Goal: Communication & Community: Ask a question

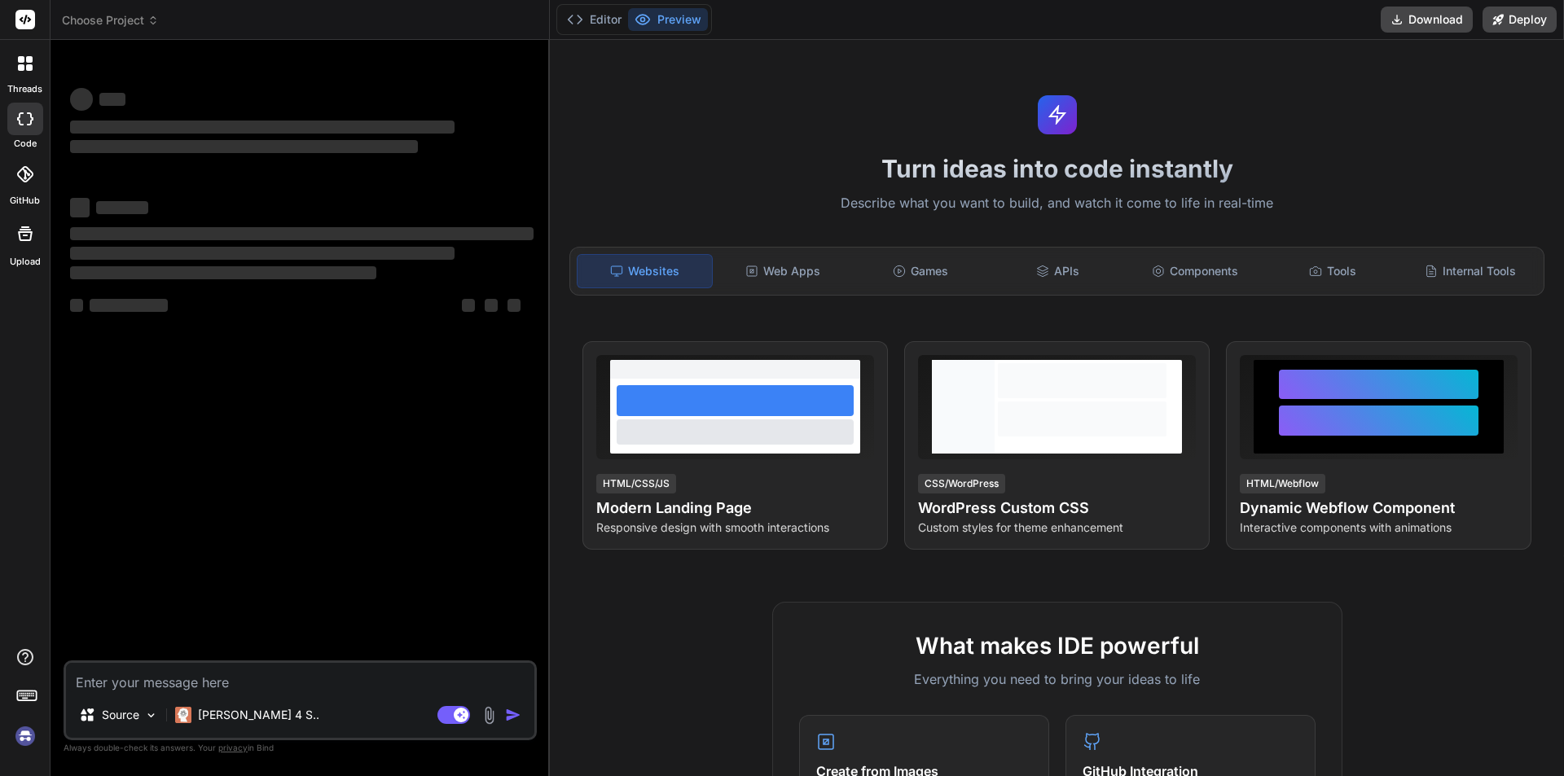
click at [241, 693] on div "Source Claude 4 S.. Agent Mode. When this toggle is activated, AI automatically…" at bounding box center [300, 701] width 473 height 80
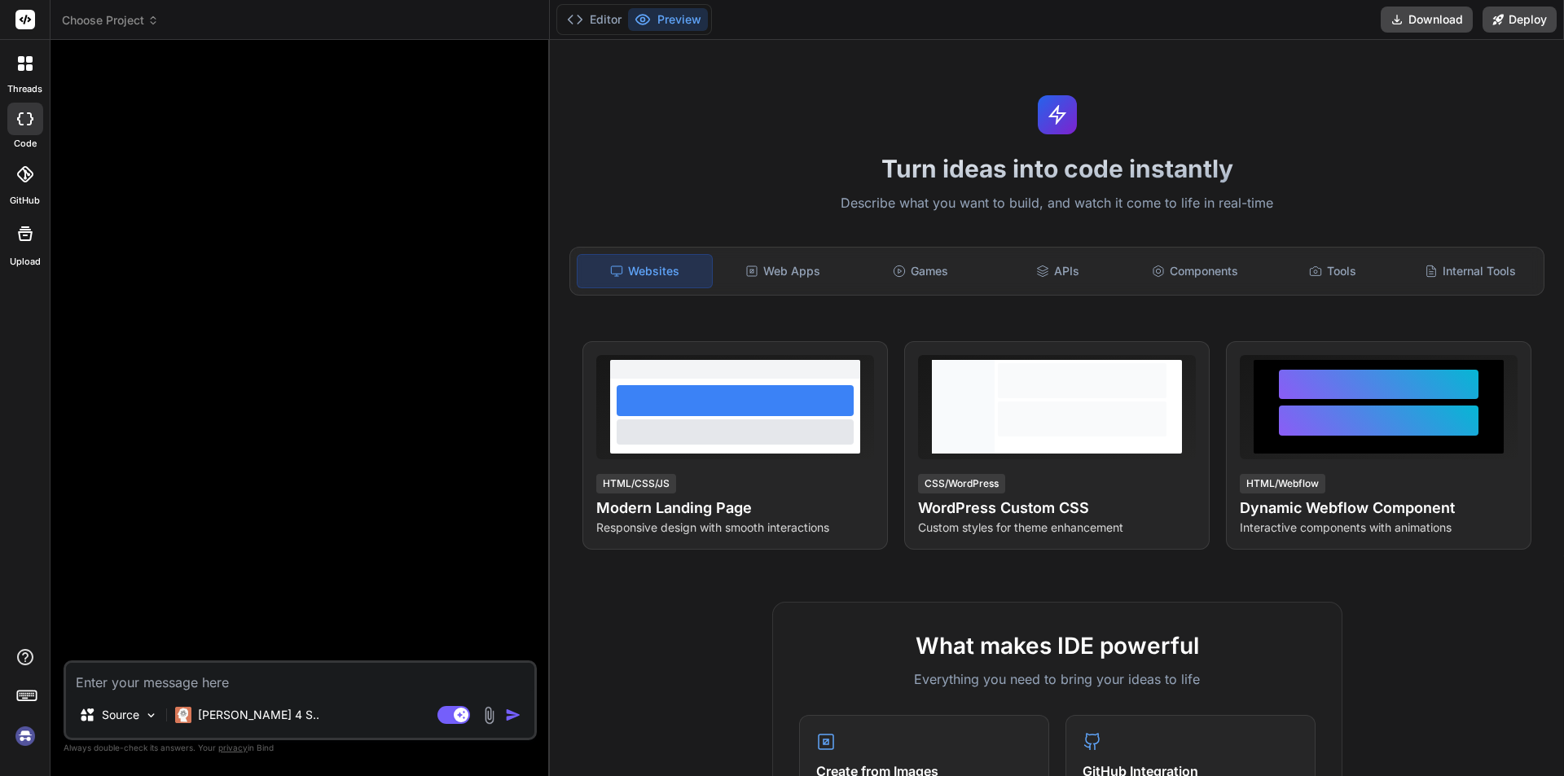
click at [225, 688] on textarea at bounding box center [300, 677] width 468 height 29
type textarea "x"
type textarea "h"
type textarea "x"
type textarea "hi"
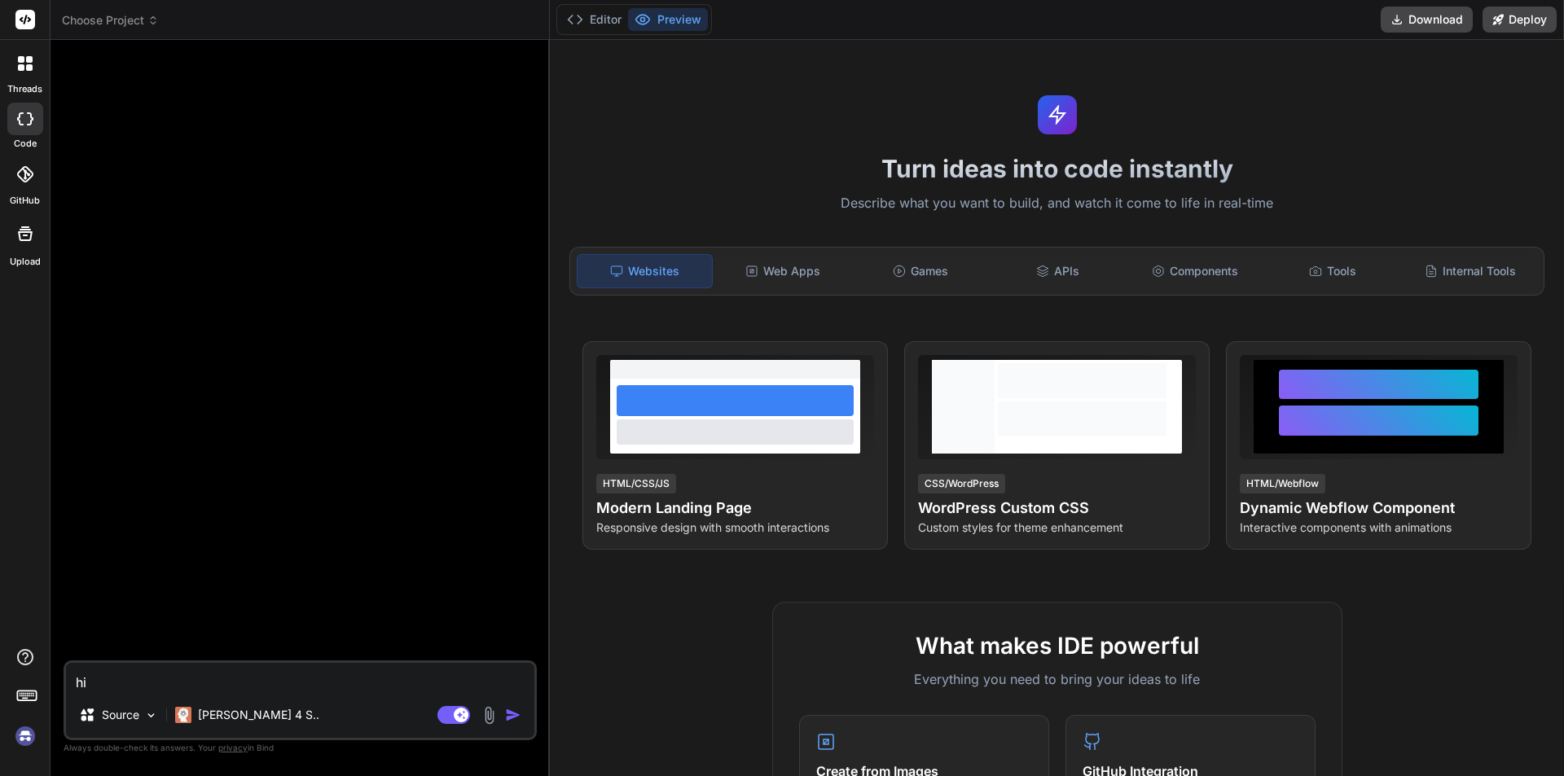
type textarea "x"
type textarea "hi"
click at [514, 713] on img "button" at bounding box center [513, 715] width 16 height 16
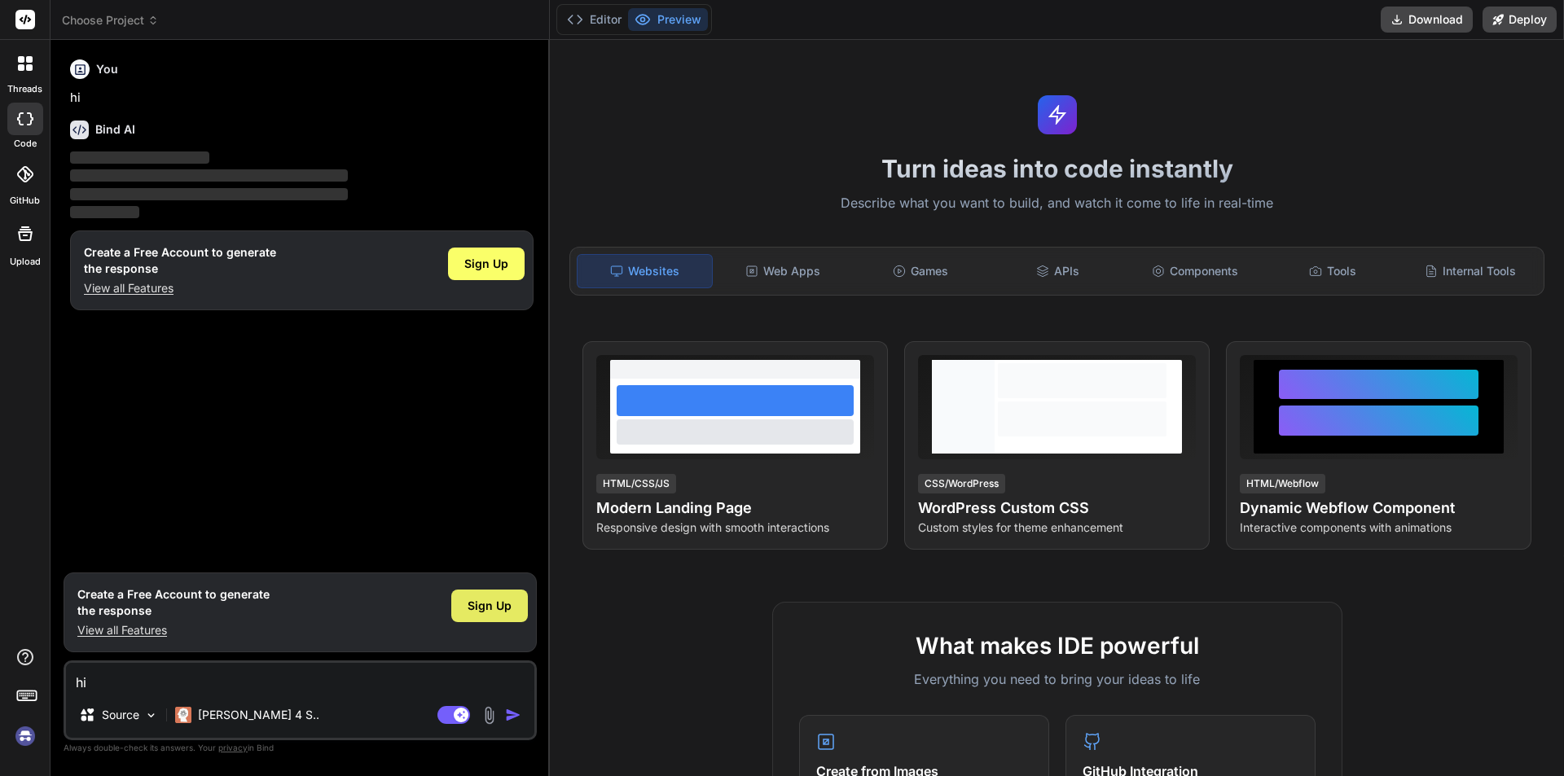
click at [488, 609] on span "Sign Up" at bounding box center [490, 606] width 44 height 16
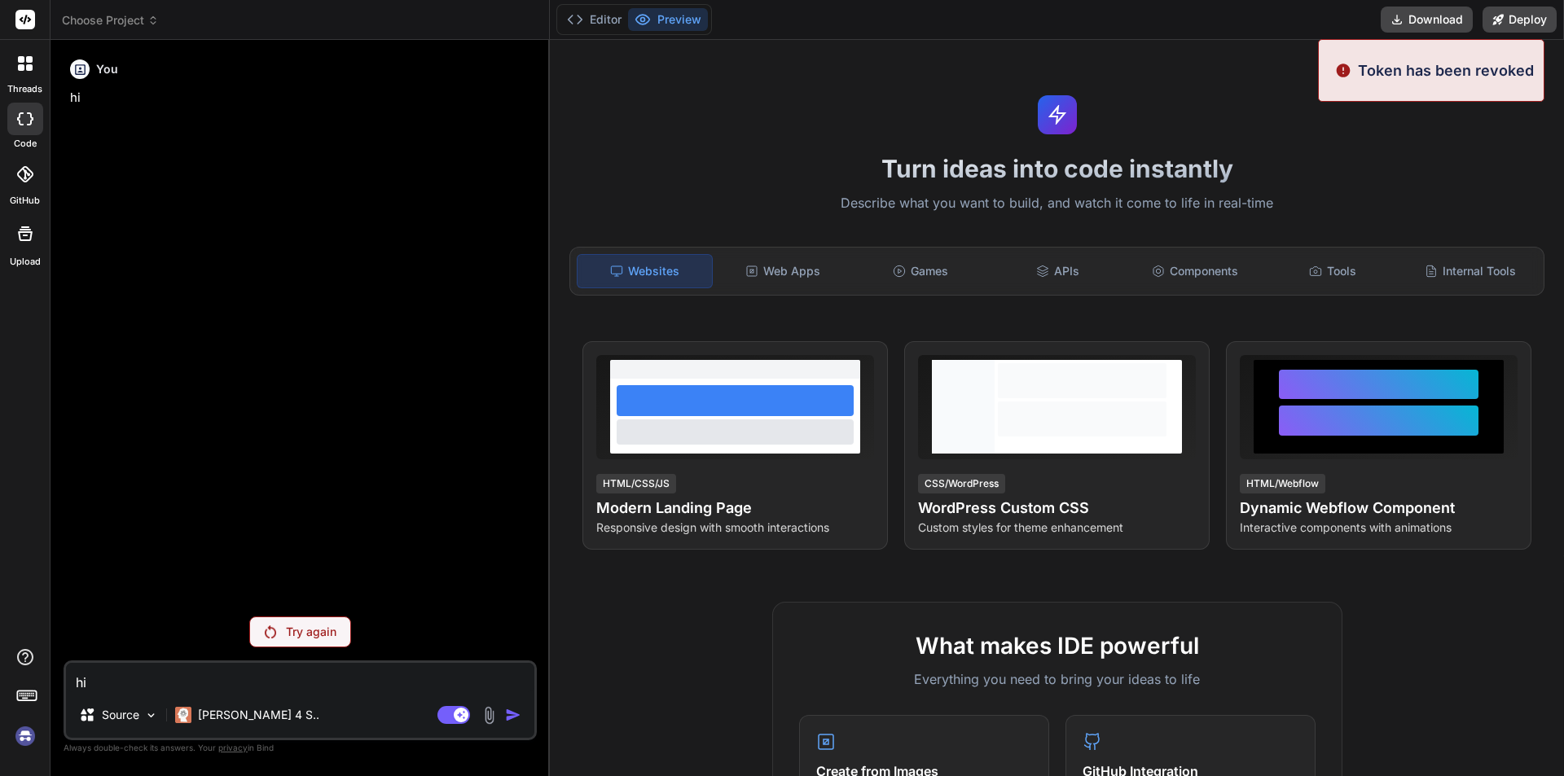
click at [306, 631] on p "Try again" at bounding box center [311, 632] width 51 height 16
click at [34, 20] on rect at bounding box center [25, 20] width 20 height 20
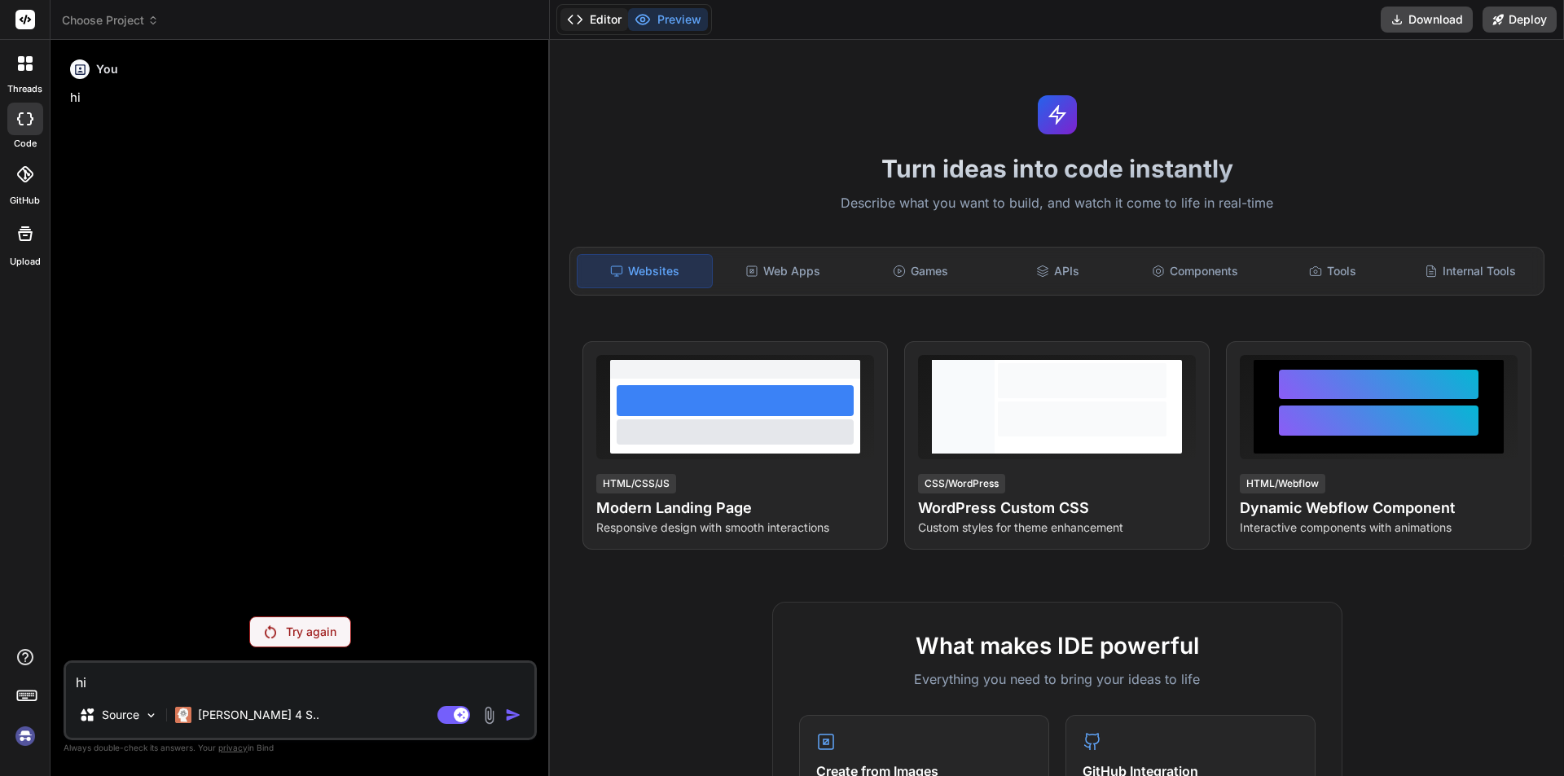
click at [614, 27] on button "Editor" at bounding box center [595, 19] width 68 height 23
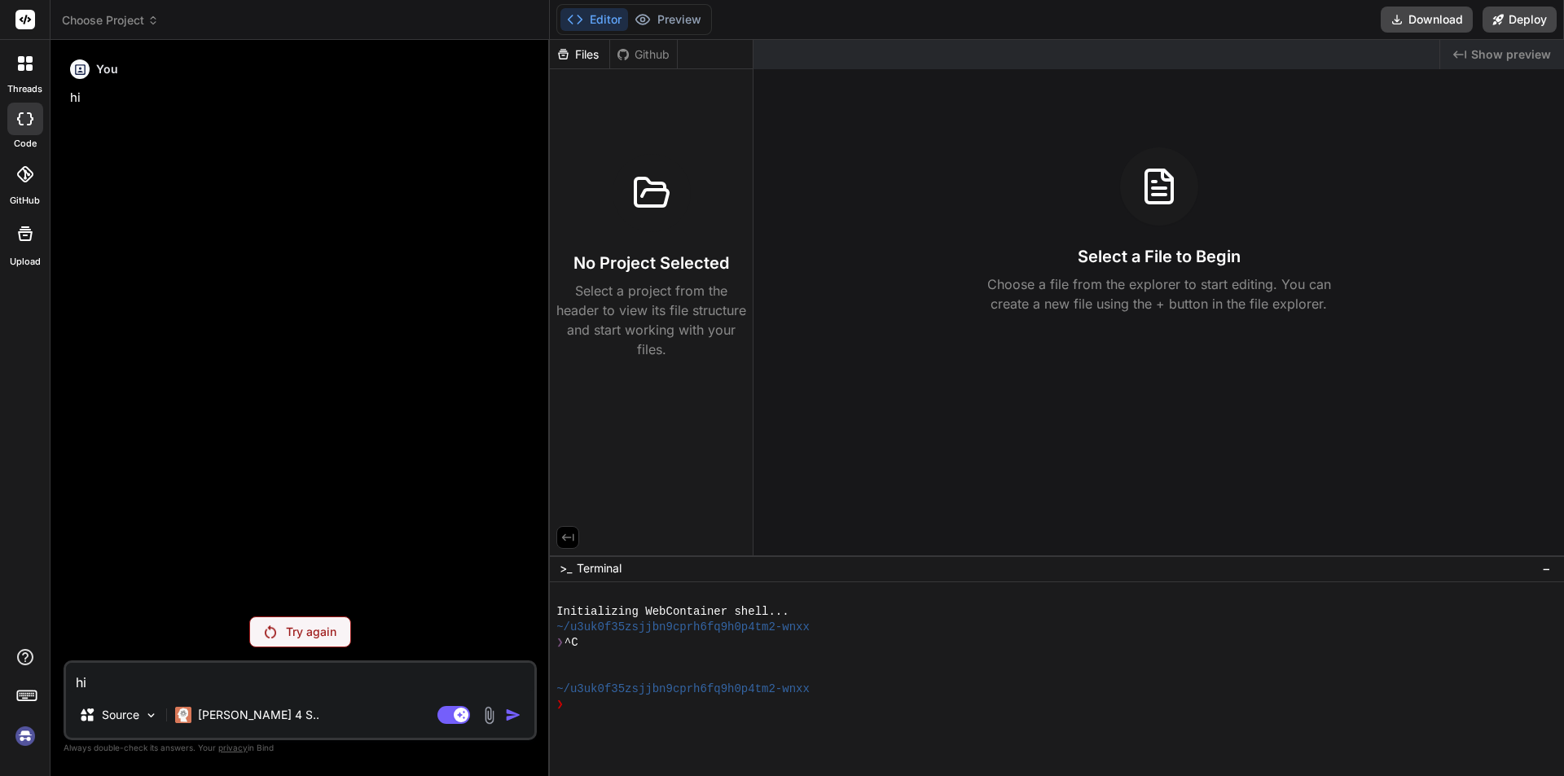
click at [27, 77] on div at bounding box center [25, 63] width 34 height 34
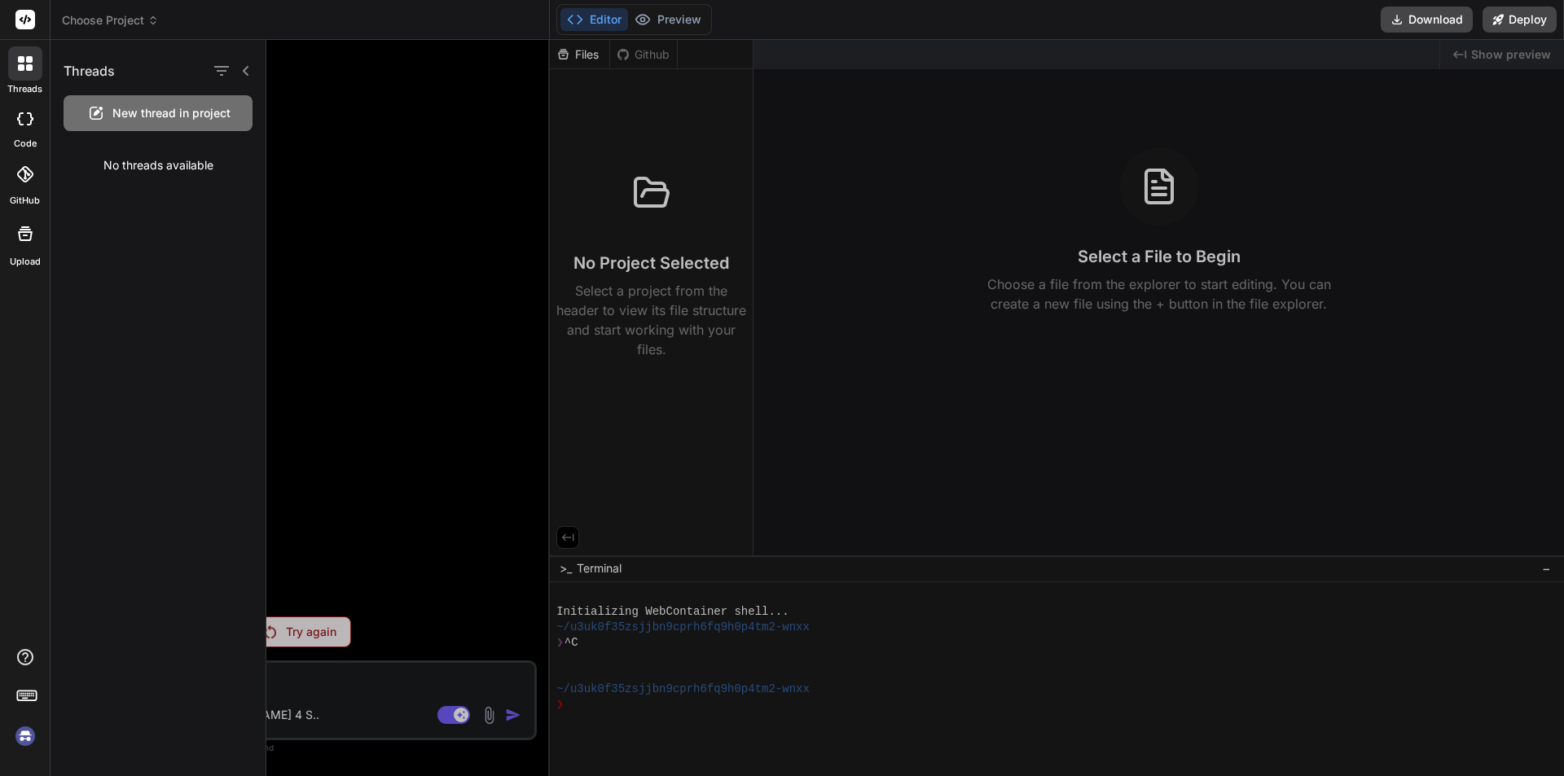
click at [175, 172] on div "No threads available" at bounding box center [158, 165] width 215 height 42
click at [522, 719] on div at bounding box center [915, 408] width 1298 height 737
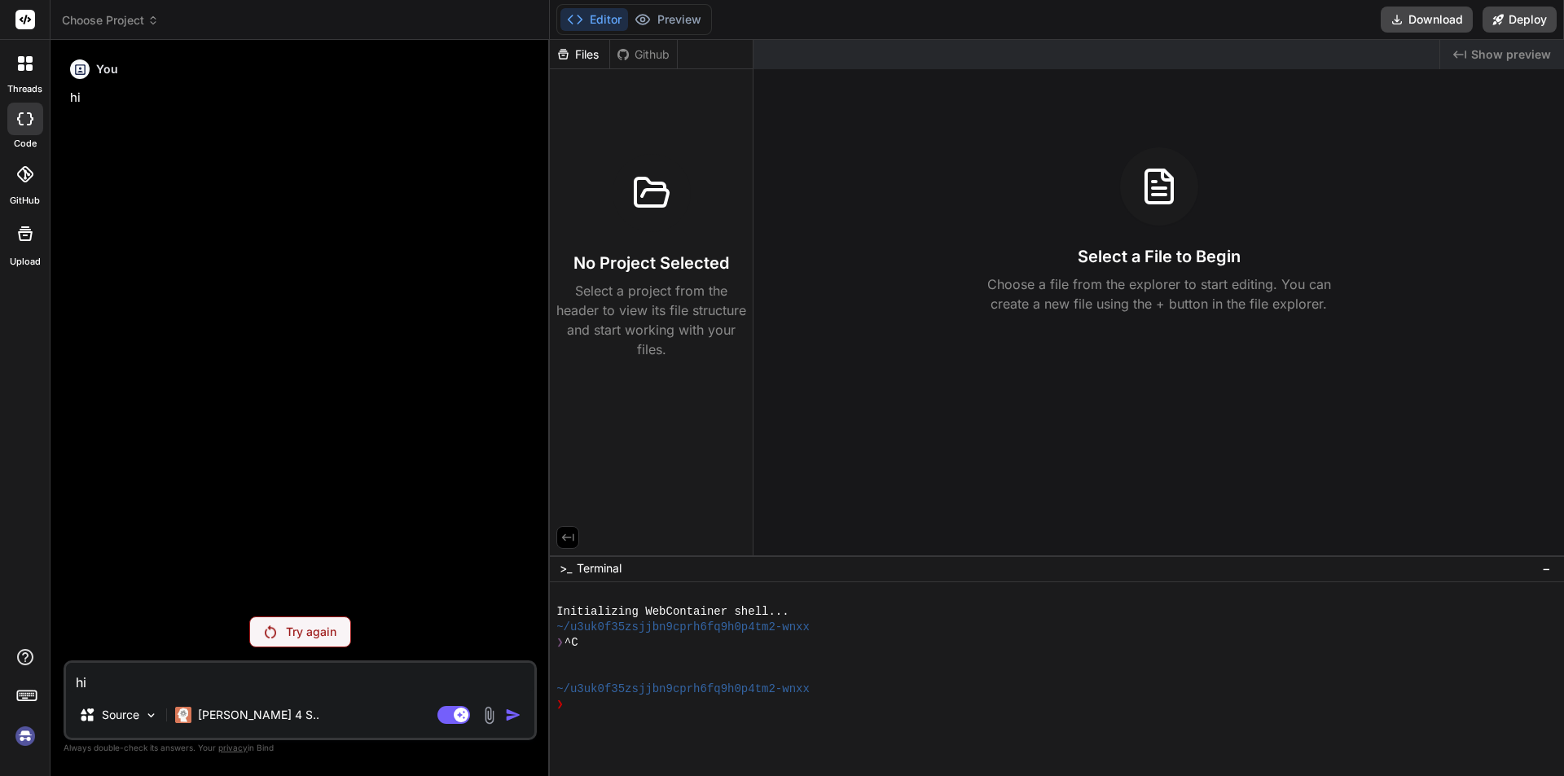
click at [25, 738] on img at bounding box center [25, 737] width 28 height 28
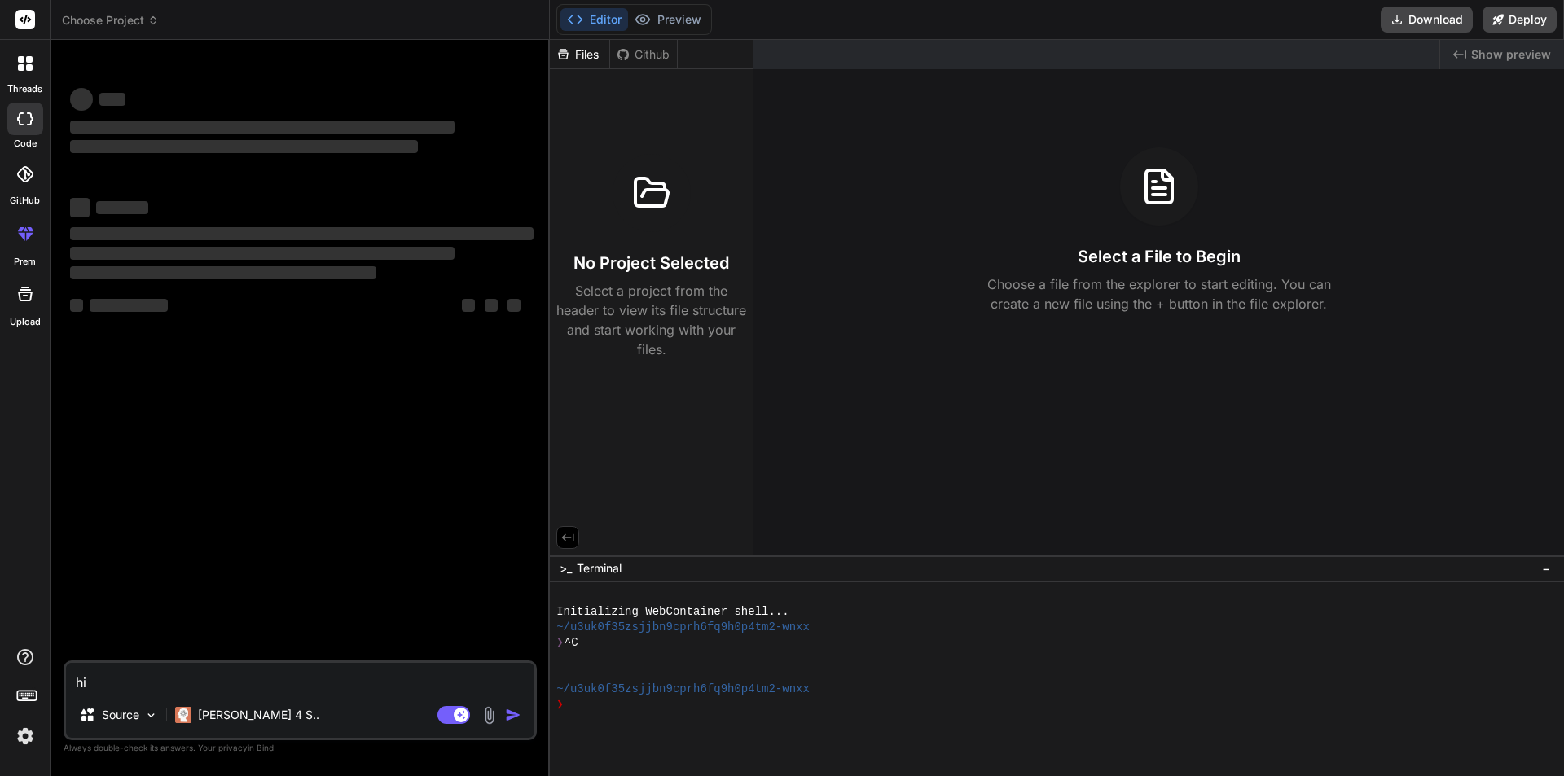
type textarea "x"
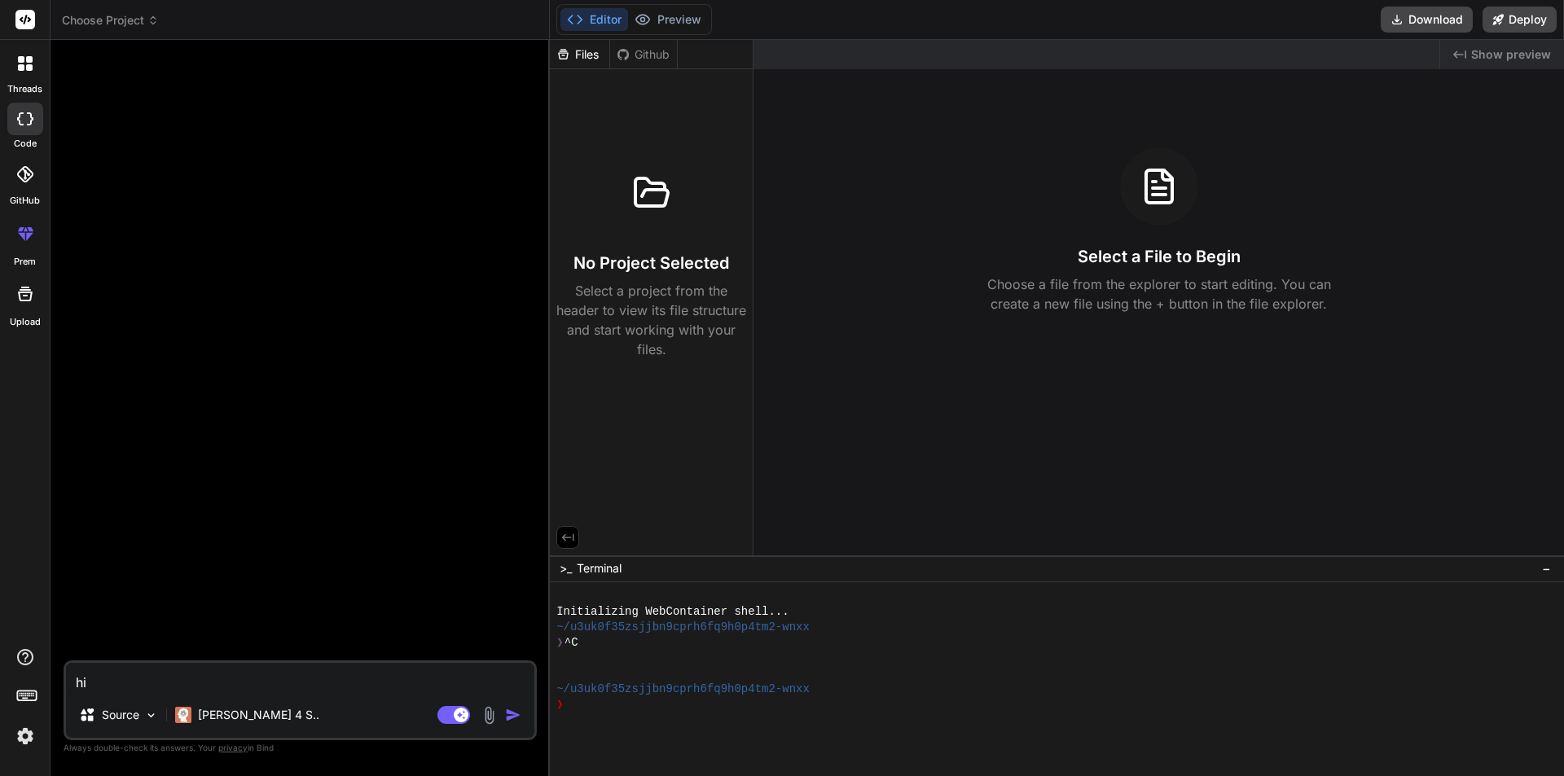
click at [42, 70] on div "threads" at bounding box center [25, 68] width 50 height 56
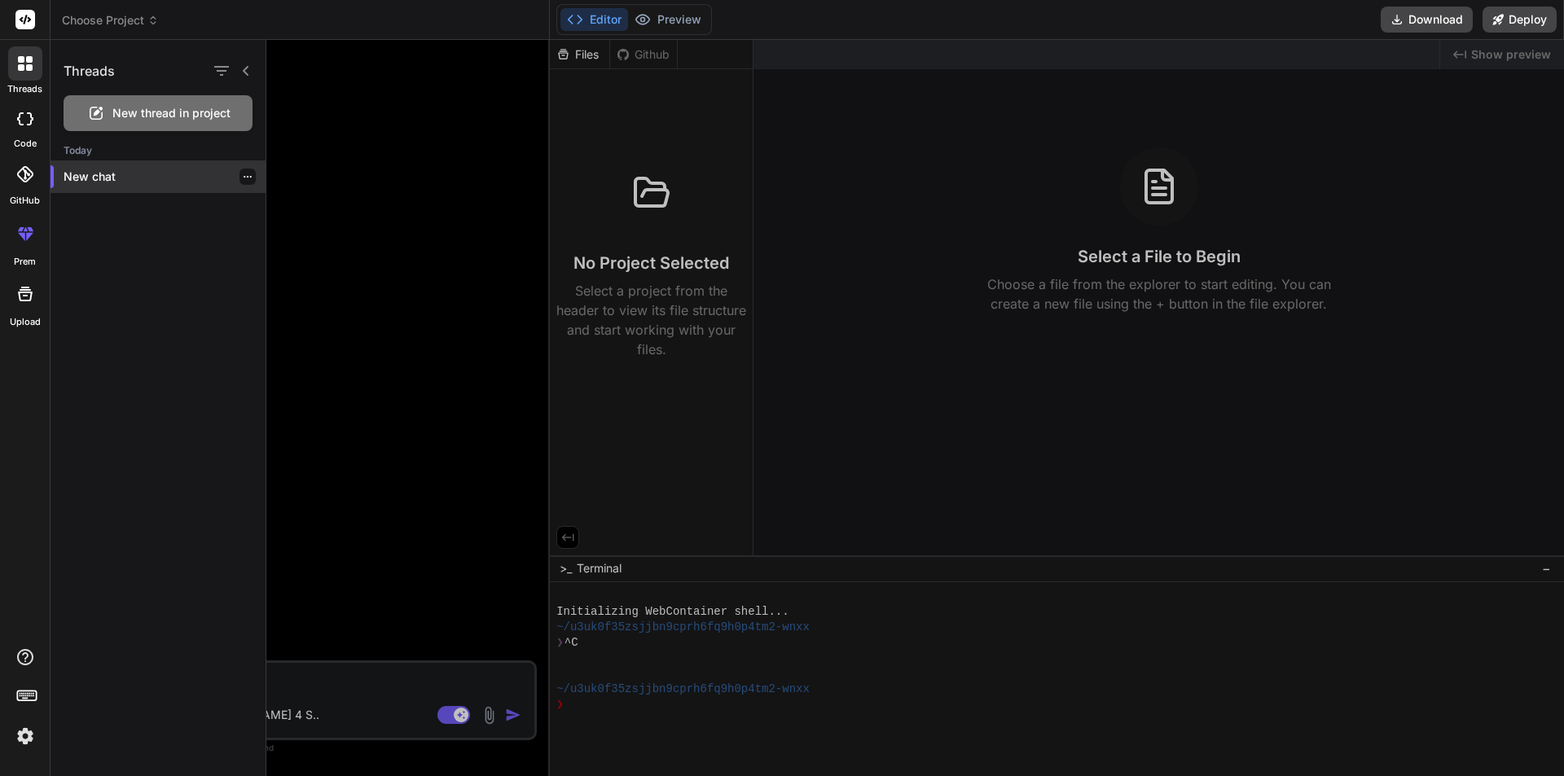
click at [122, 187] on div "New chat" at bounding box center [158, 177] width 215 height 33
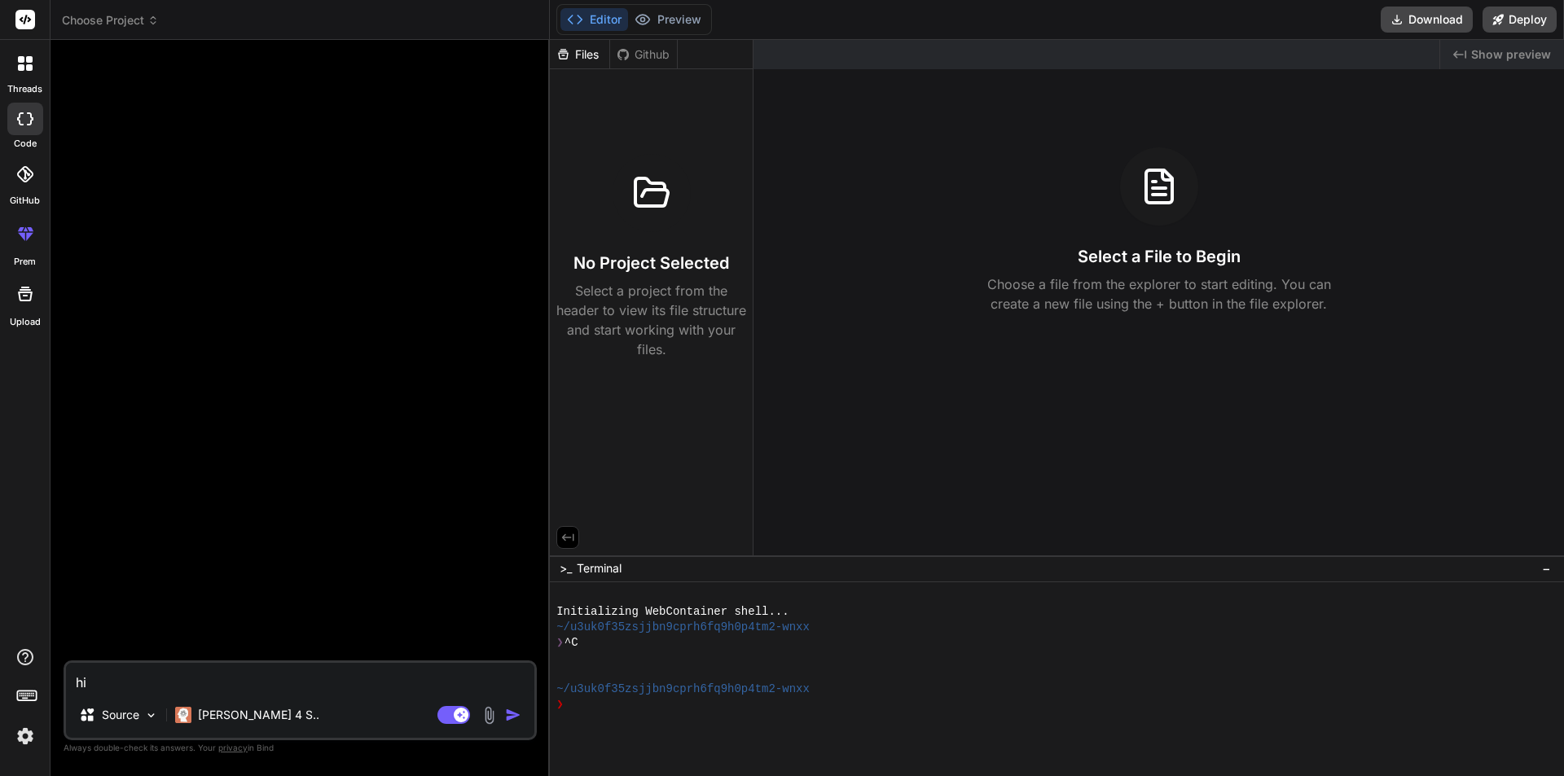
click at [191, 684] on textarea "hi" at bounding box center [300, 677] width 468 height 29
type textarea "h"
type textarea "x"
type textarea "hi"
type textarea "x"
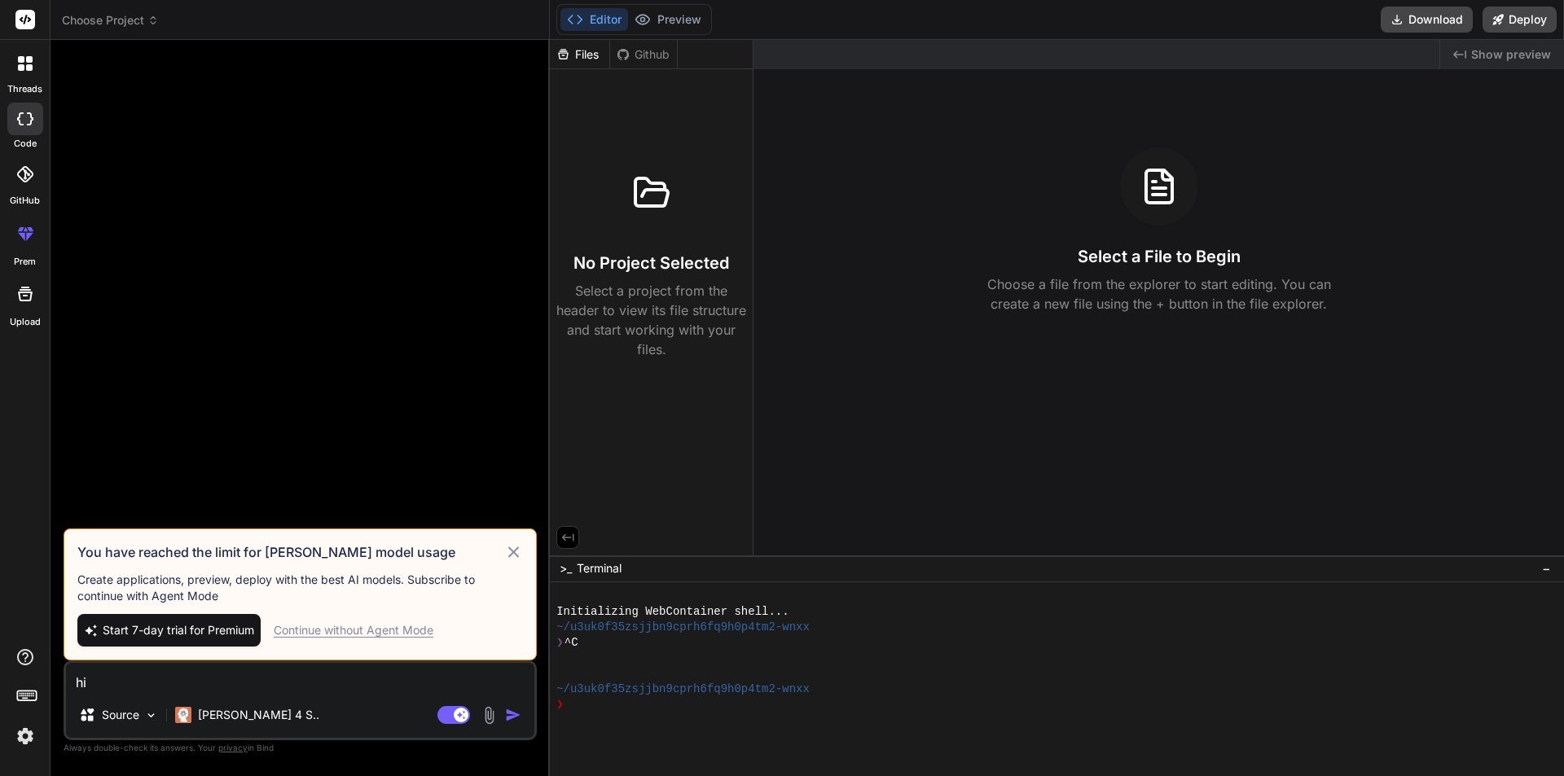
type textarea "hi"
click at [379, 632] on div "Continue without Agent Mode" at bounding box center [354, 630] width 160 height 16
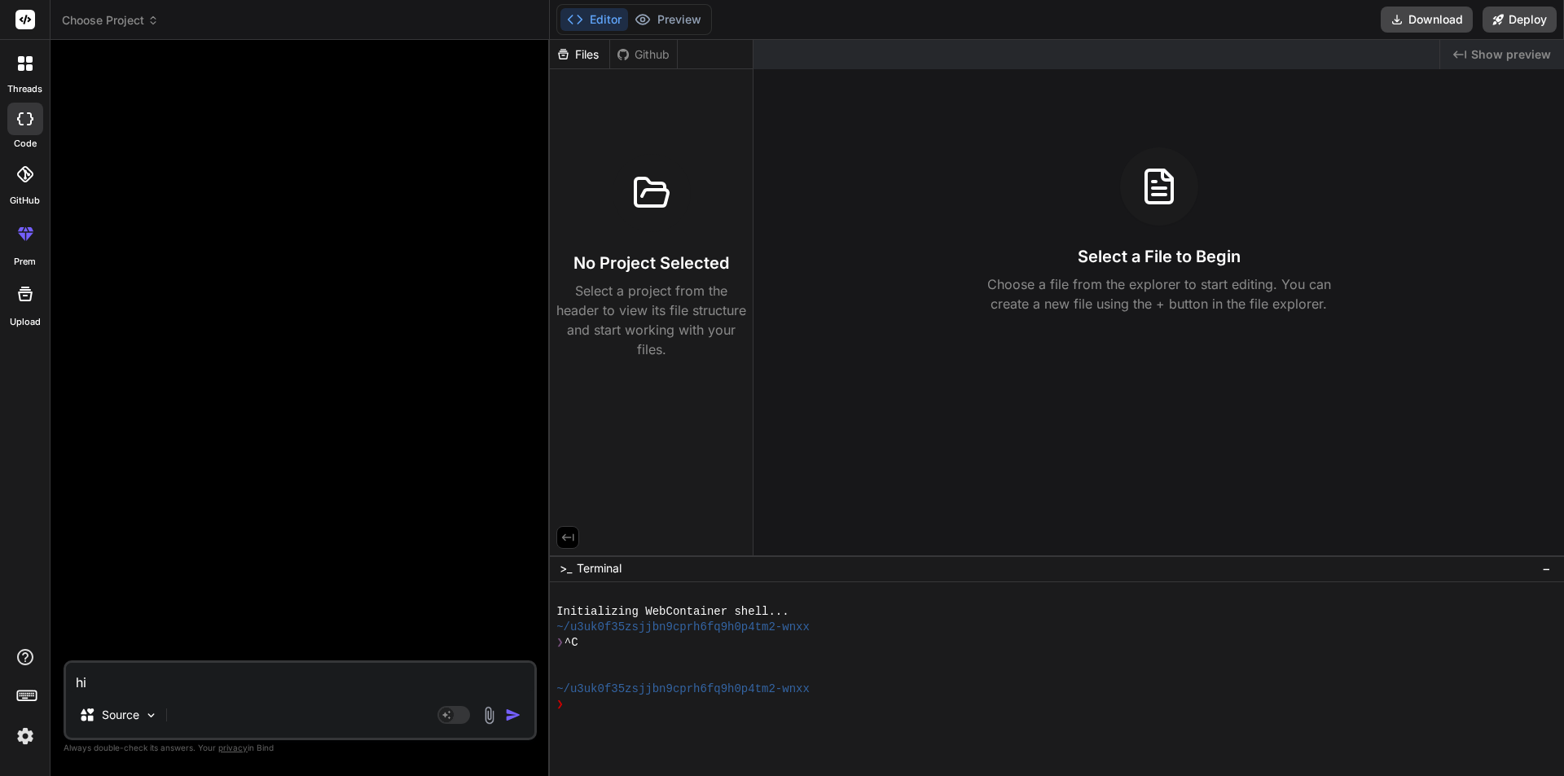
click at [32, 691] on rect at bounding box center [26, 696] width 19 height 10
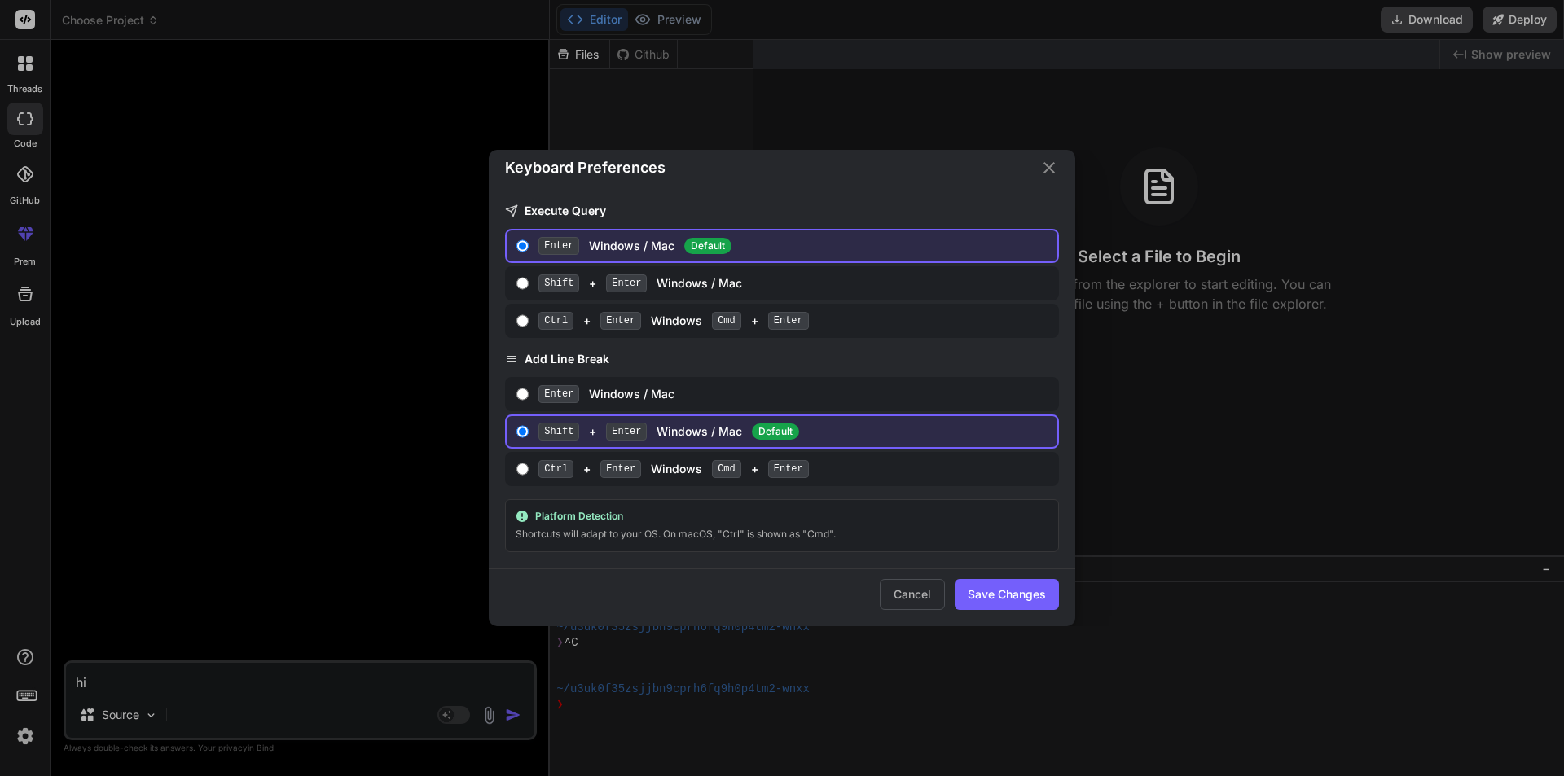
click at [1048, 166] on icon "Close" at bounding box center [1049, 167] width 11 height 11
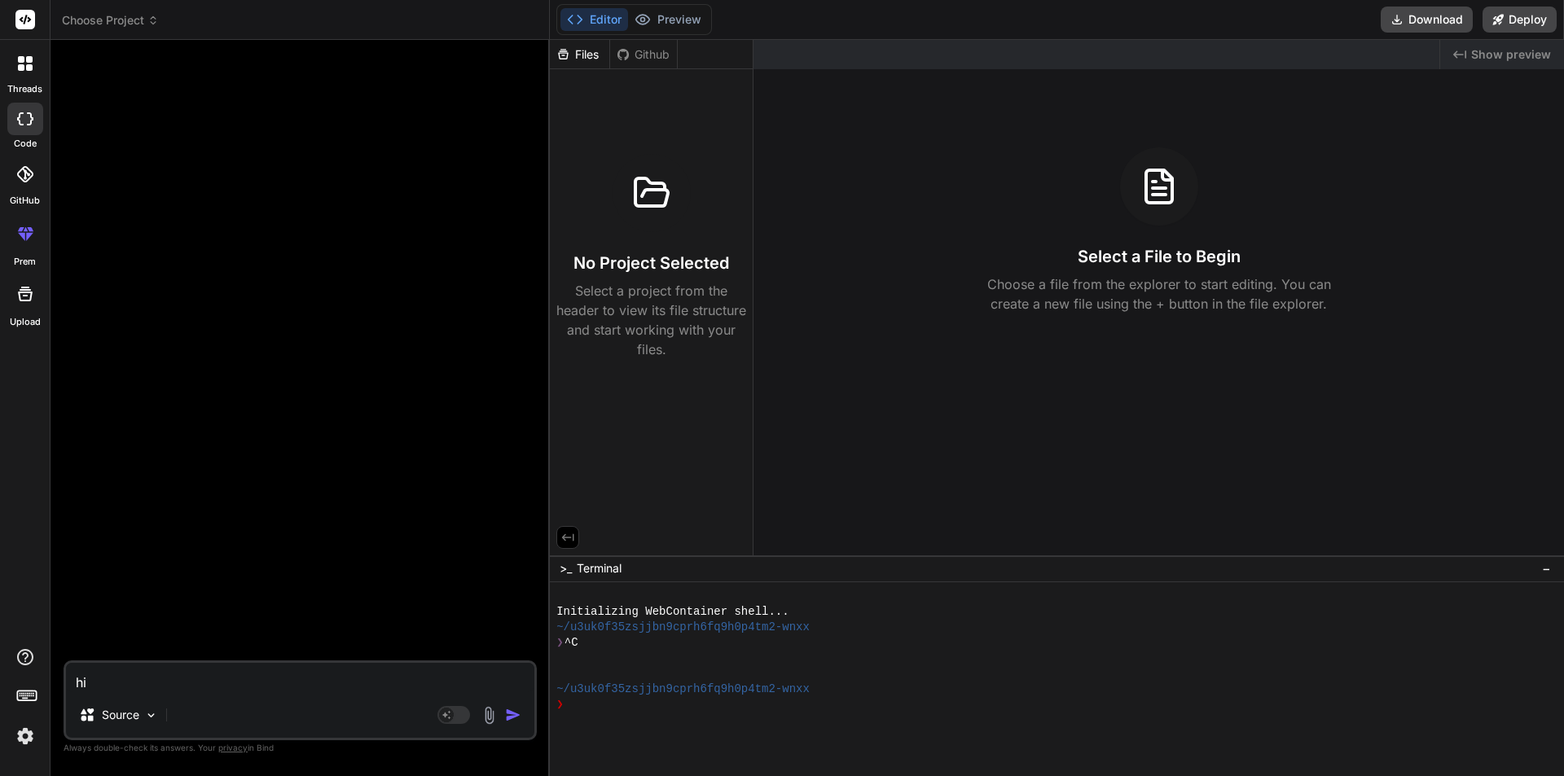
click at [27, 306] on div at bounding box center [25, 294] width 39 height 39
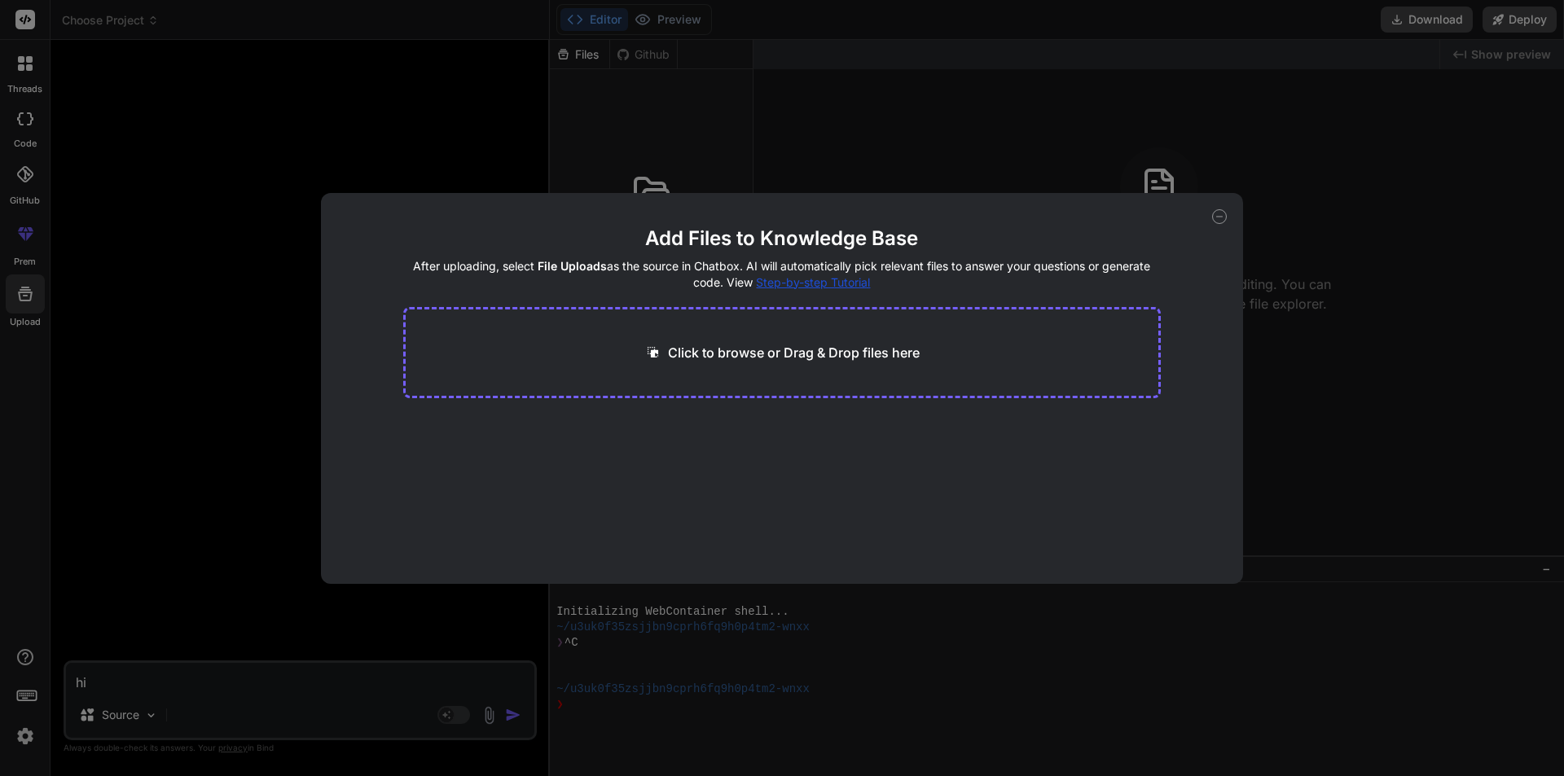
click at [220, 307] on div "Add Files to Knowledge Base After uploading, select File Uploads as the source …" at bounding box center [782, 388] width 1564 height 776
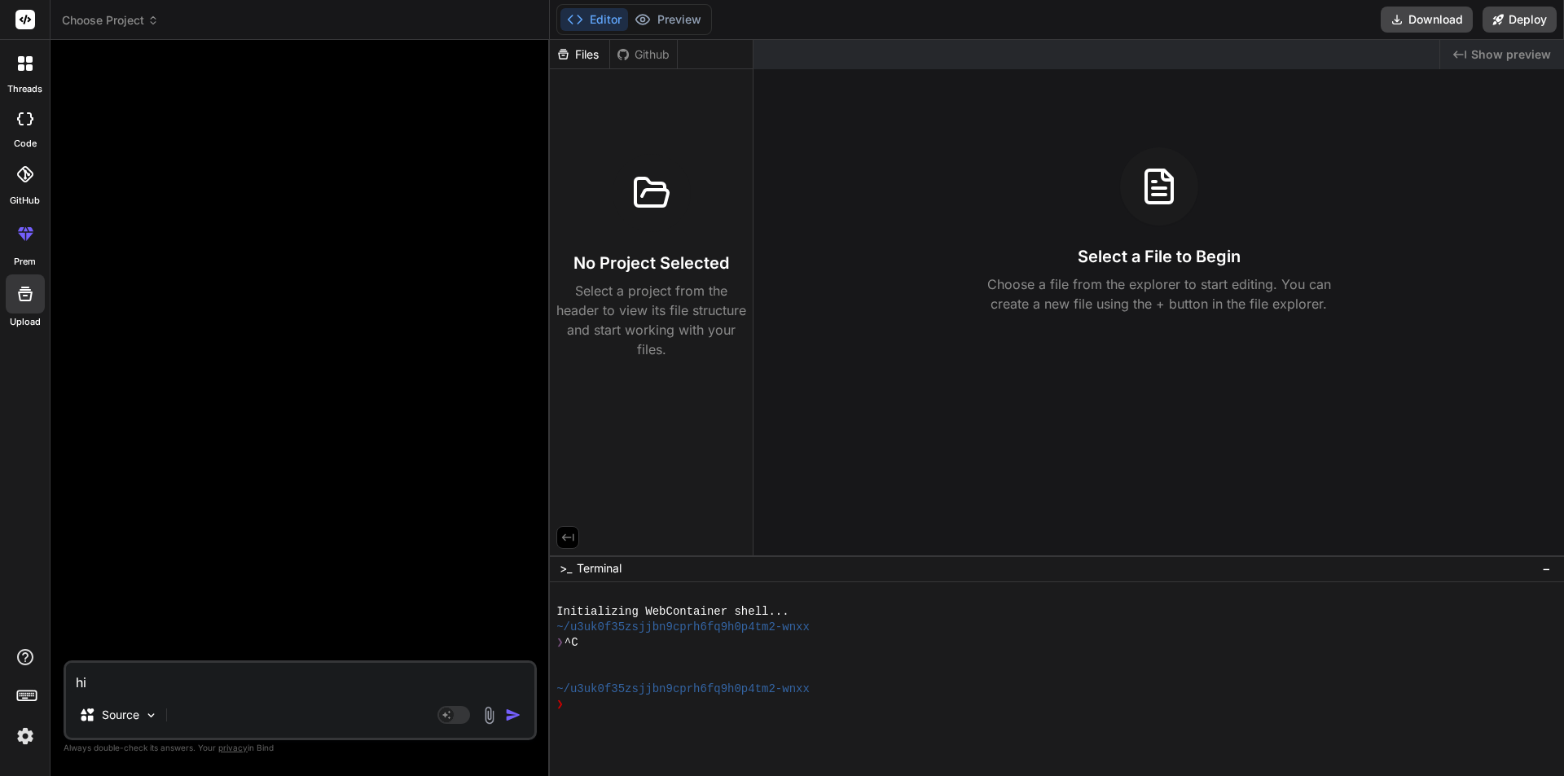
click at [21, 168] on icon at bounding box center [25, 174] width 16 height 16
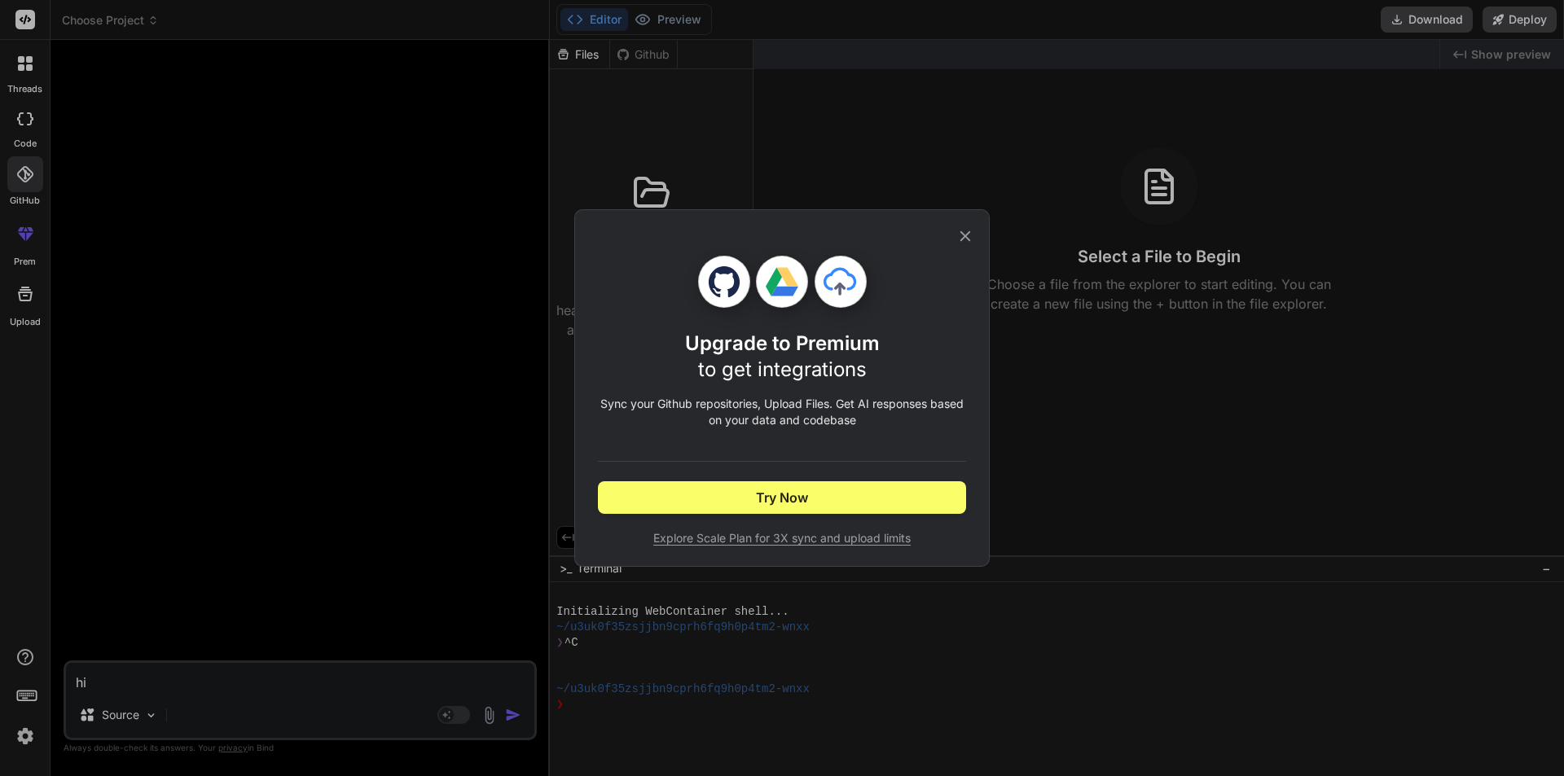
click at [270, 230] on div "Upgrade to Premium to get integrations Sync your Github repositories, Upload Fi…" at bounding box center [782, 388] width 1564 height 776
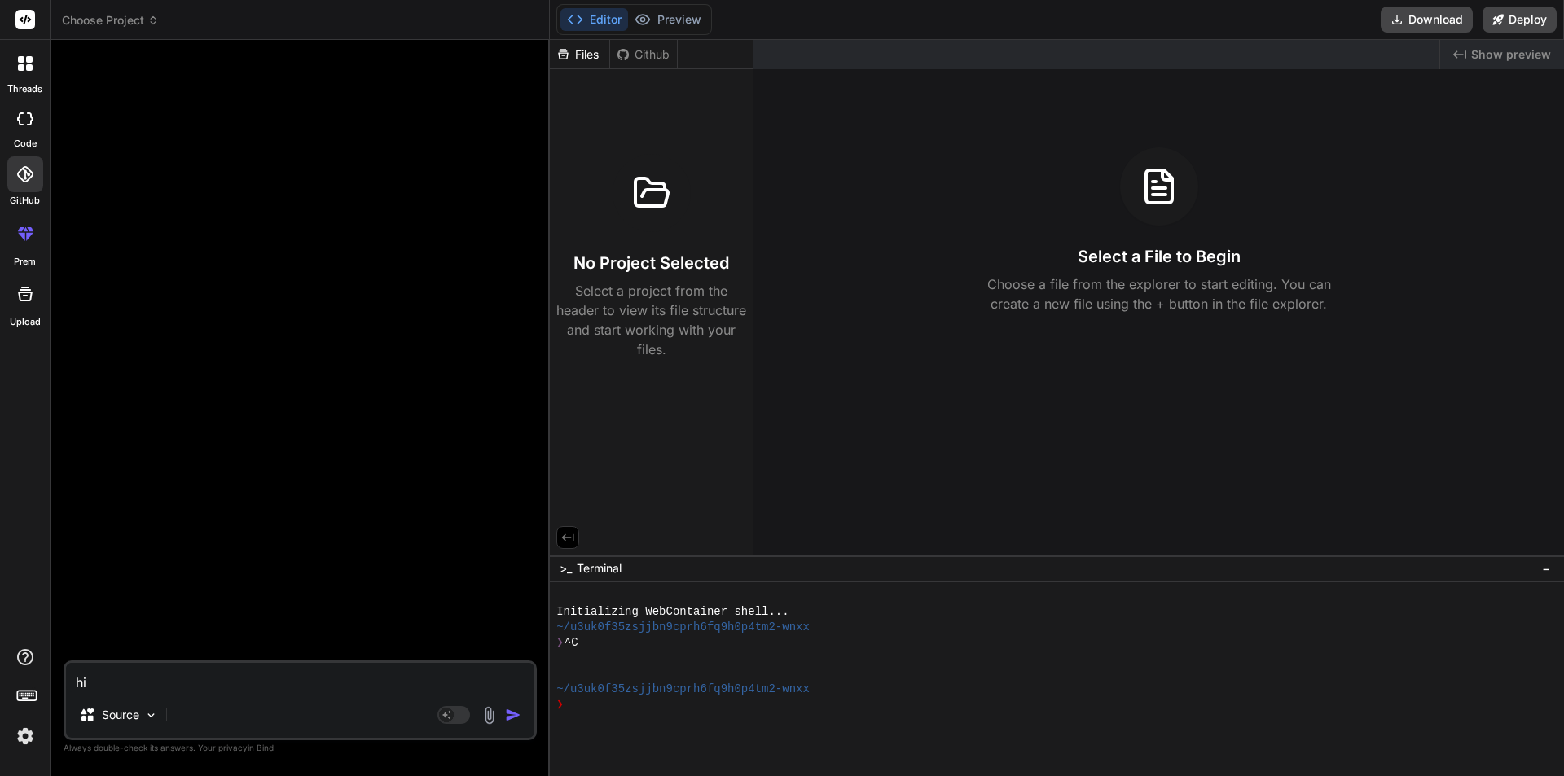
click at [26, 135] on div "code" at bounding box center [25, 123] width 50 height 55
click at [32, 121] on icon at bounding box center [25, 118] width 16 height 13
click at [343, 149] on div at bounding box center [302, 357] width 470 height 608
click at [521, 712] on img "button" at bounding box center [513, 715] width 16 height 16
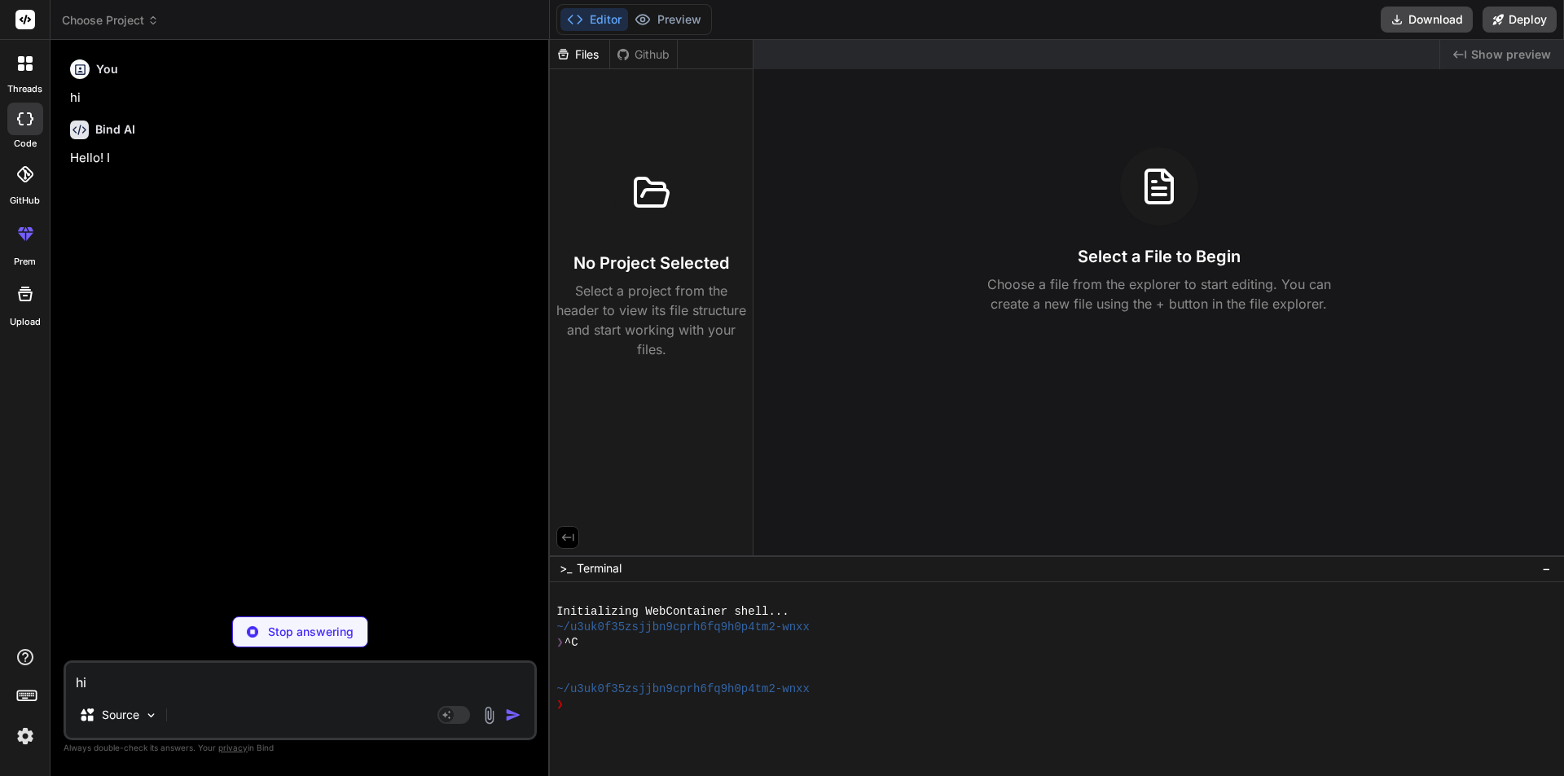
type textarea "x"
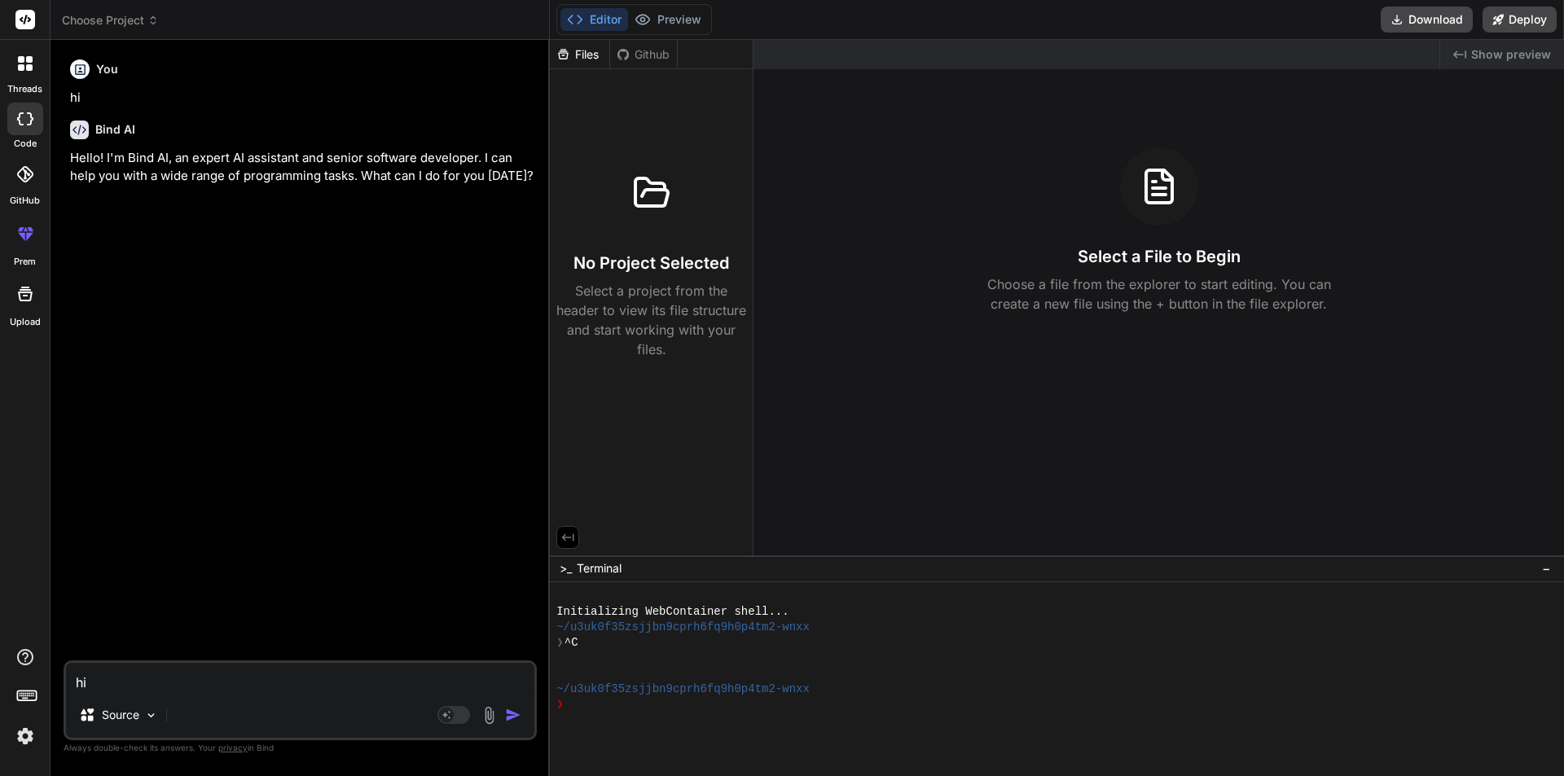
click at [33, 734] on img at bounding box center [25, 737] width 28 height 28
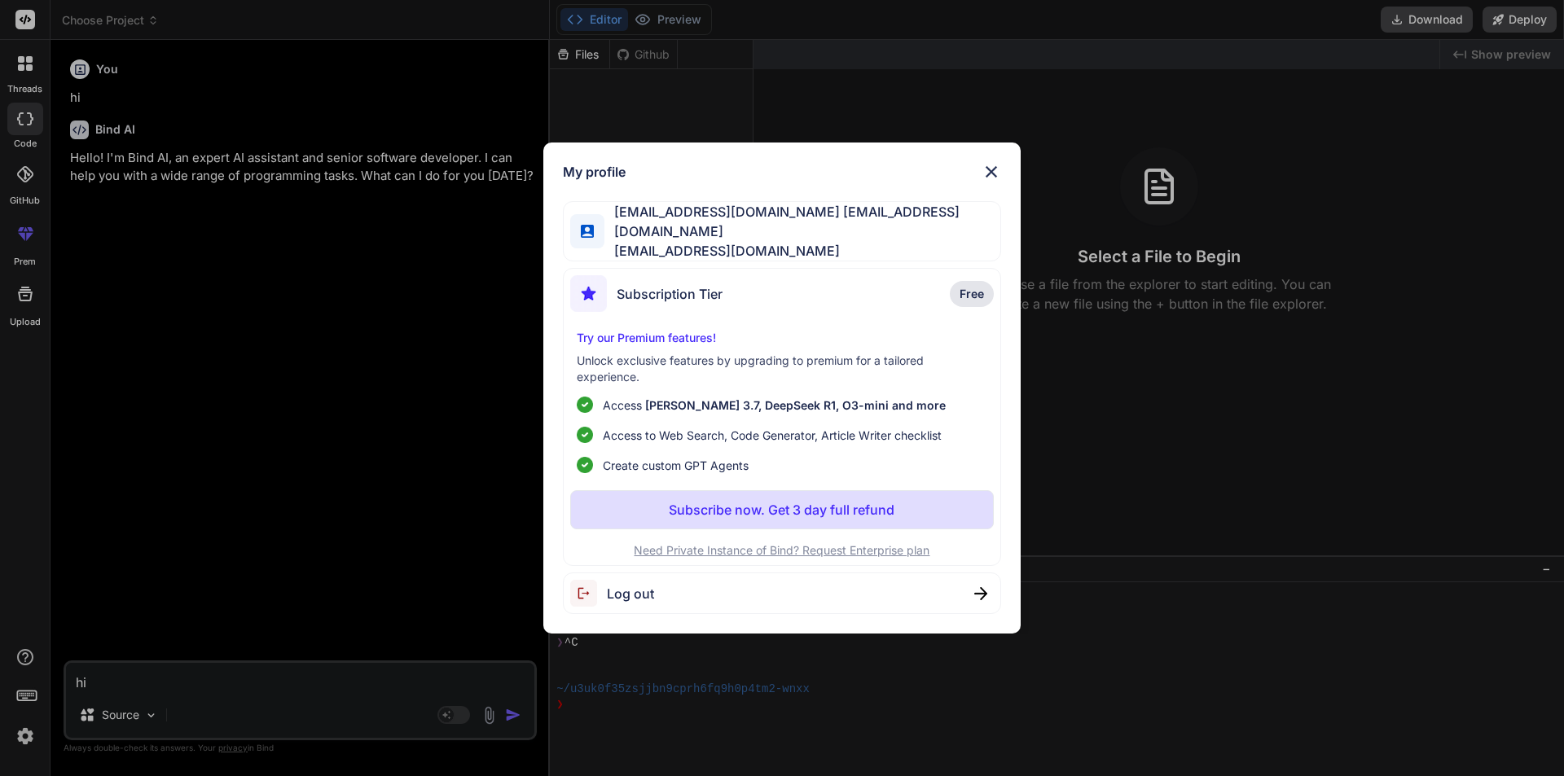
click at [732, 297] on div "Subscription Tier Free" at bounding box center [782, 296] width 424 height 43
click at [689, 241] on span "ow9o083cze@mkzaso.com" at bounding box center [803, 251] width 397 height 20
click at [1001, 169] on img at bounding box center [992, 172] width 20 height 20
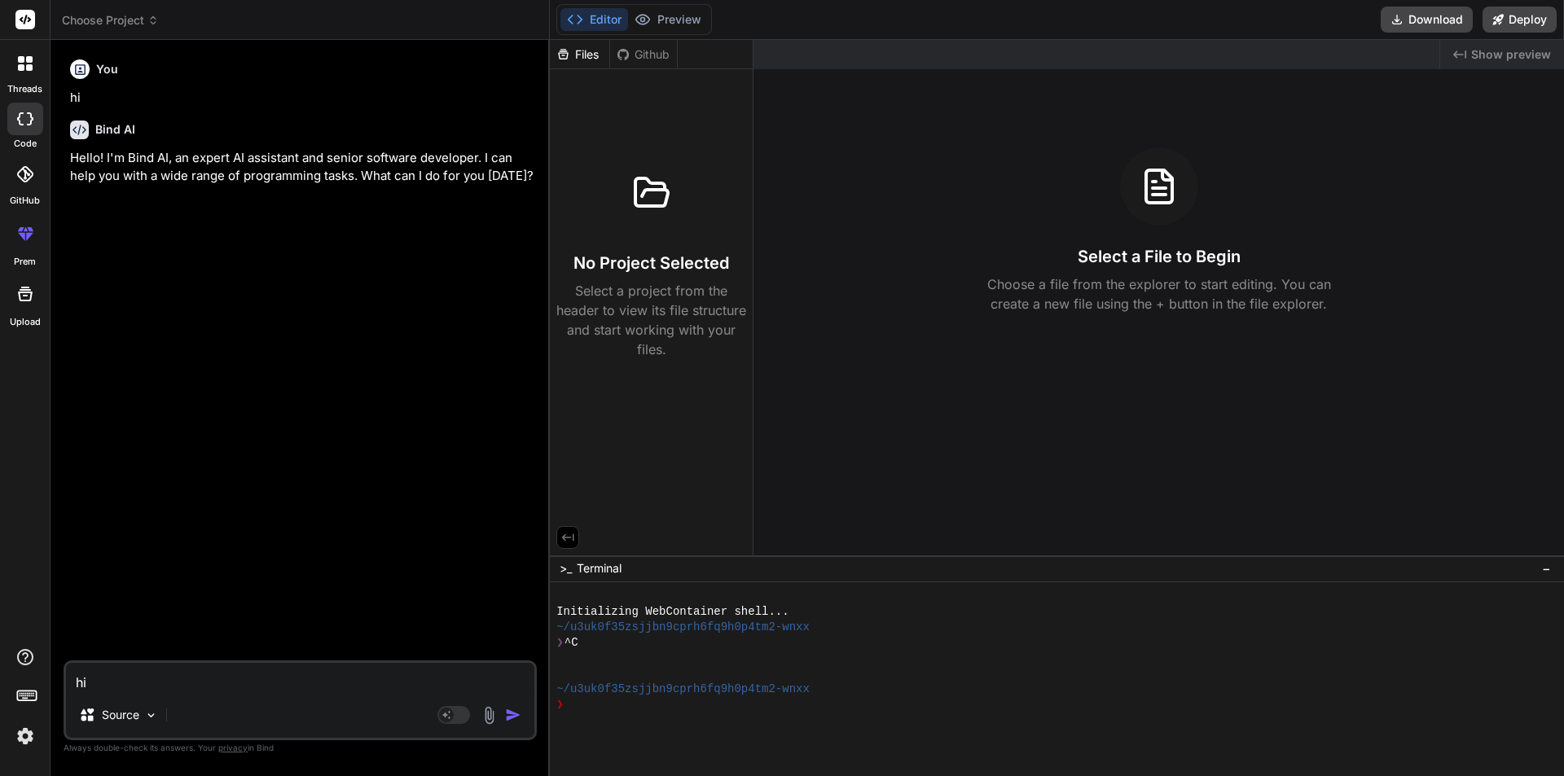
click at [139, 683] on textarea "hi" at bounding box center [300, 677] width 468 height 29
type textarea "c"
type textarea "x"
type textarea "cr"
type textarea "x"
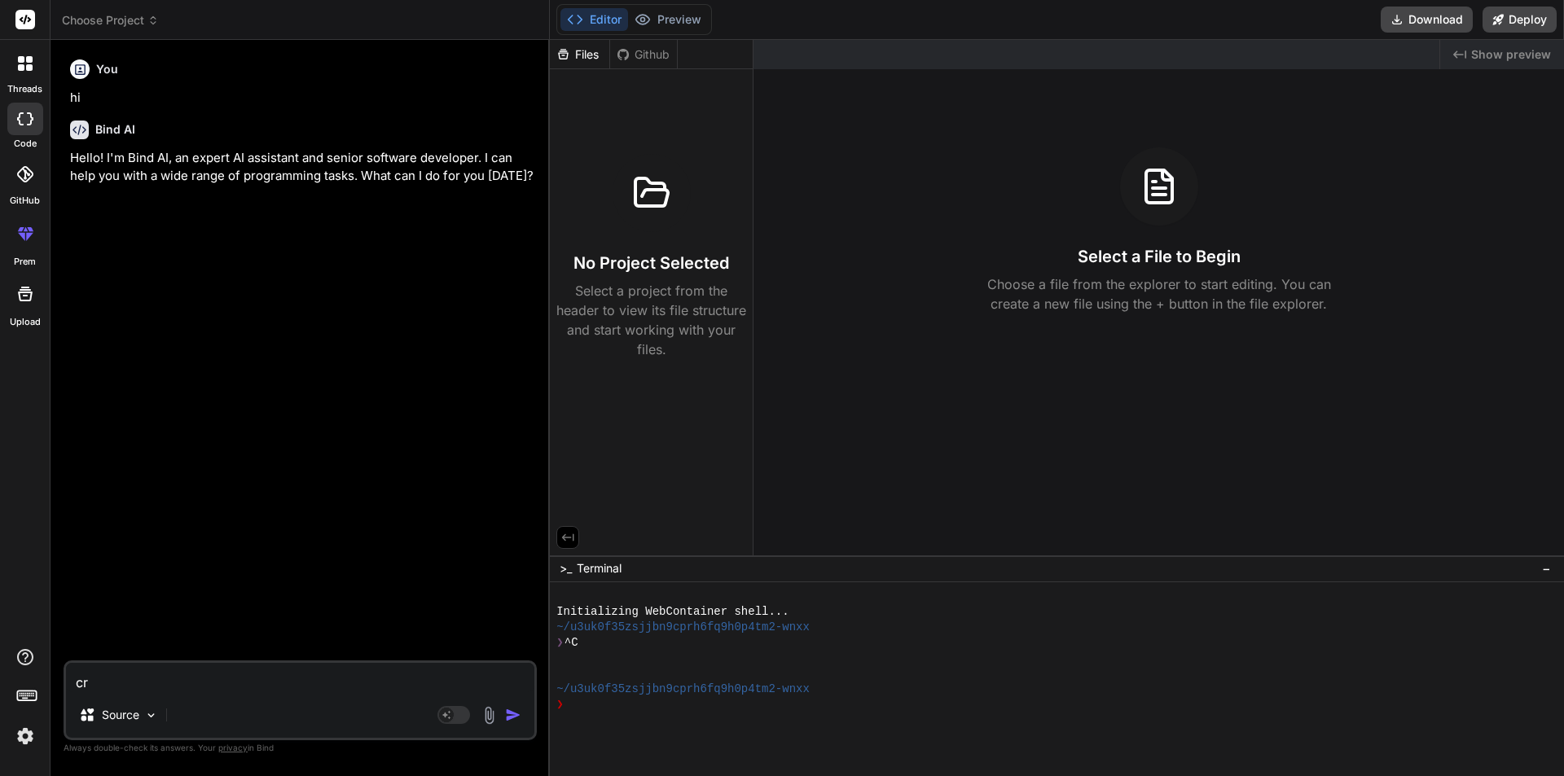
type textarea "cre"
type textarea "x"
type textarea "crea"
type textarea "x"
type textarea "creat"
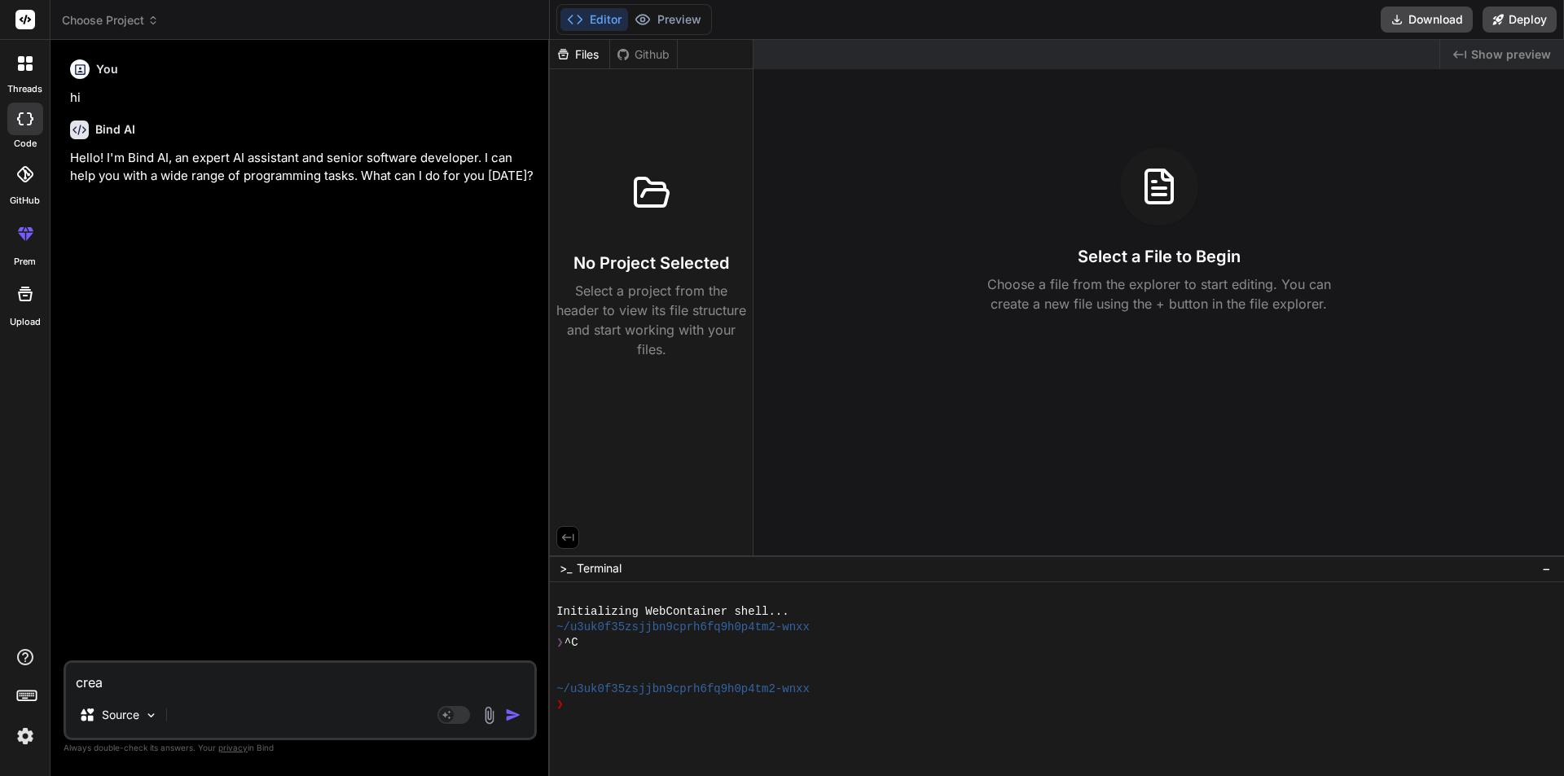
type textarea "x"
type textarea "create"
type textarea "x"
type textarea "create"
type textarea "x"
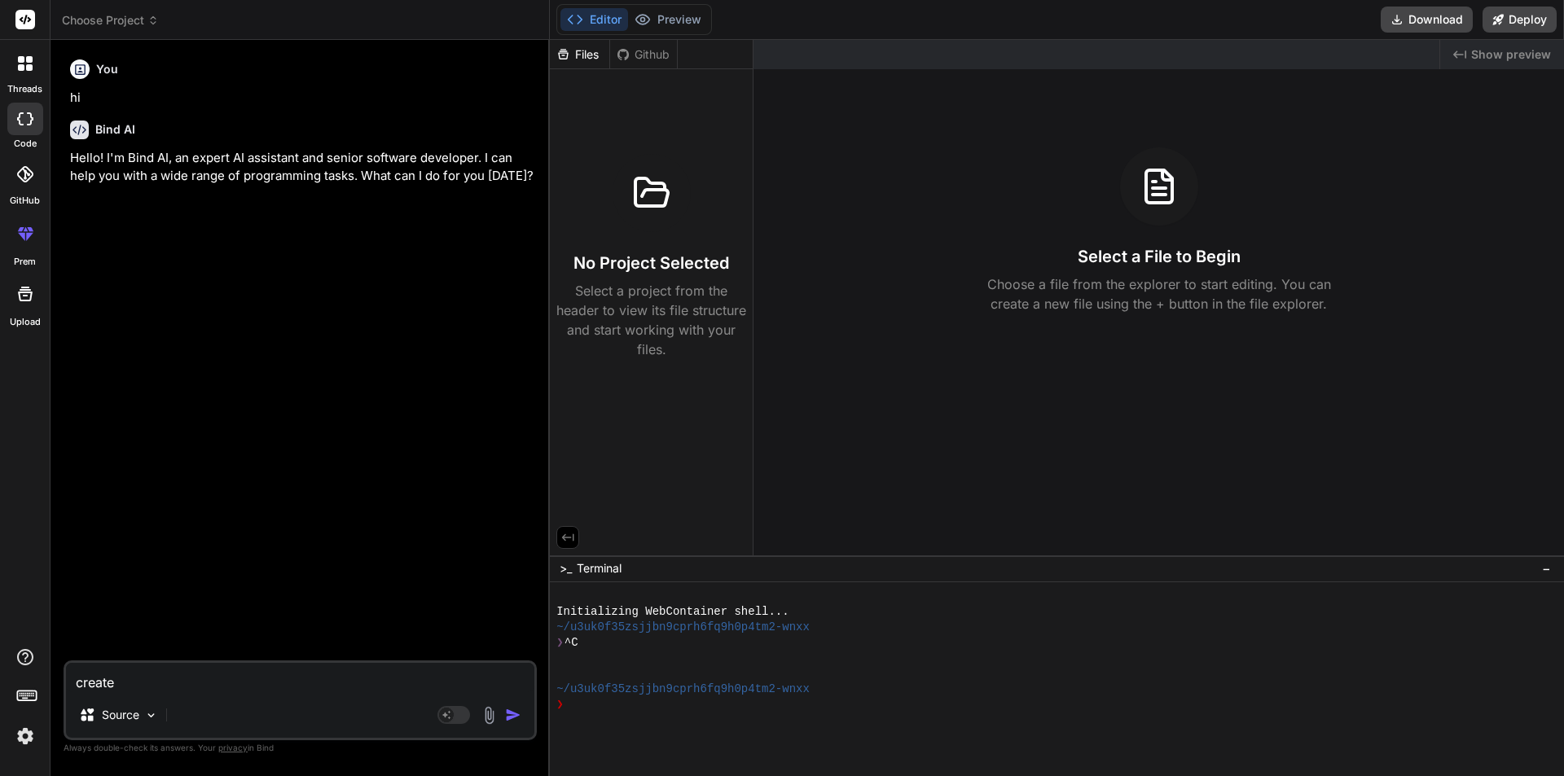
type textarea "create t"
type textarea "x"
type textarea "create to"
type textarea "x"
type textarea "create tod"
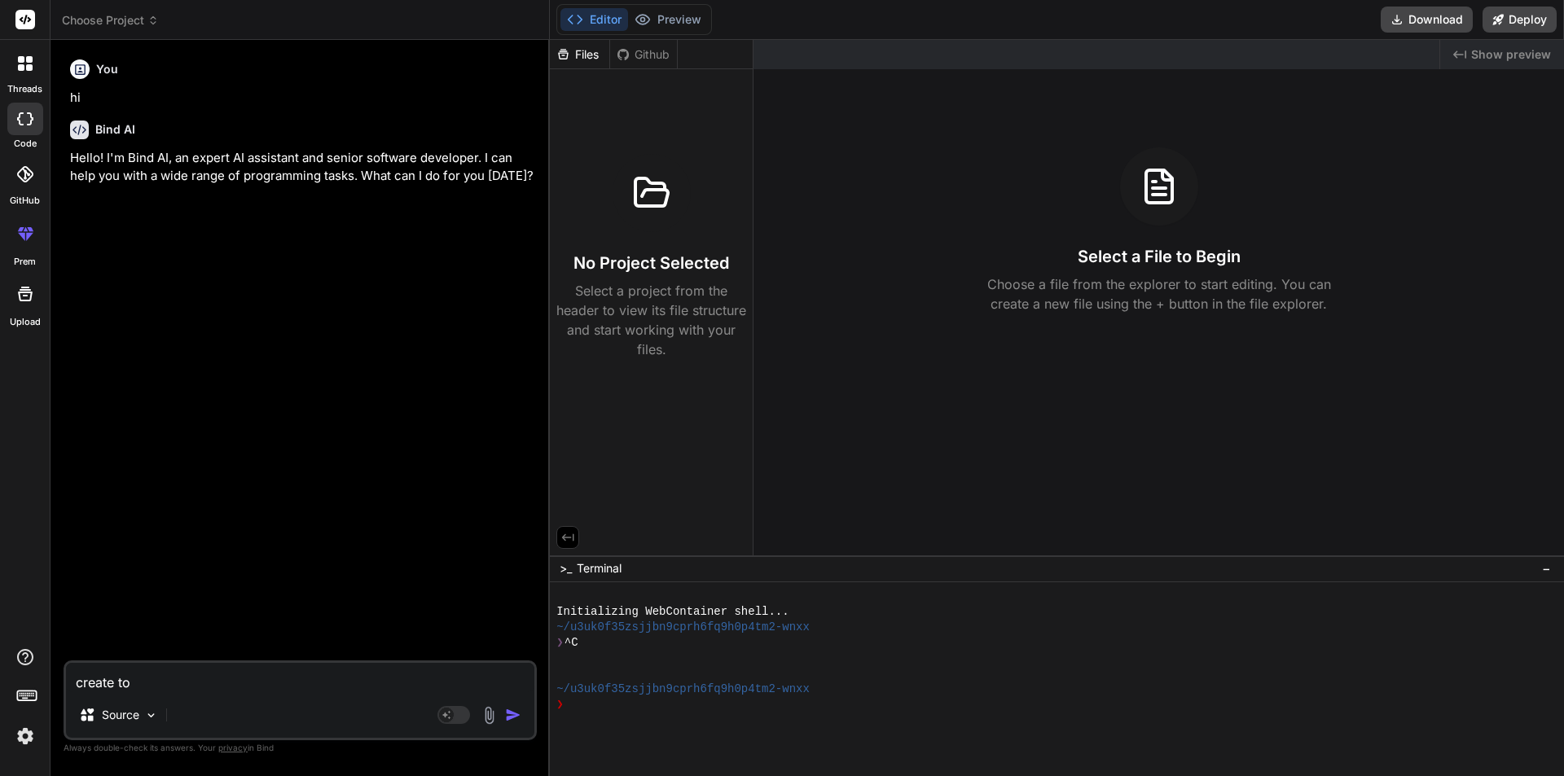
type textarea "x"
type textarea "create todo"
type textarea "x"
type textarea "create todo"
type textarea "x"
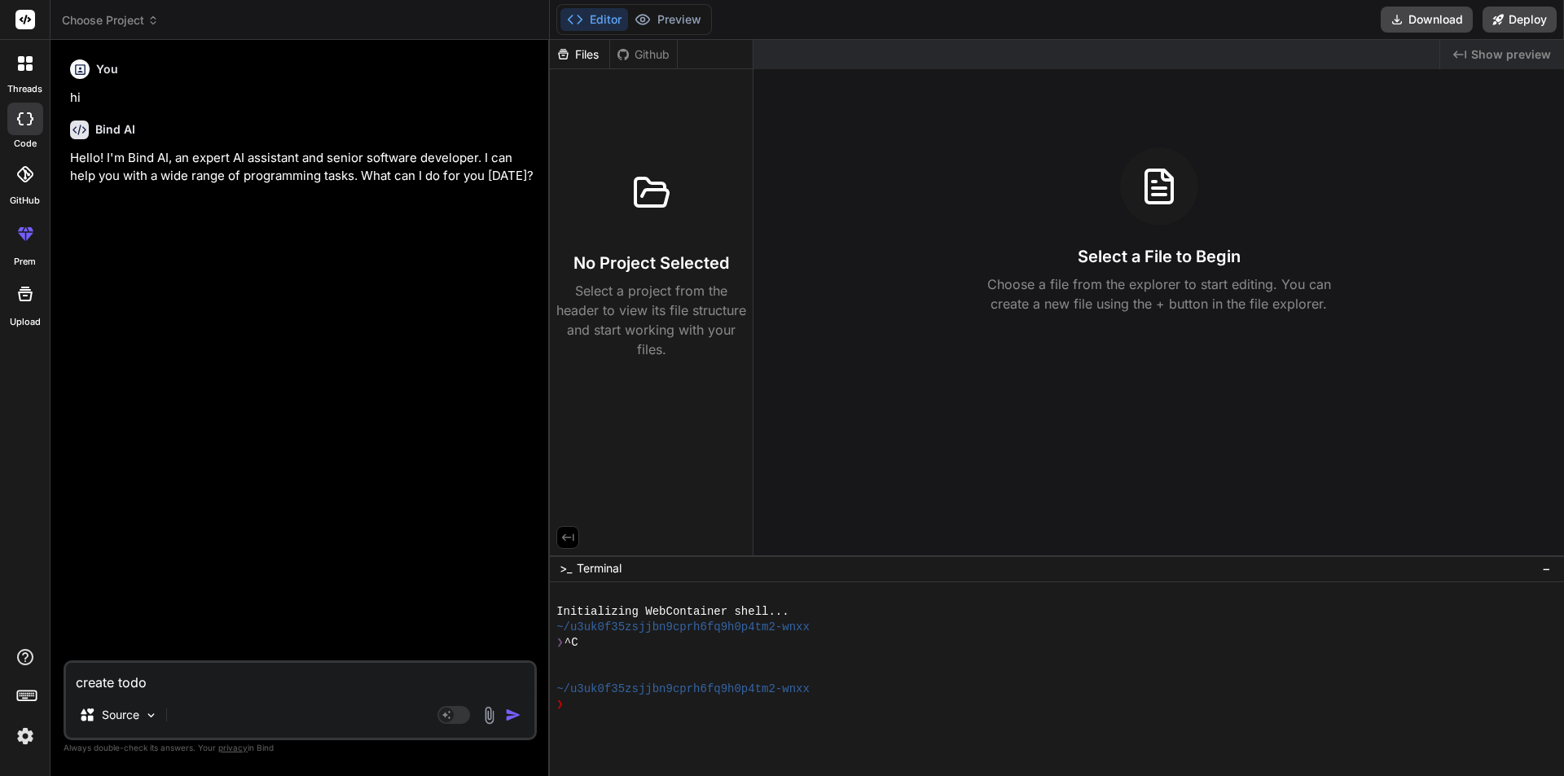
type textarea "create todo a"
type textarea "x"
type textarea "create todo ap"
type textarea "x"
type textarea "create todo app"
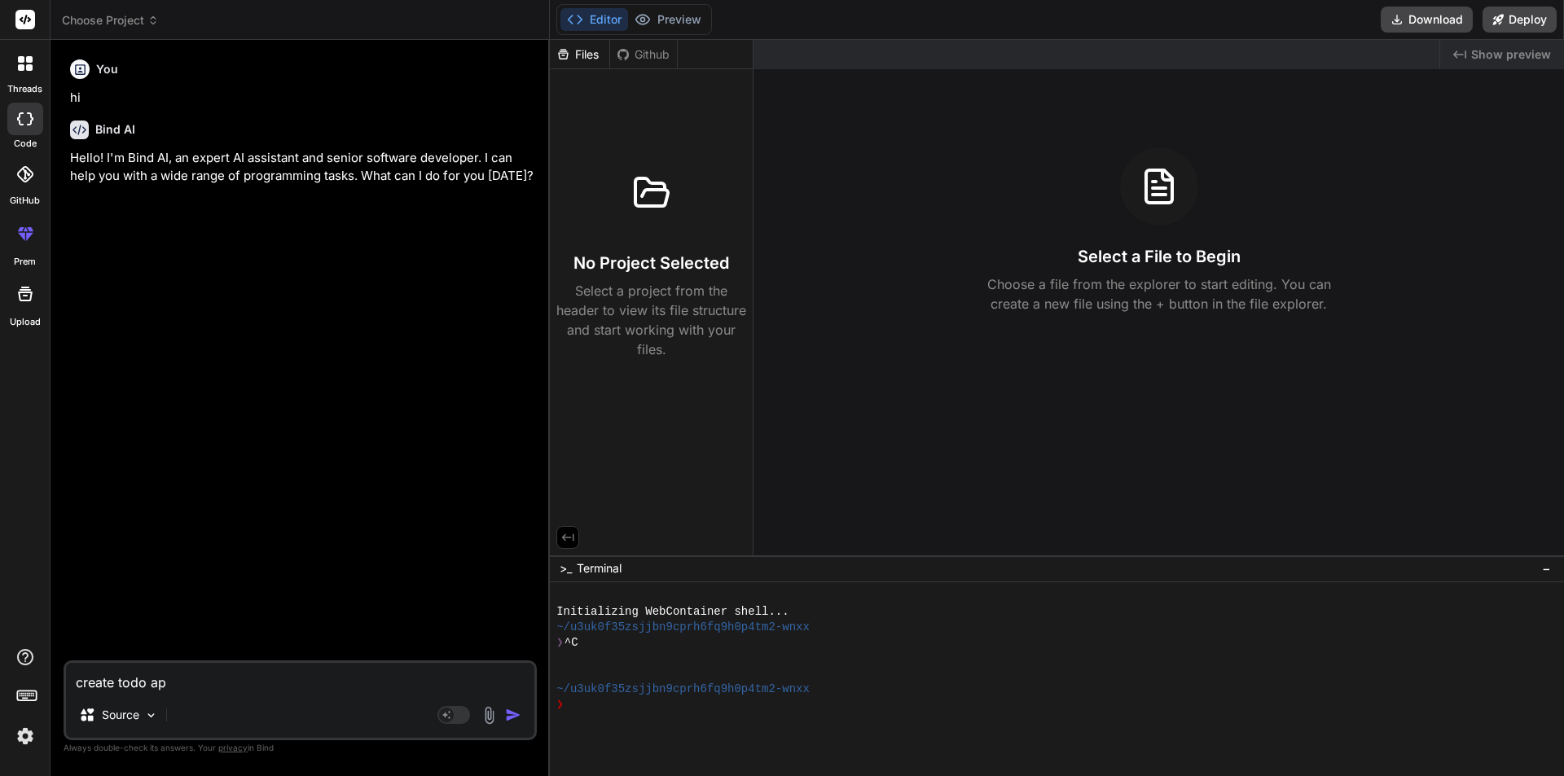
type textarea "x"
type textarea "create todo app"
type textarea "x"
type textarea "create todo app u"
type textarea "x"
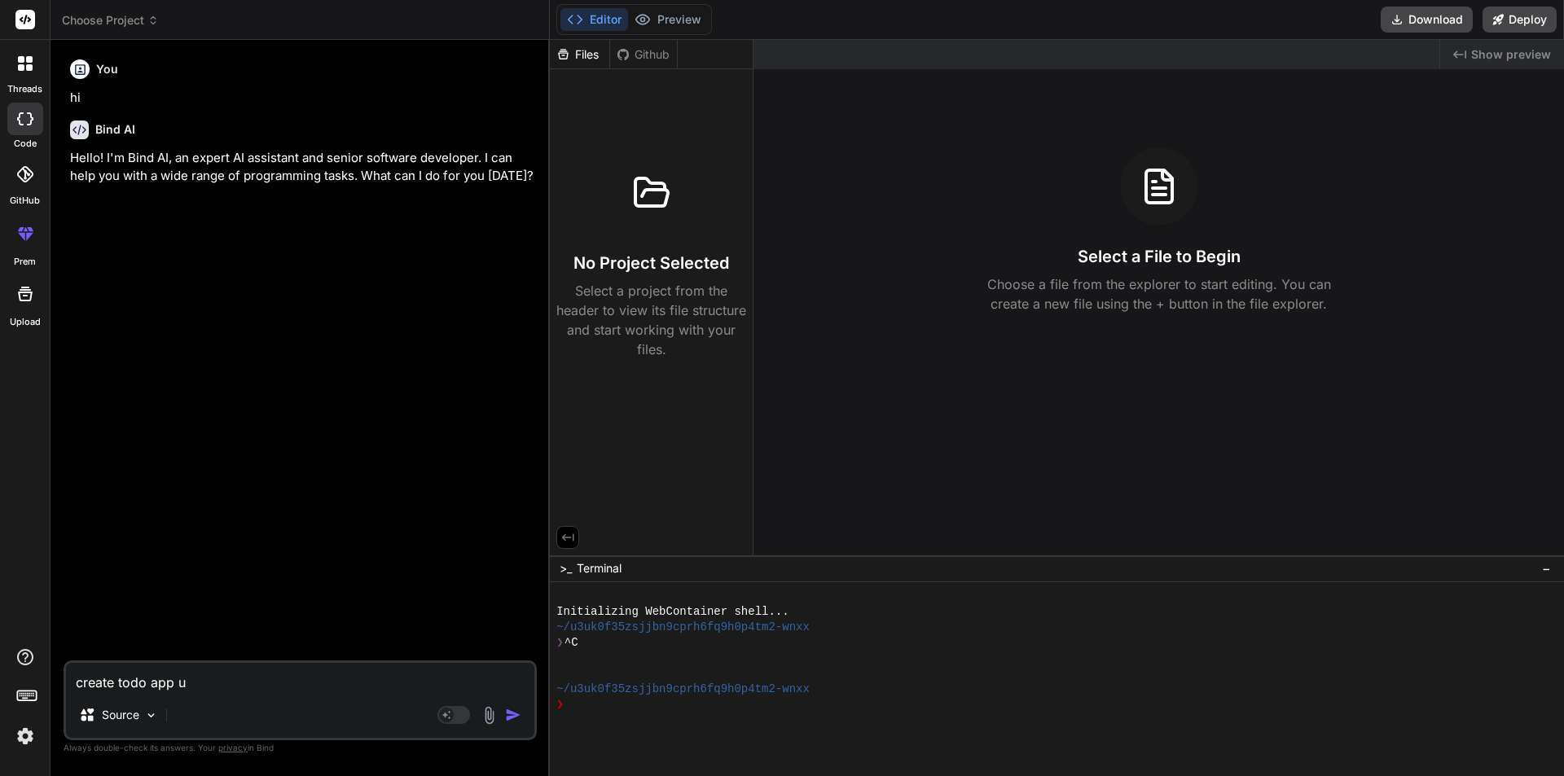
type textarea "create todo app us"
type textarea "x"
type textarea "create todo app usi"
type textarea "x"
type textarea "create todo app usin"
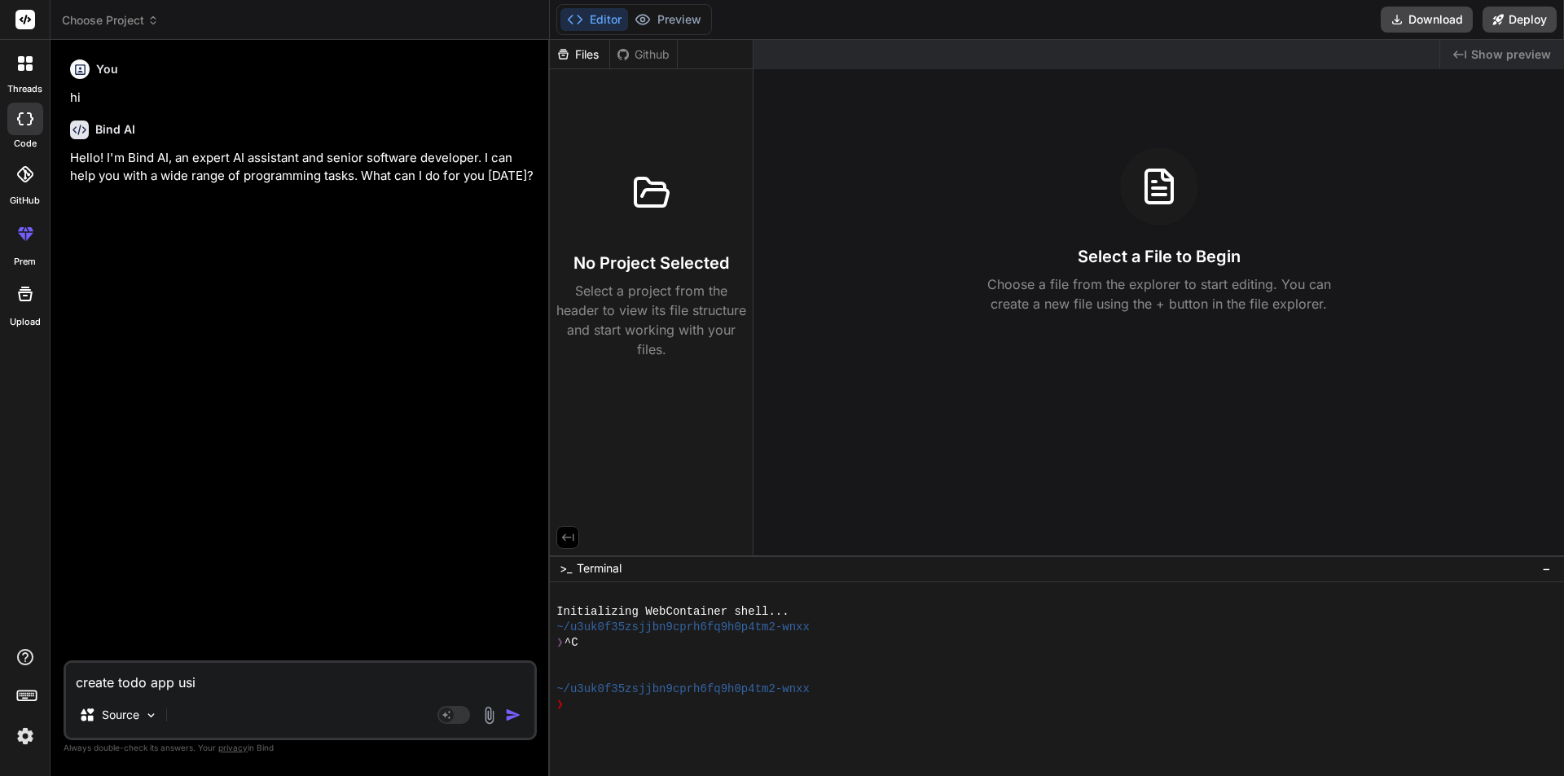
type textarea "x"
type textarea "create todo app using"
type textarea "x"
type textarea "create todo app using"
type textarea "x"
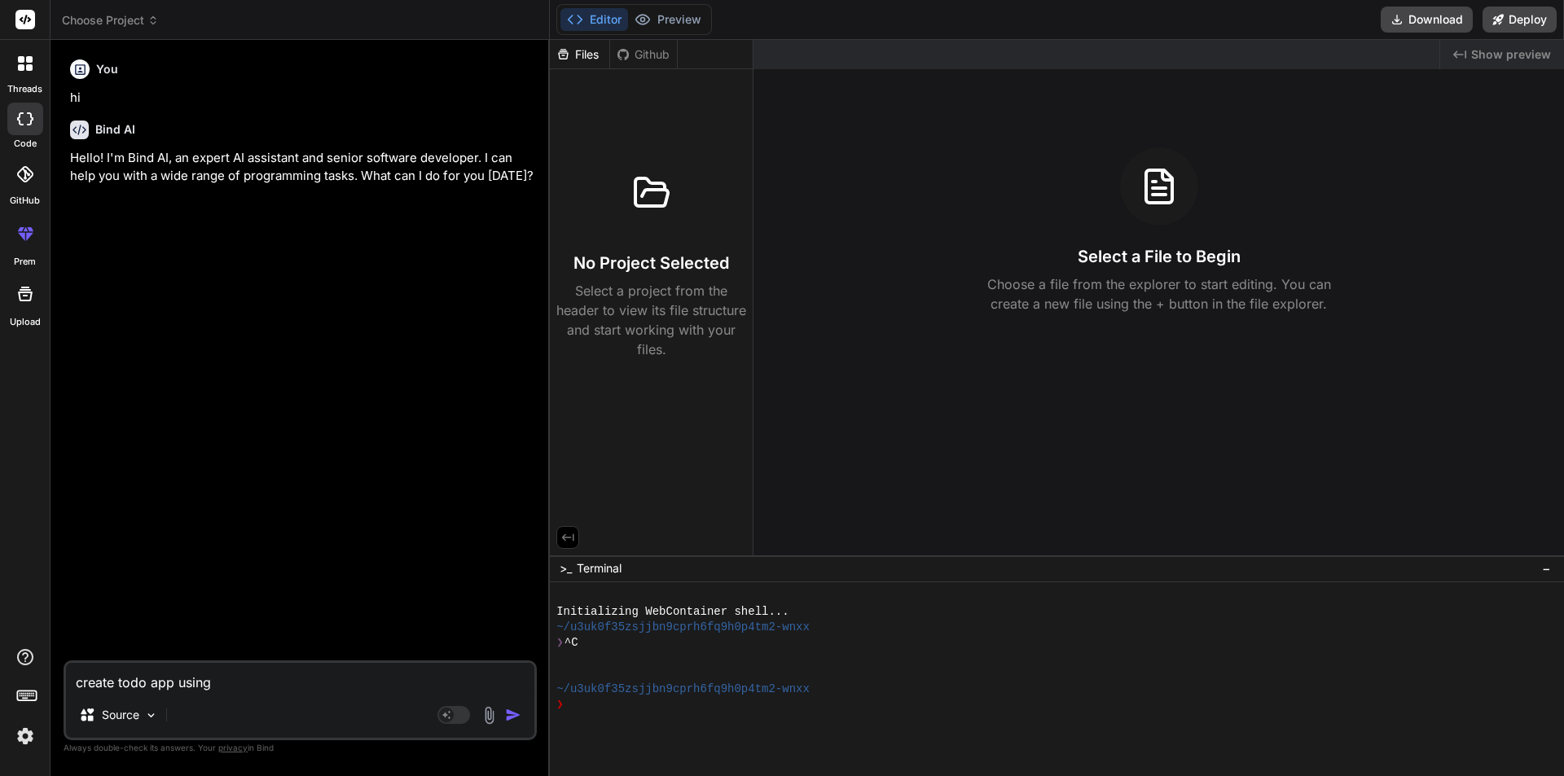
type textarea "create todo app using"
type textarea "x"
type textarea "create todo app usin"
type textarea "x"
type textarea "create todo app usi"
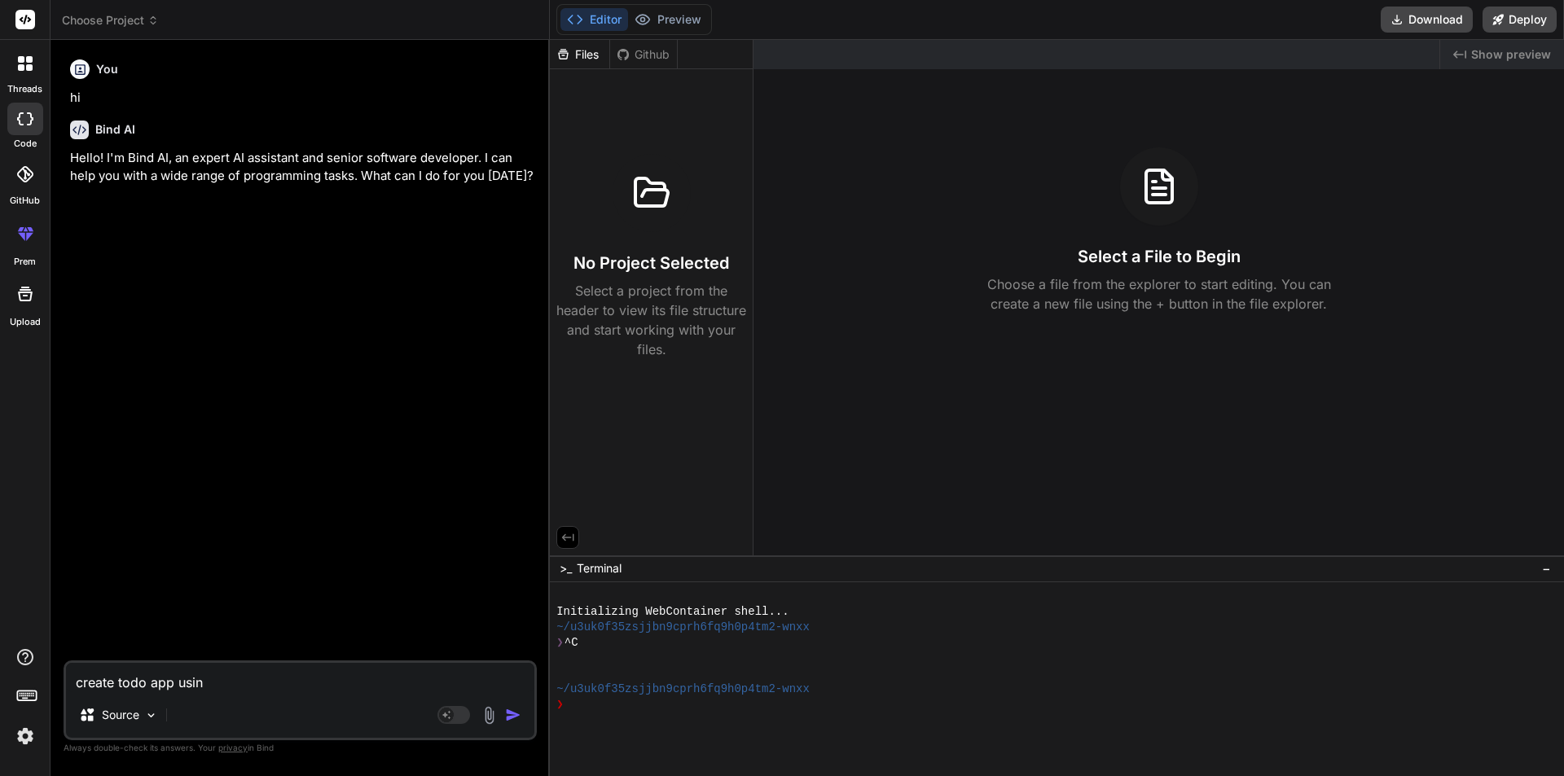
type textarea "x"
type textarea "create todo app us"
type textarea "x"
type textarea "create todo app u"
type textarea "x"
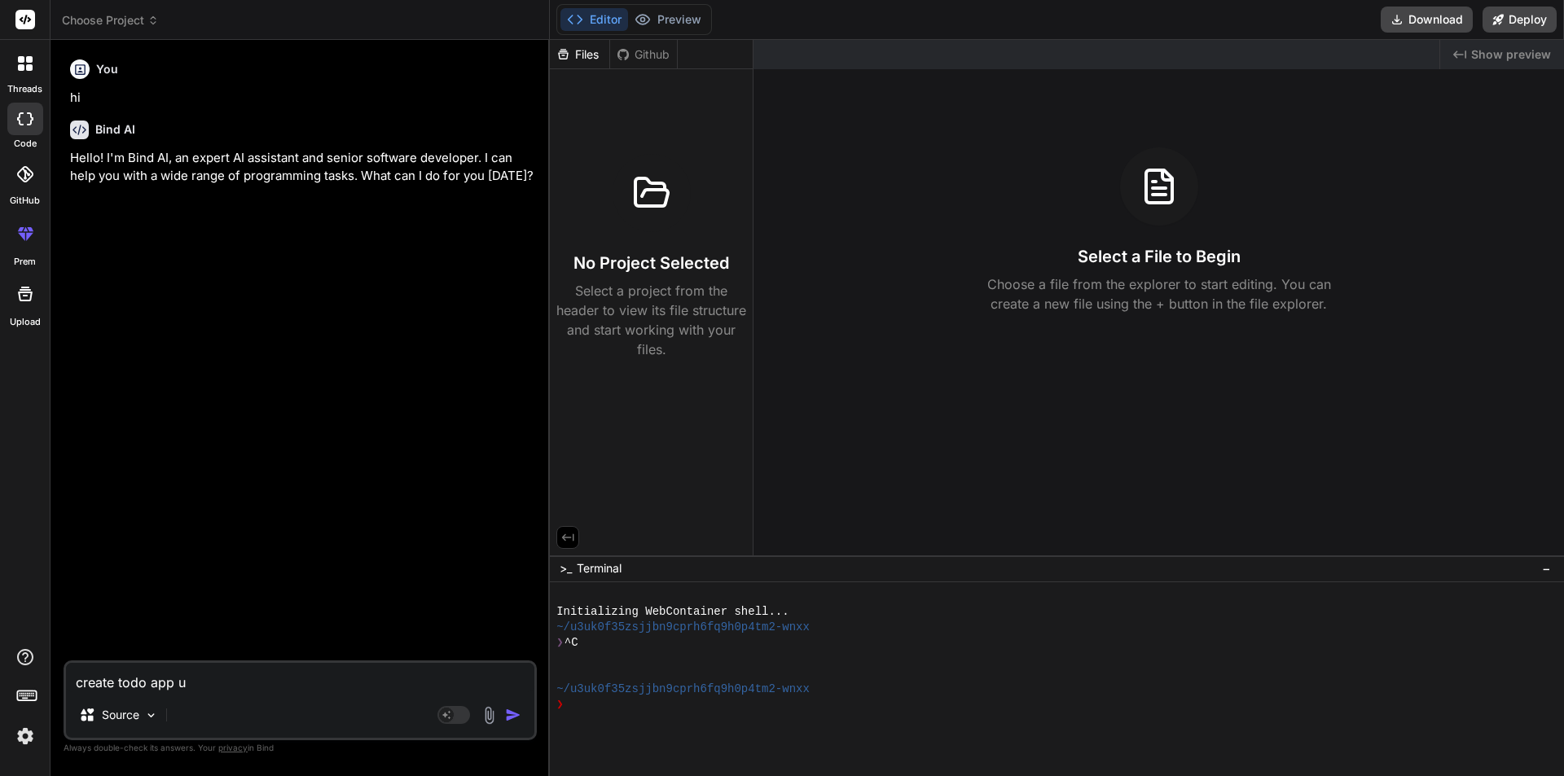
type textarea "create todo app"
type textarea "x"
type textarea "create todo app"
type textarea "x"
type textarea "create todo ap"
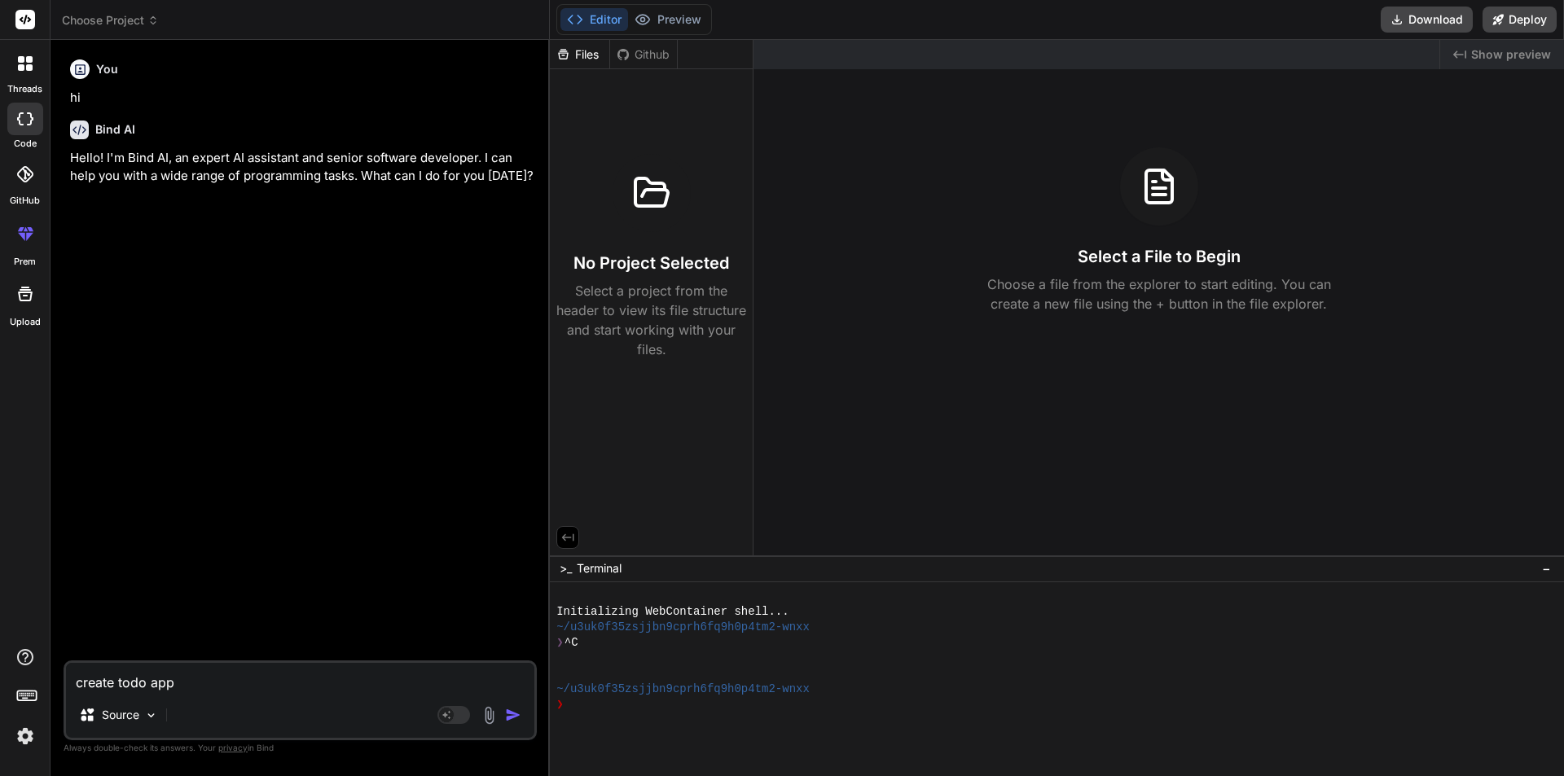
type textarea "x"
type textarea "create todo a"
type textarea "x"
type textarea "create todo"
type textarea "x"
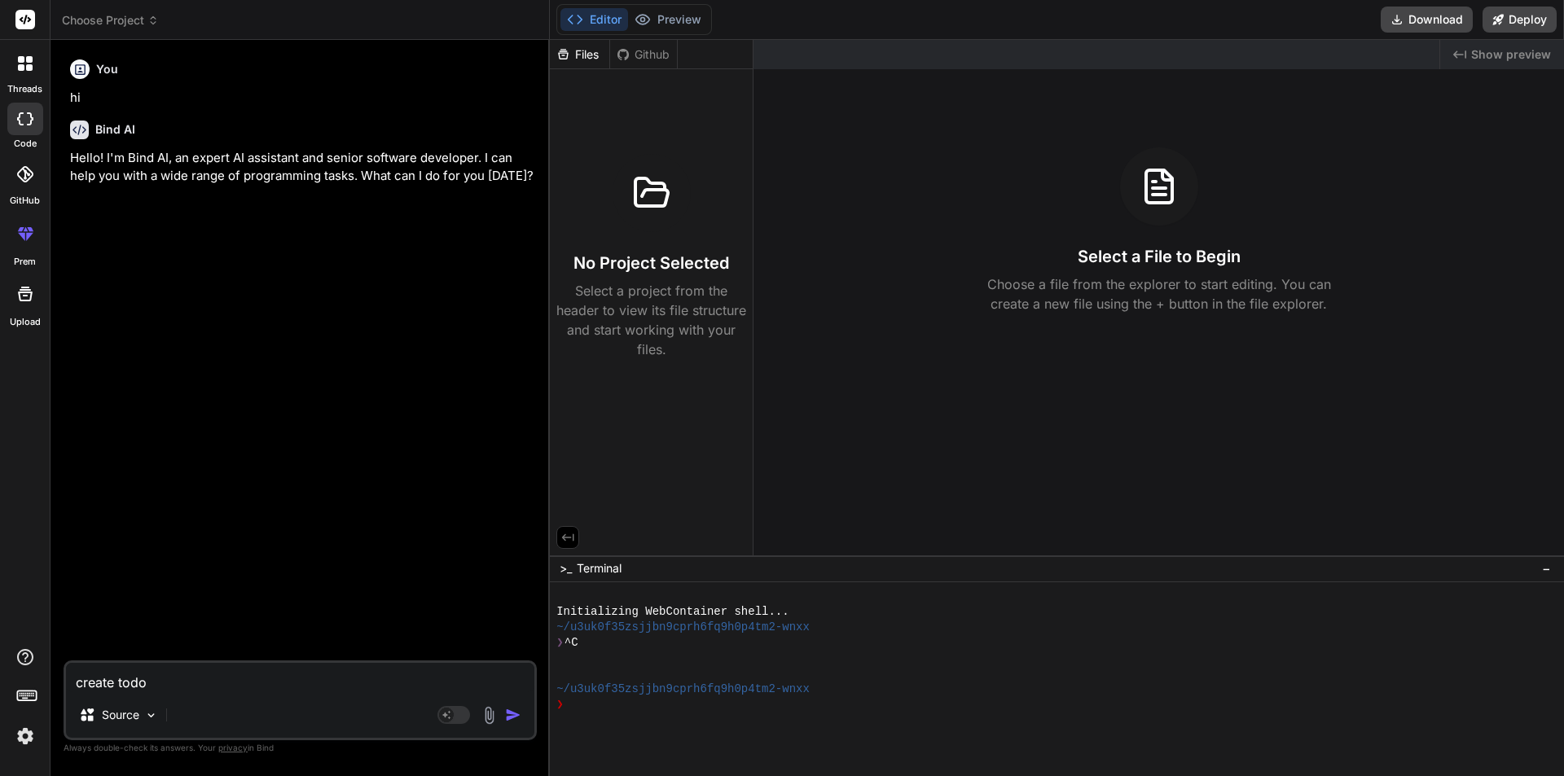
type textarea "create todo"
type textarea "x"
type textarea "create tod"
type textarea "x"
type textarea "create to"
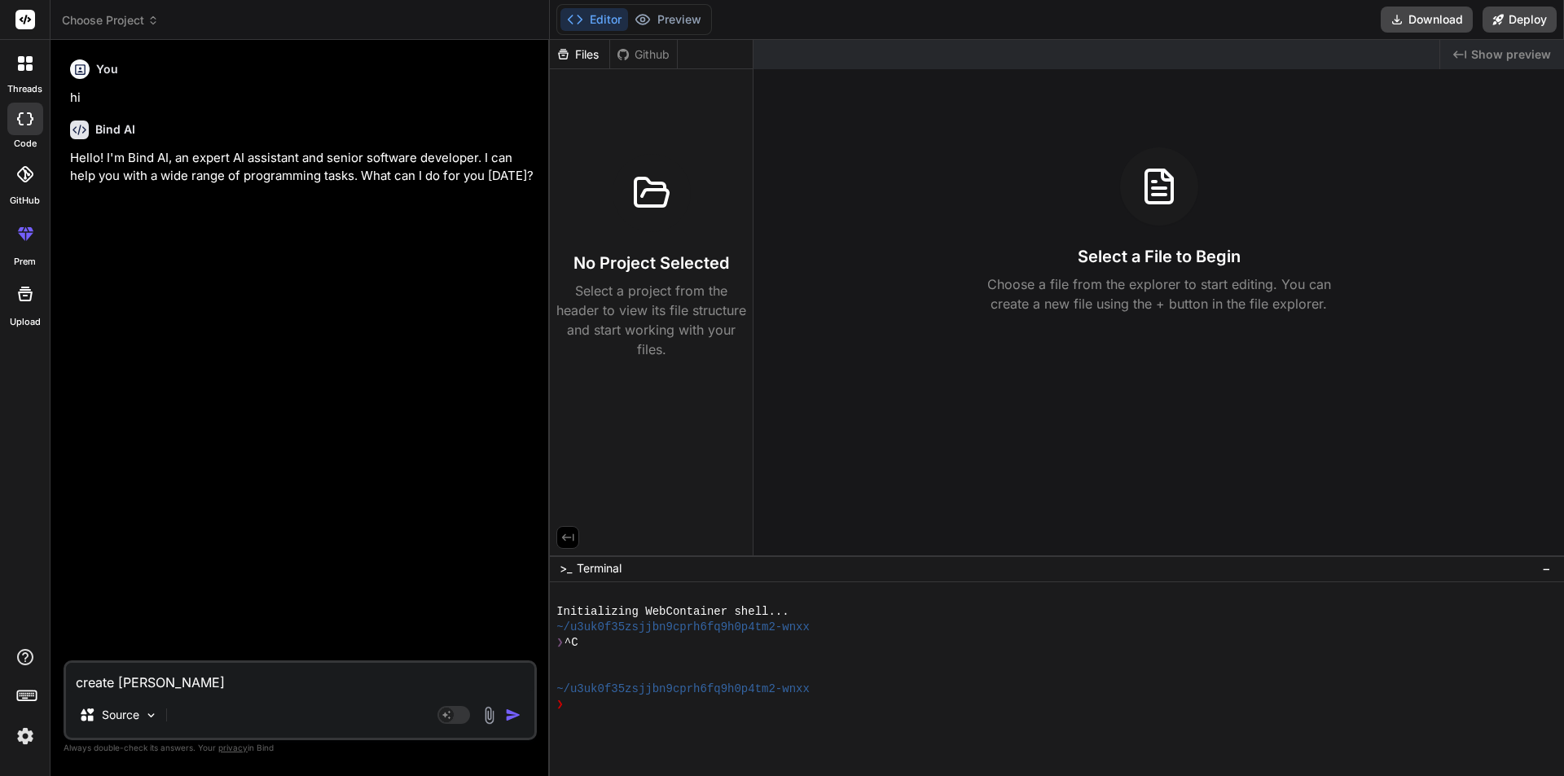
type textarea "x"
type textarea "create t"
type textarea "x"
type textarea "create"
type textarea "x"
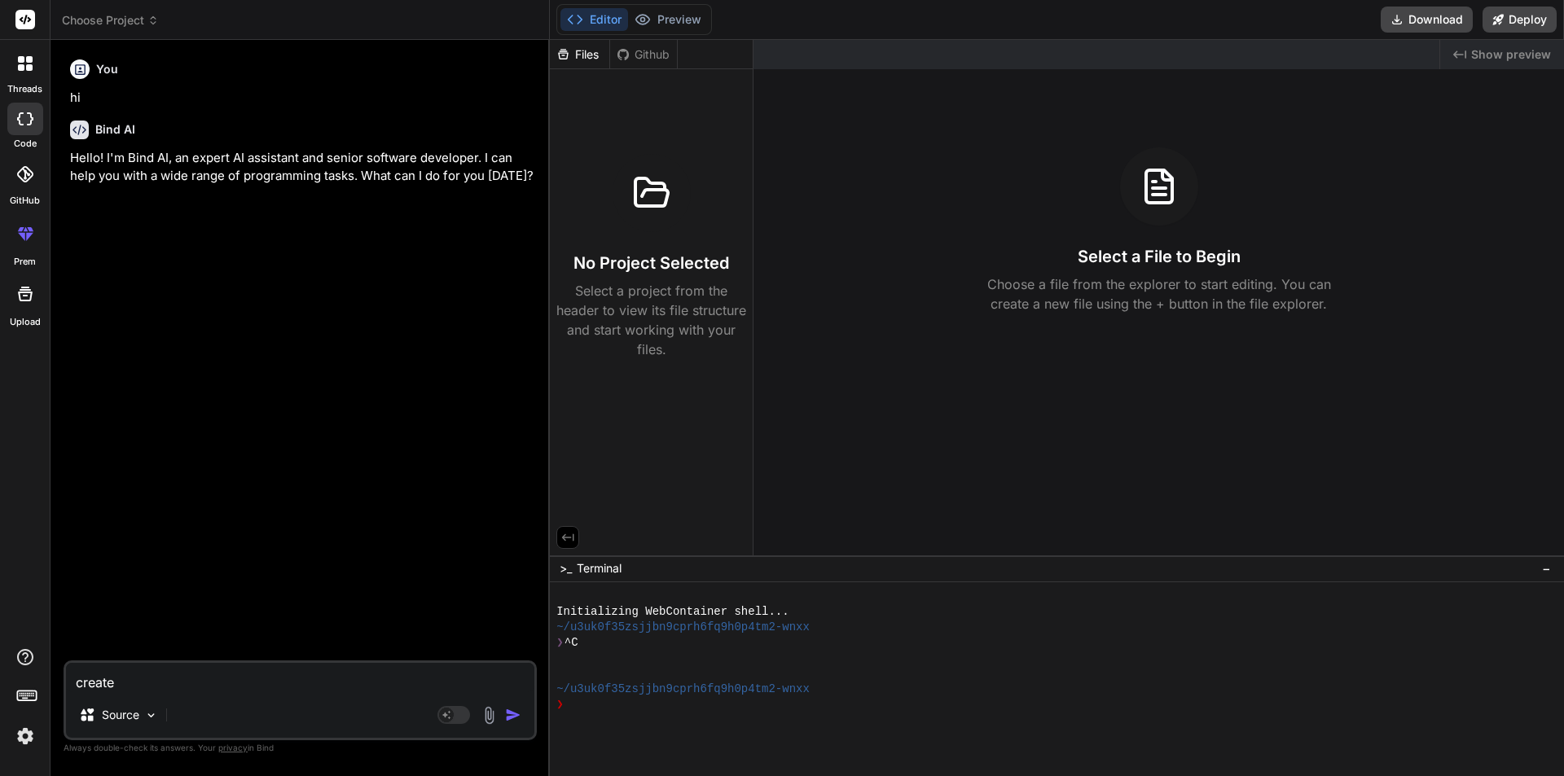
type textarea "create"
type textarea "x"
type textarea "creat"
type textarea "x"
type textarea "crea"
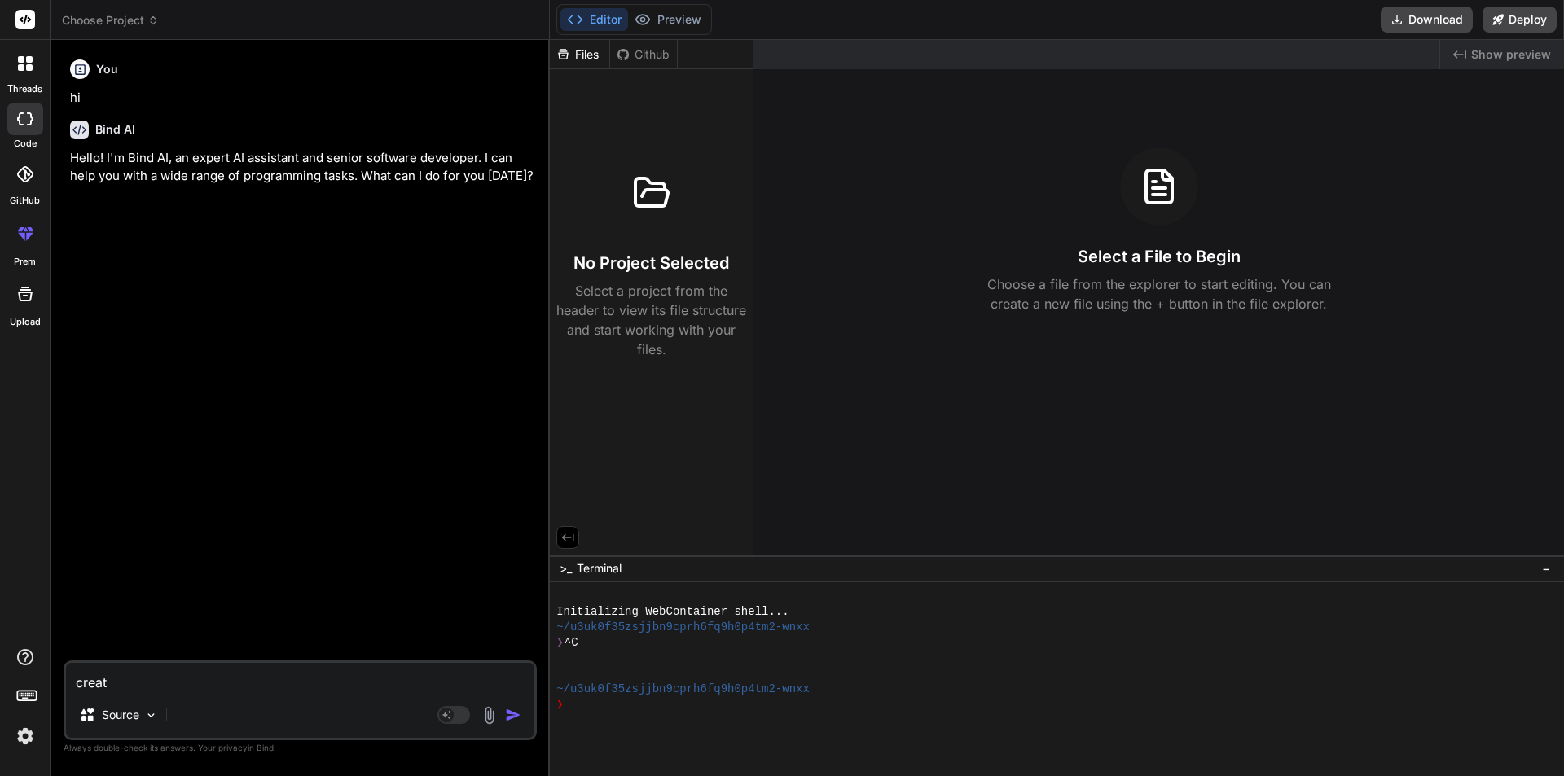
type textarea "x"
type textarea "cre"
type textarea "x"
type textarea "cr"
type textarea "x"
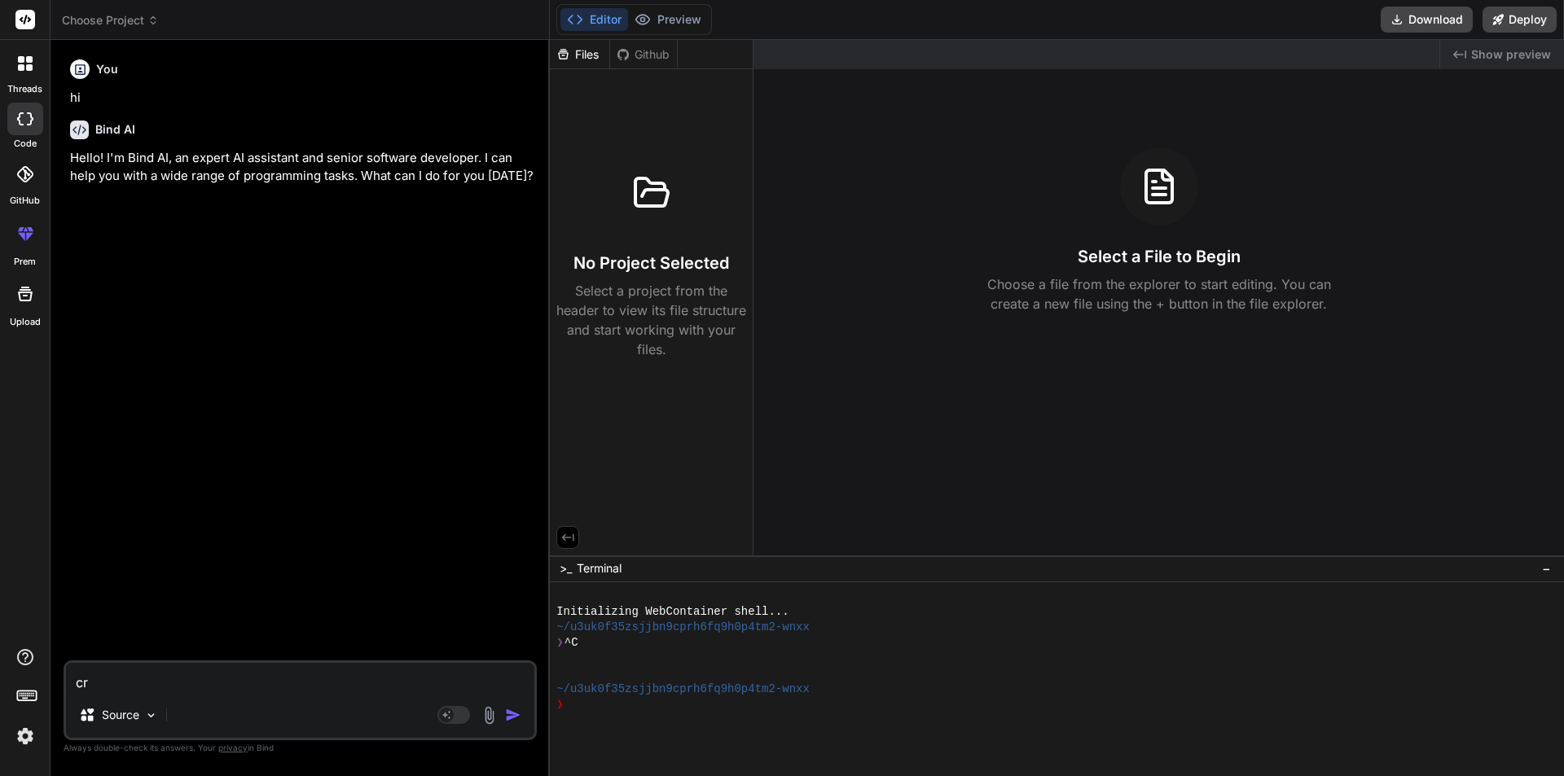
type textarea "c"
type textarea "x"
type textarea "c"
type textarea "x"
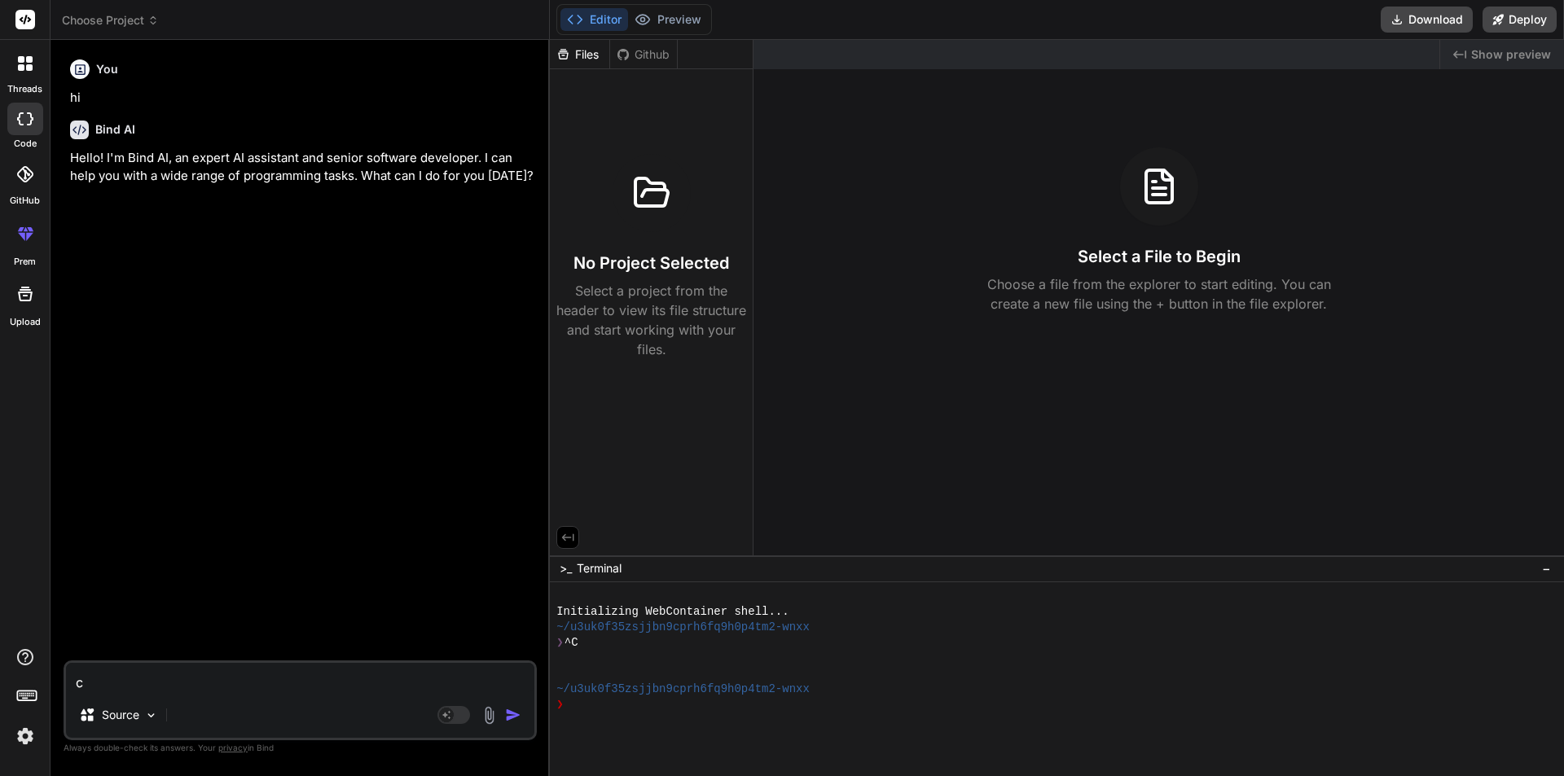
type textarea "cr"
type textarea "x"
type textarea "cre"
type textarea "x"
type textarea "crea"
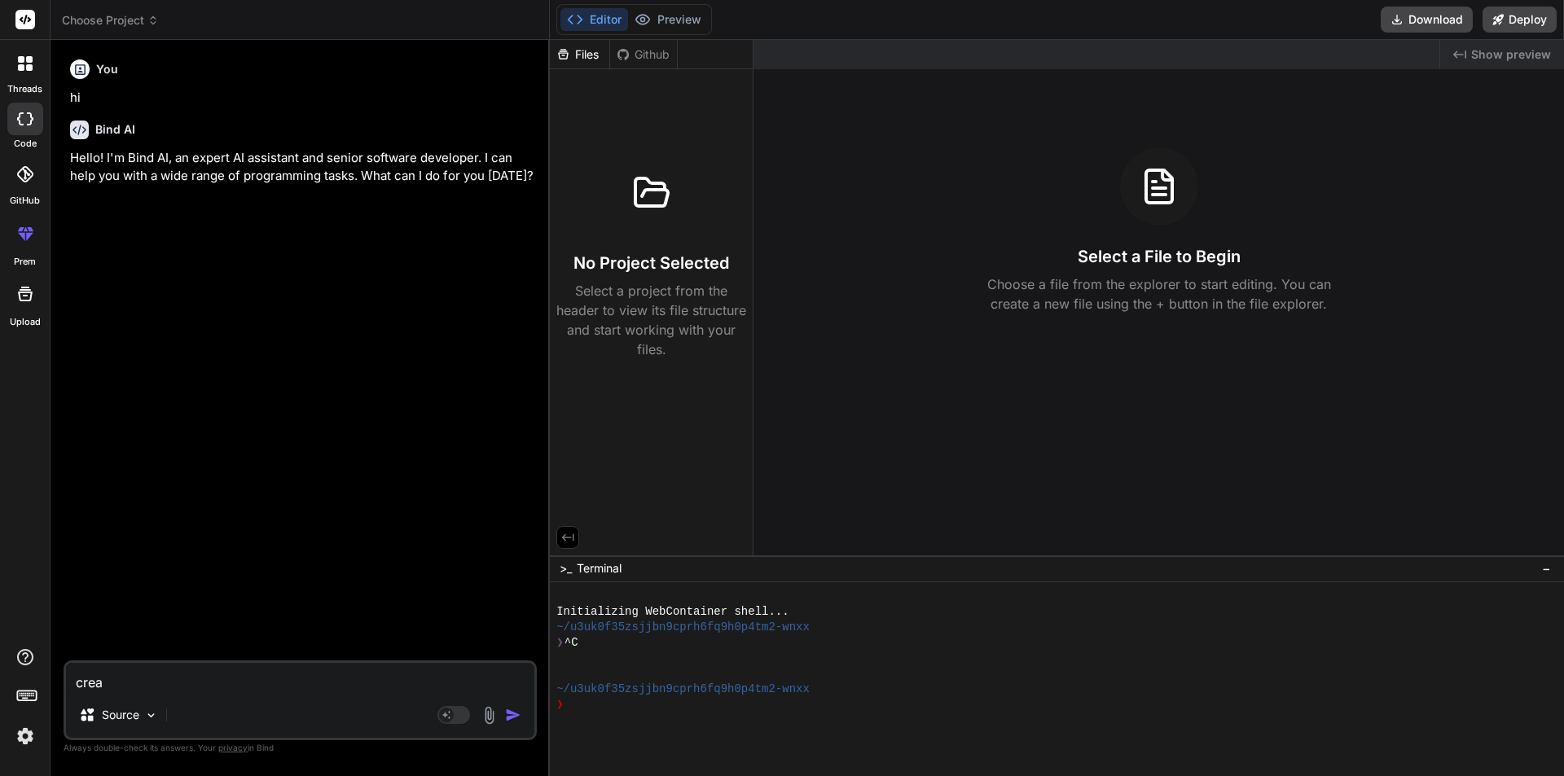
type textarea "x"
type textarea "creat"
type textarea "x"
type textarea "create"
type textarea "x"
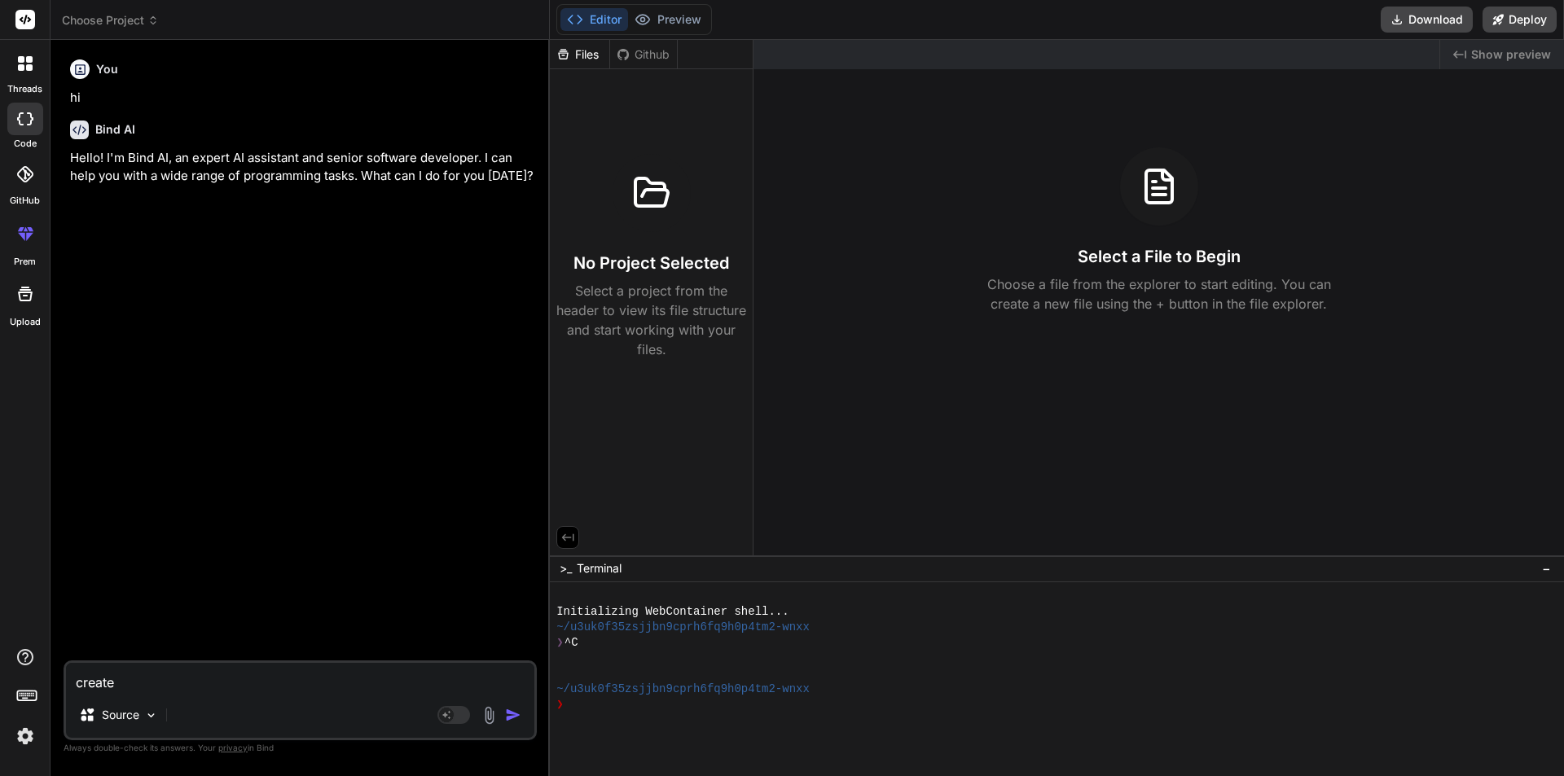
type textarea "create"
type textarea "x"
type textarea "create a"
type textarea "x"
type textarea "create ad"
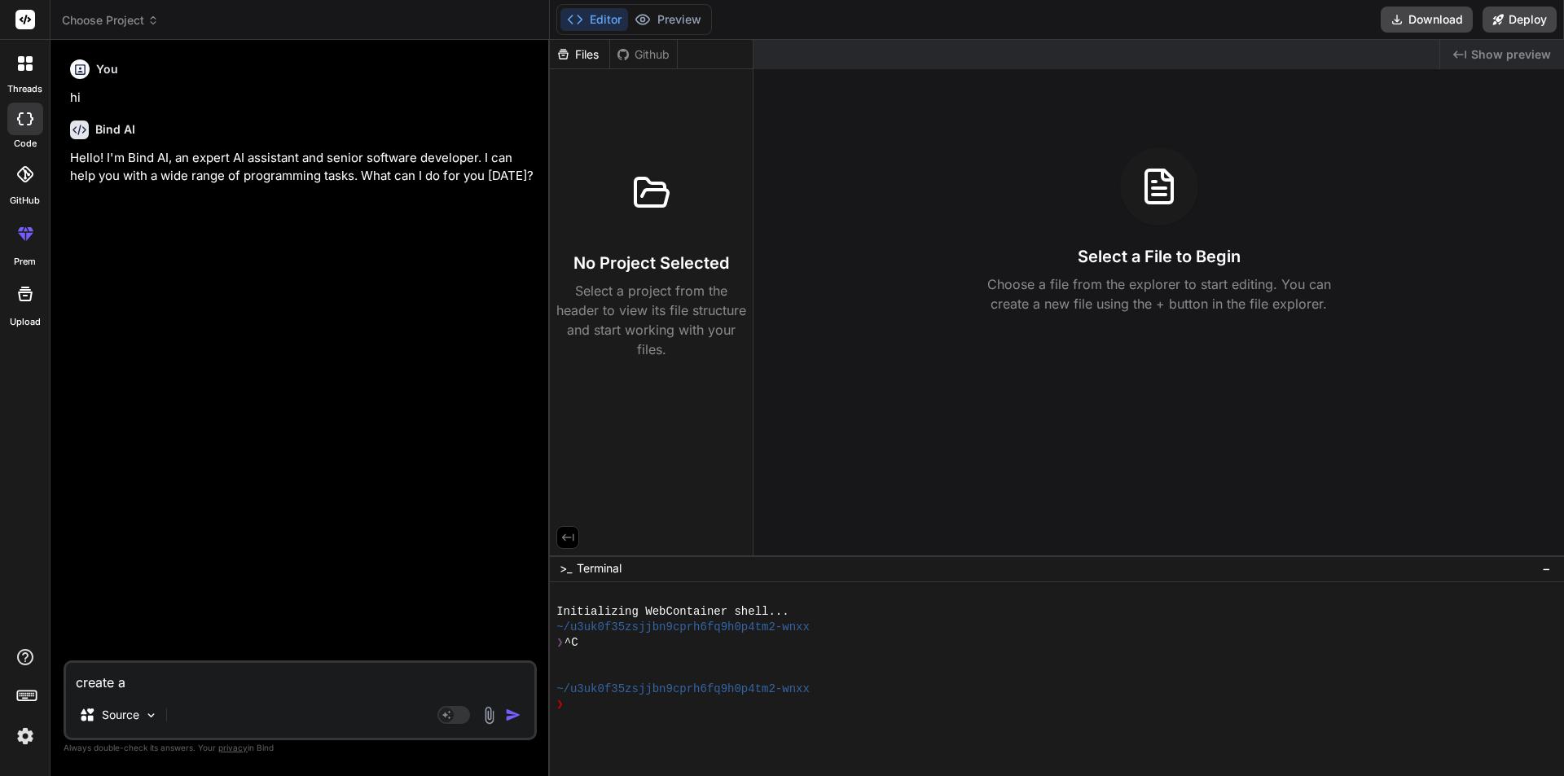
type textarea "x"
type textarea "create add"
type textarea "x"
type textarea "create add"
type textarea "x"
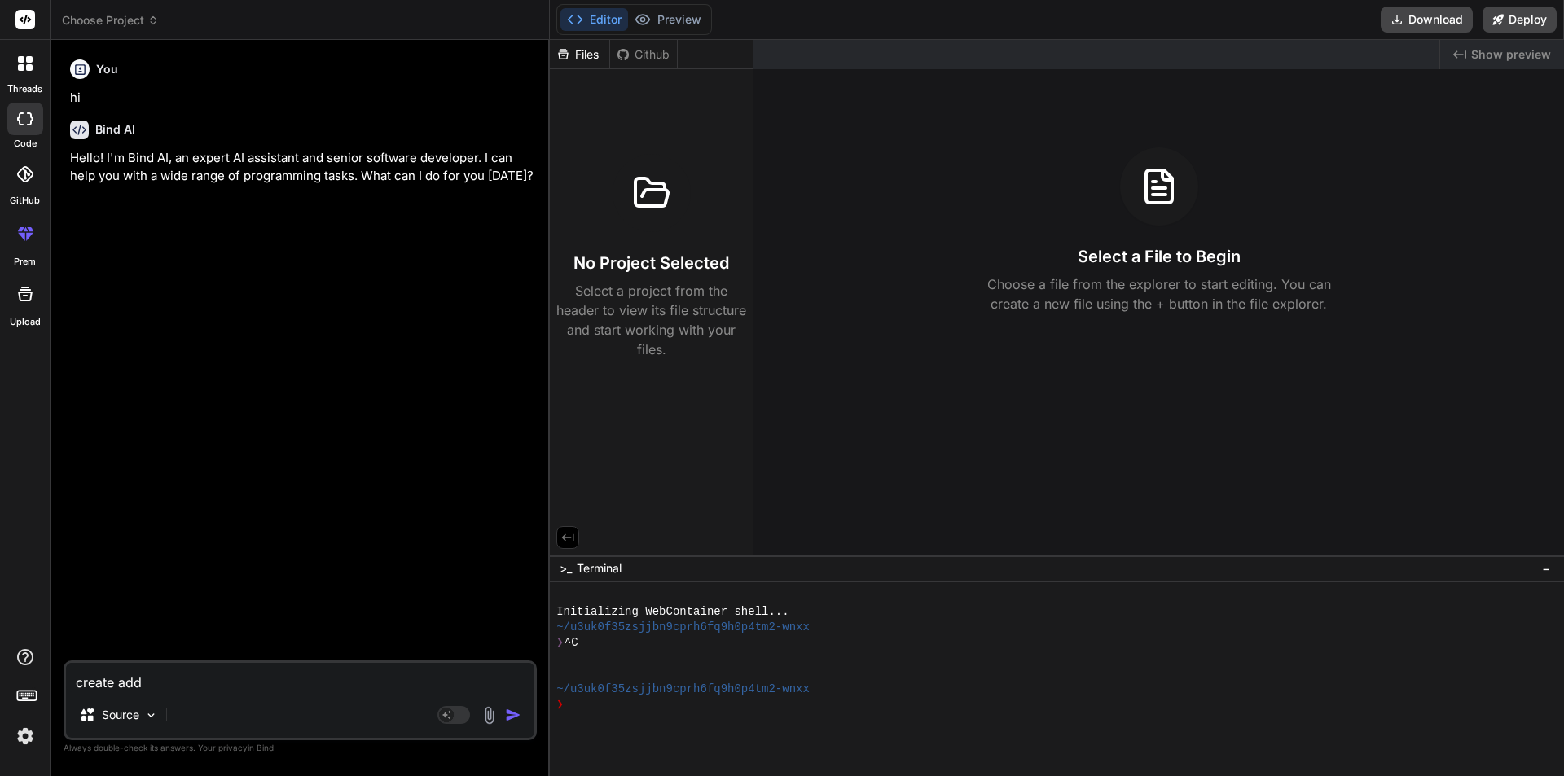
type textarea "create add t"
type textarea "x"
type textarea "create add to"
type textarea "x"
type textarea "create add to"
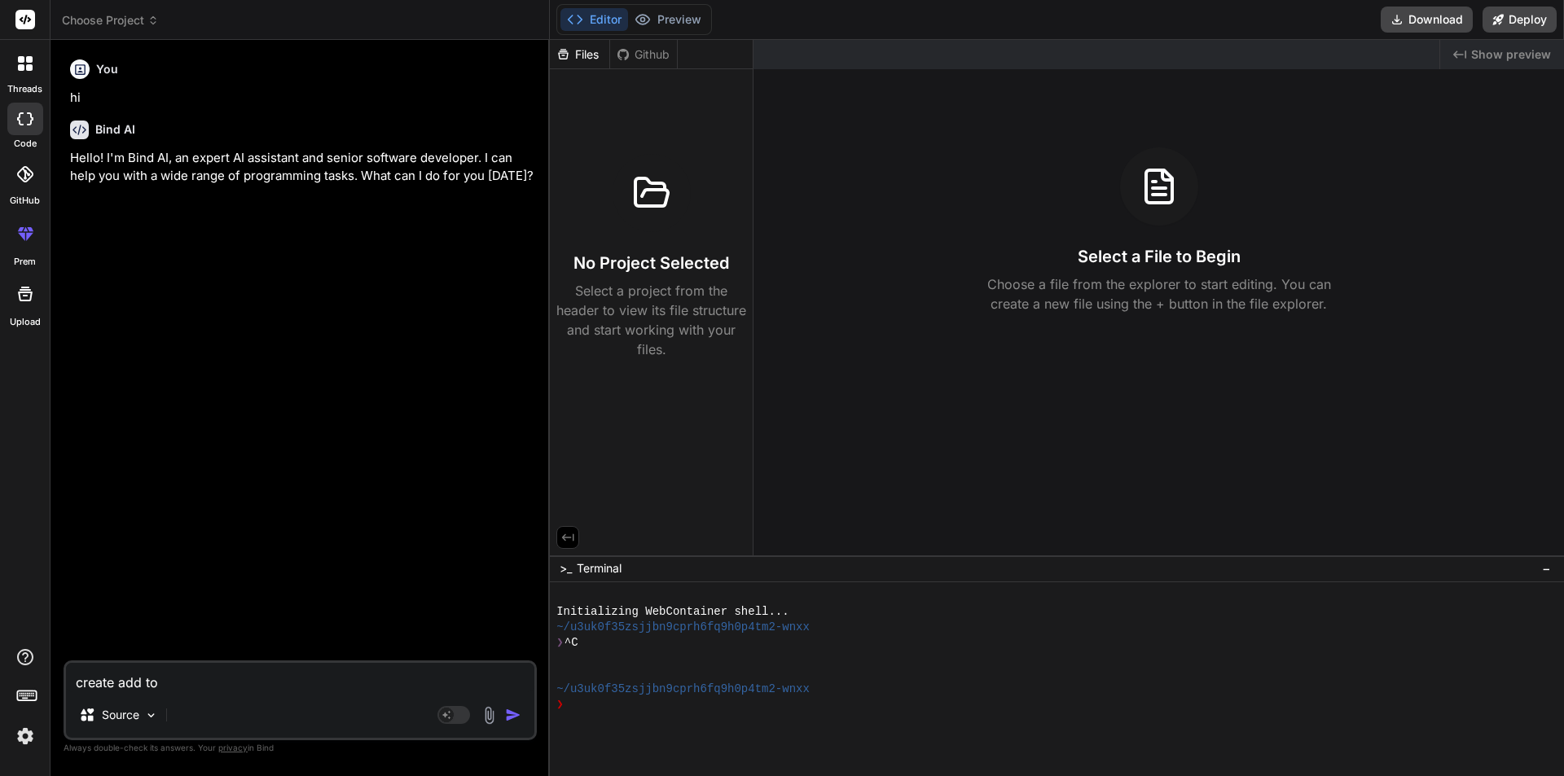
type textarea "x"
type textarea "create add to c"
type textarea "x"
type textarea "create add to ca"
type textarea "x"
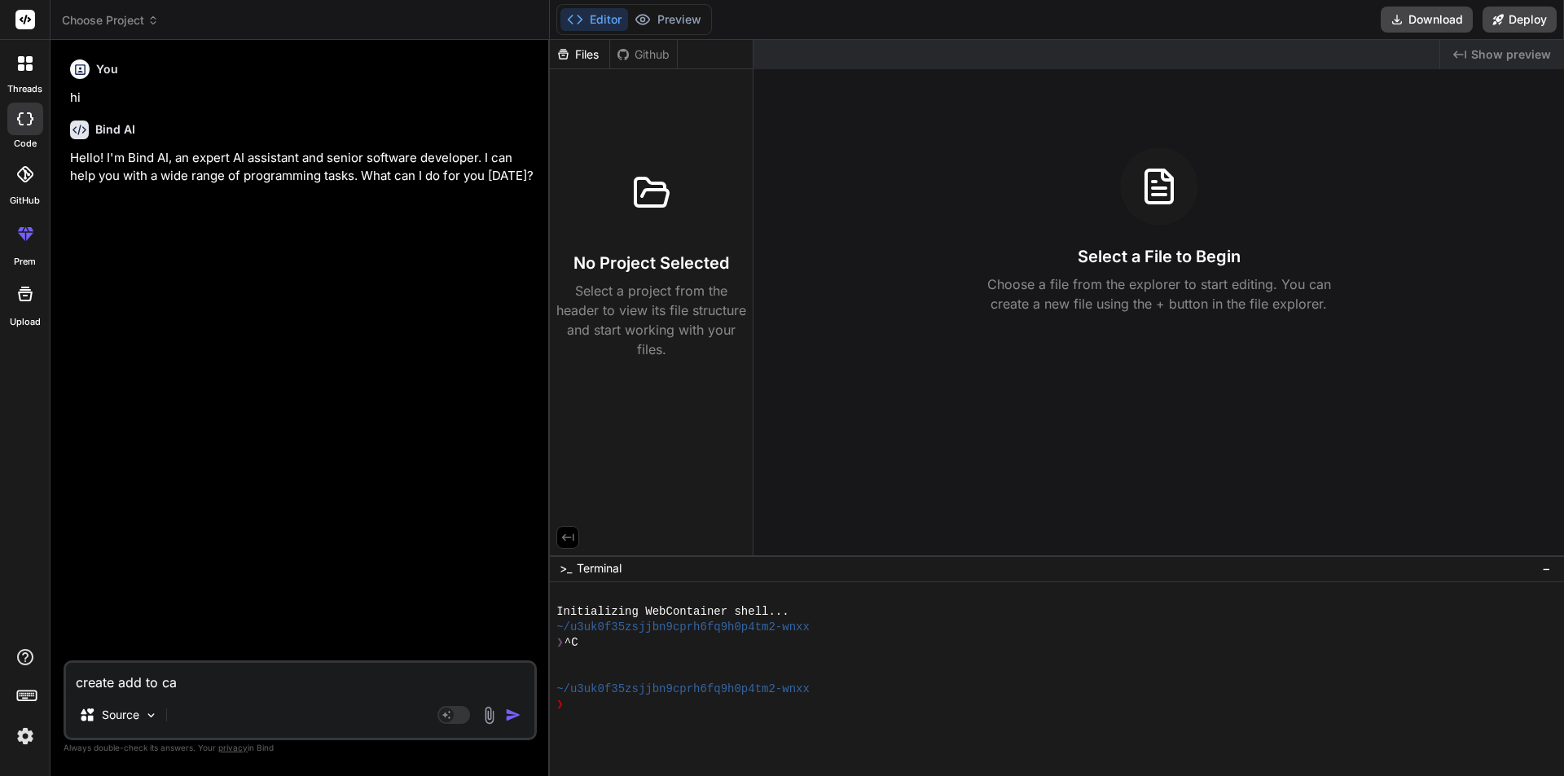
type textarea "create add to car"
type textarea "x"
type textarea "create add to cart"
type textarea "x"
type textarea "create add to cart"
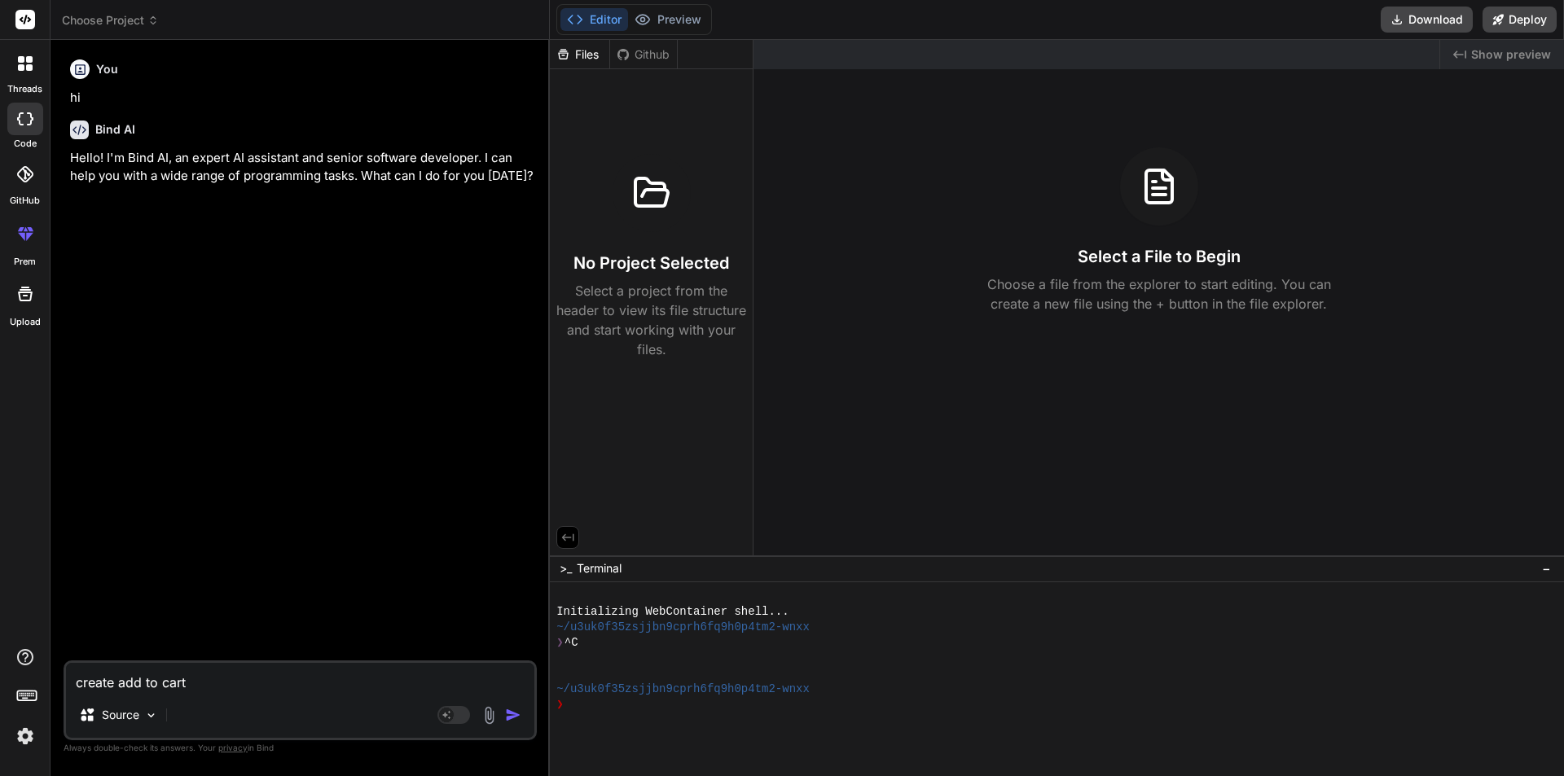
type textarea "x"
type textarea "create add to cart f"
type textarea "x"
type textarea "create add to cart fe"
type textarea "x"
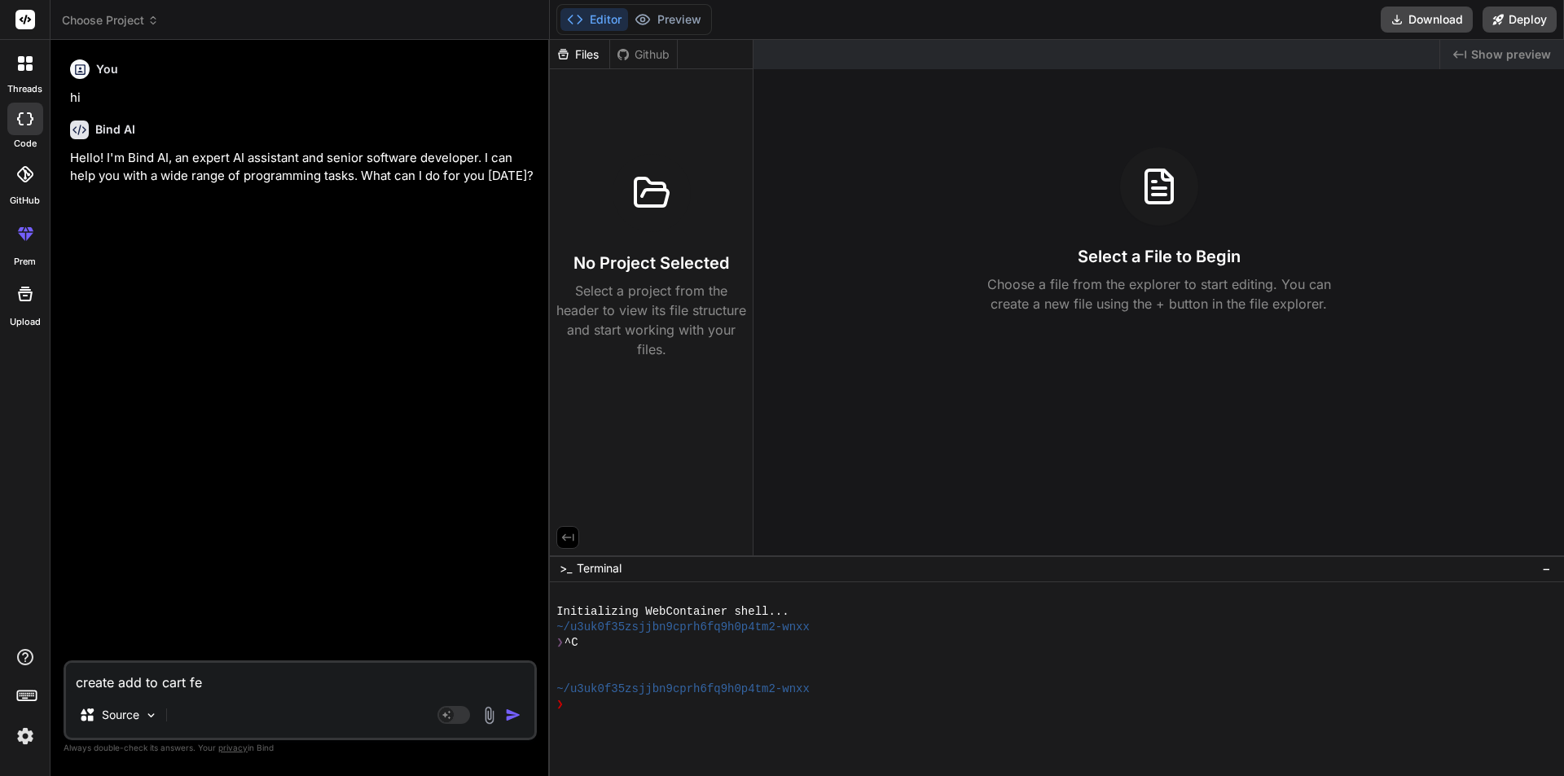
type textarea "create add to cart fet"
type textarea "x"
type textarea "create add to cart feta"
type textarea "x"
type textarea "create add to cart fetau"
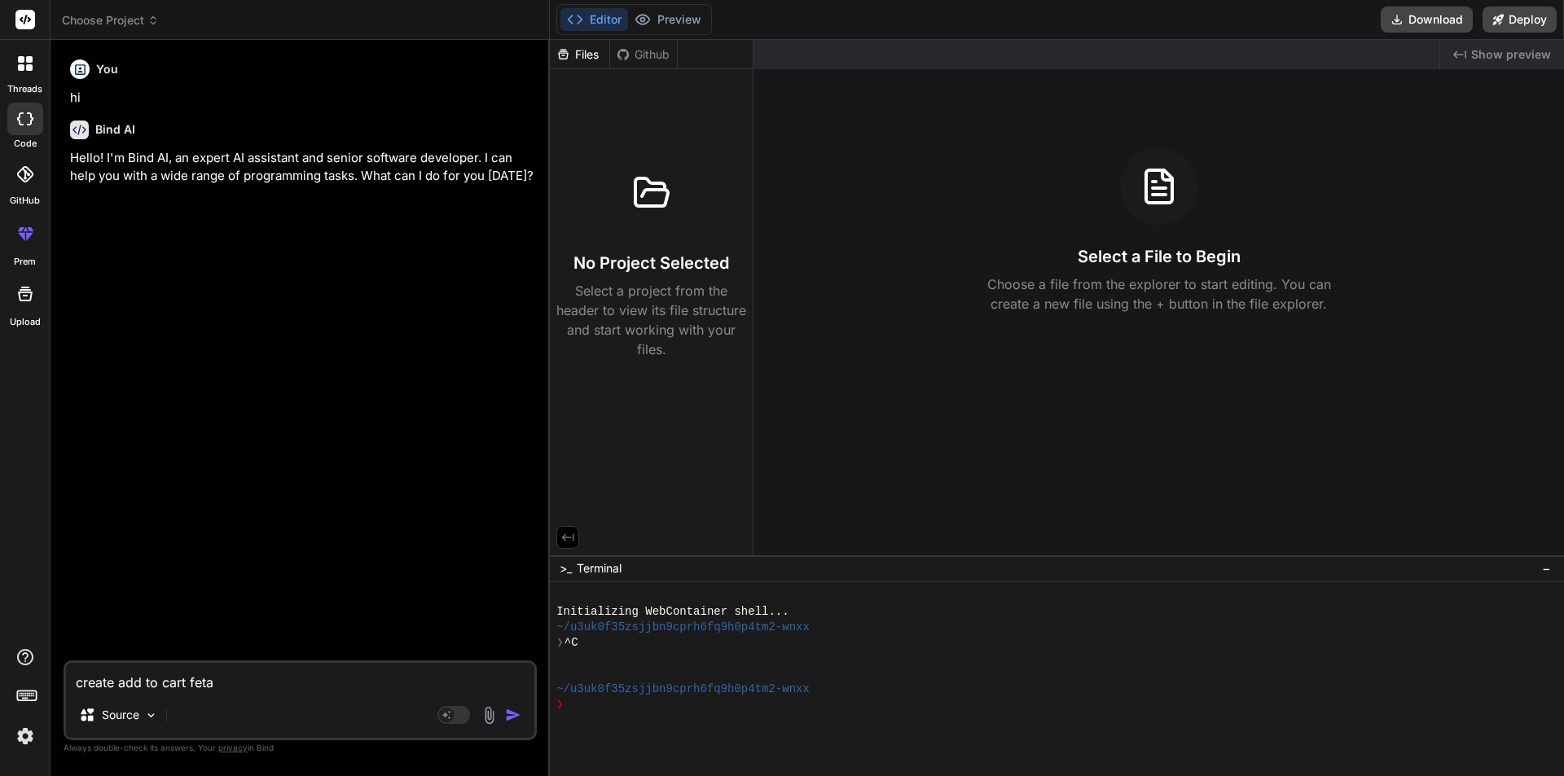
type textarea "x"
type textarea "create add to cart fetaur"
type textarea "x"
type textarea "create add to cart fetaure"
type textarea "x"
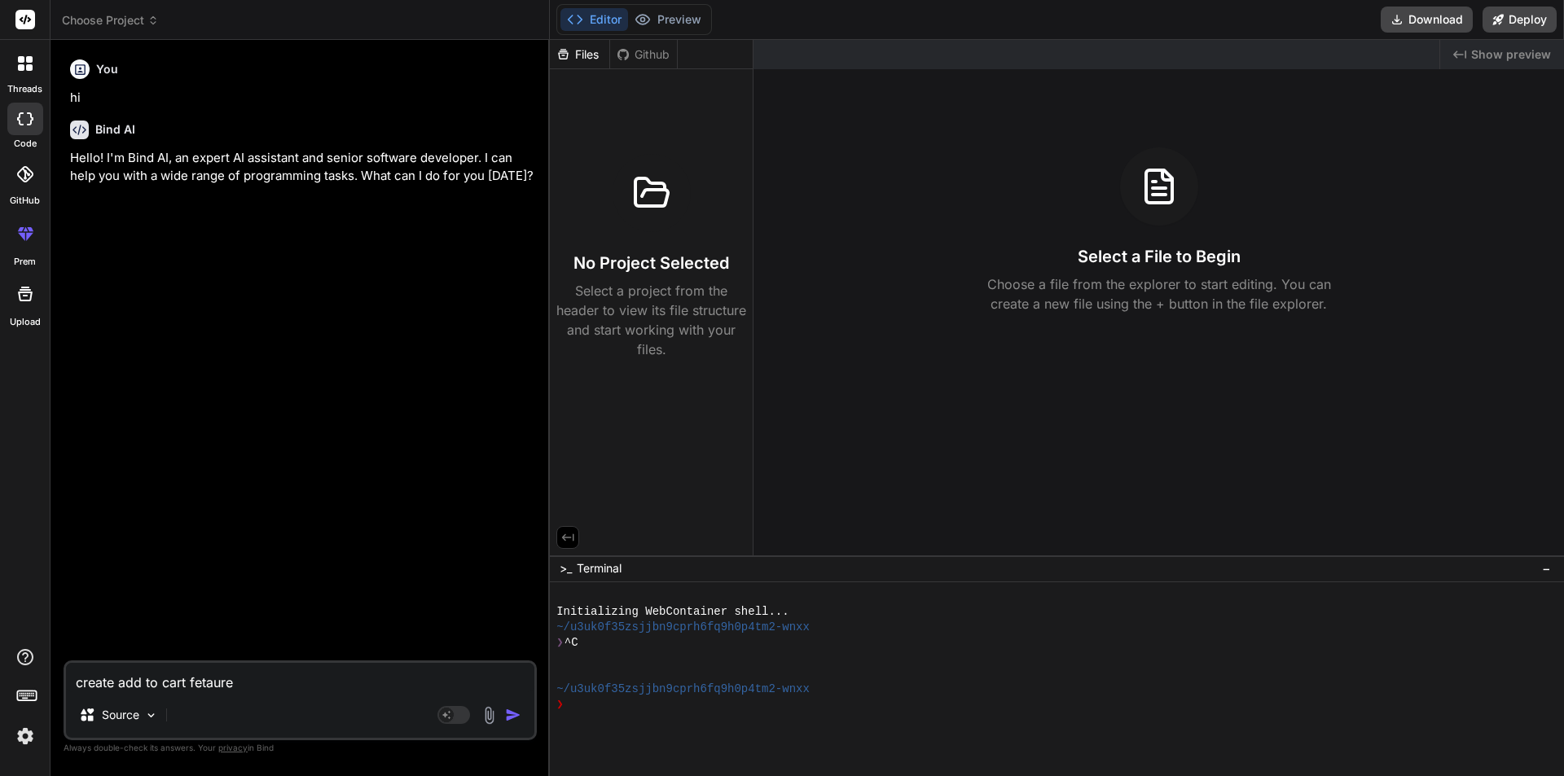
type textarea "create add to cart fetaure"
type textarea "x"
type textarea "create add to cart fetaure"
type textarea "x"
type textarea "create add to cart fetaur"
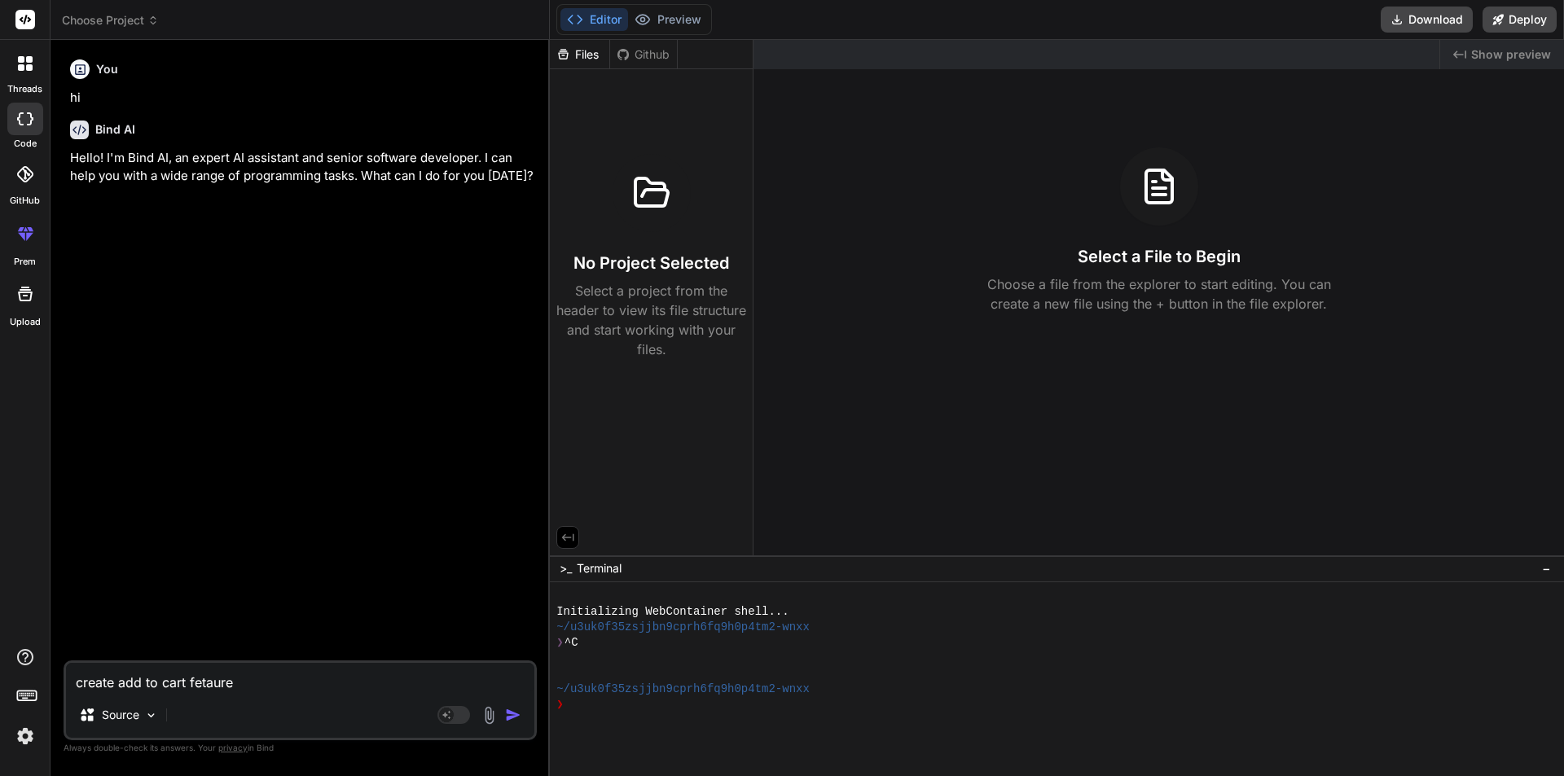
type textarea "x"
type textarea "create add to cart fetau"
type textarea "x"
type textarea "create add to cart feta"
type textarea "x"
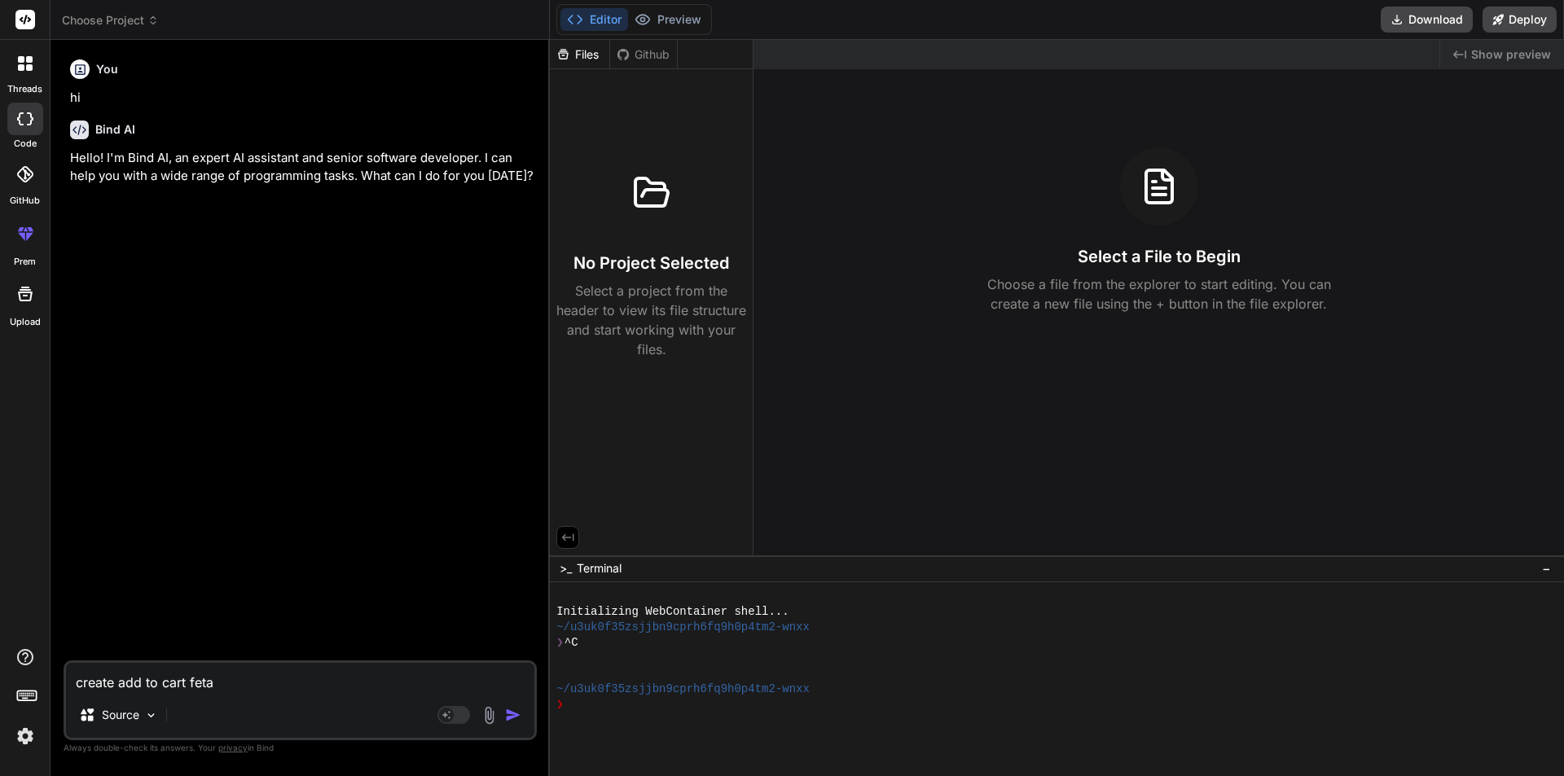
type textarea "create add to cart fet"
type textarea "x"
type textarea "create add to cart fe"
type textarea "x"
type textarea "create add to cart f"
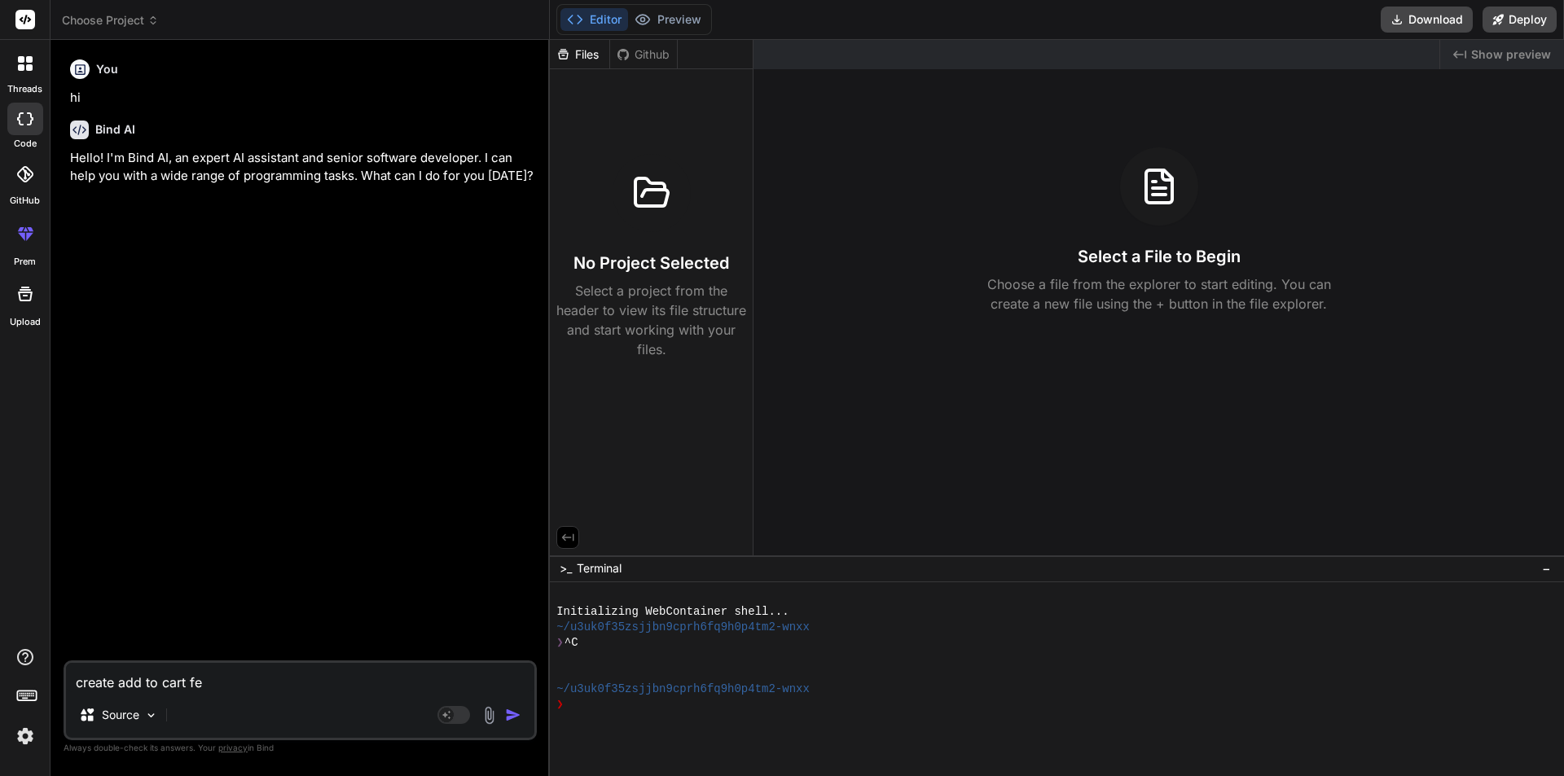
type textarea "x"
type textarea "create add to cart"
type textarea "x"
type textarea "create add to cart"
type textarea "x"
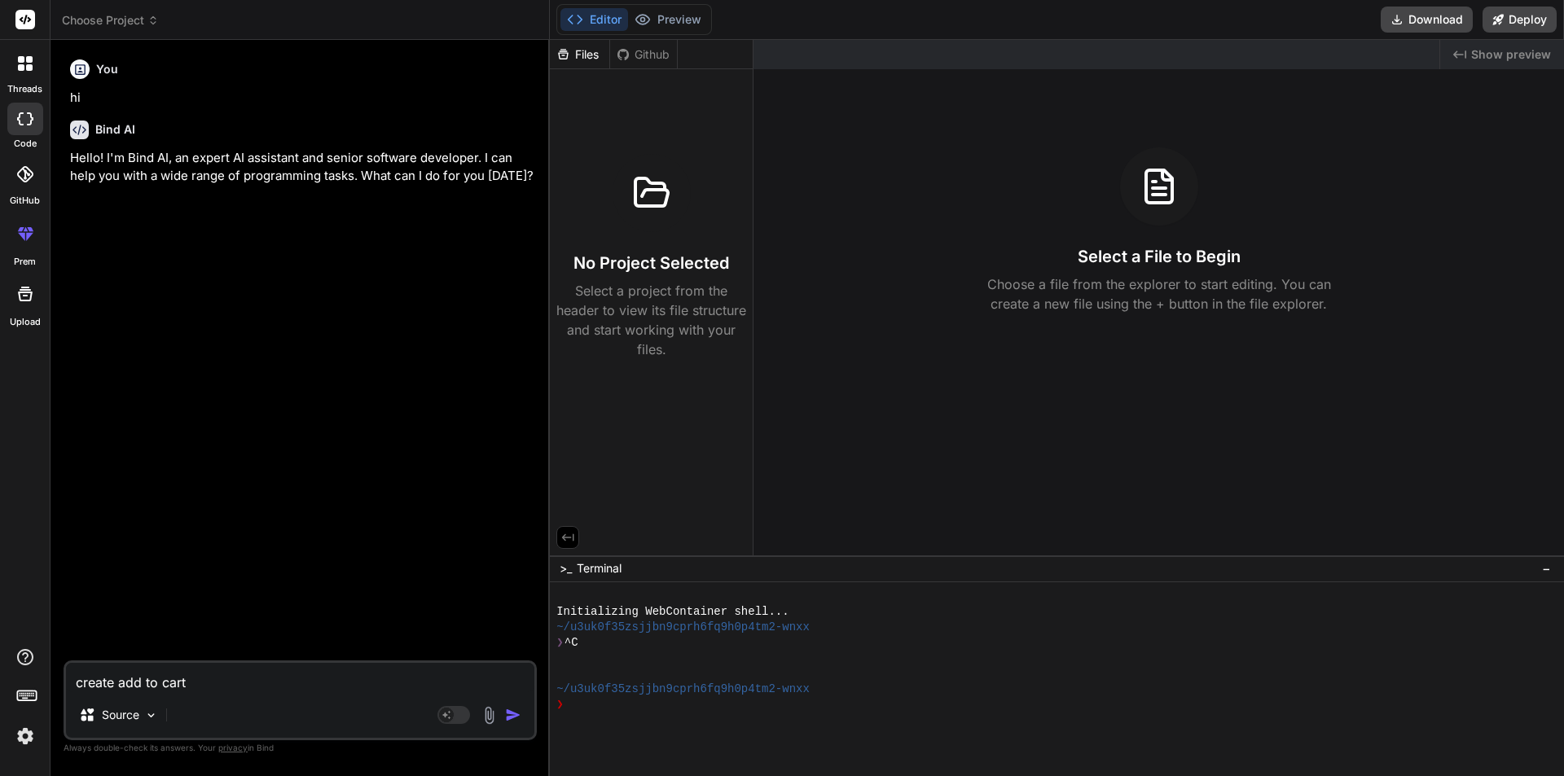
type textarea "create add to car"
type textarea "x"
type textarea "create add to ca"
type textarea "x"
type textarea "create add to c"
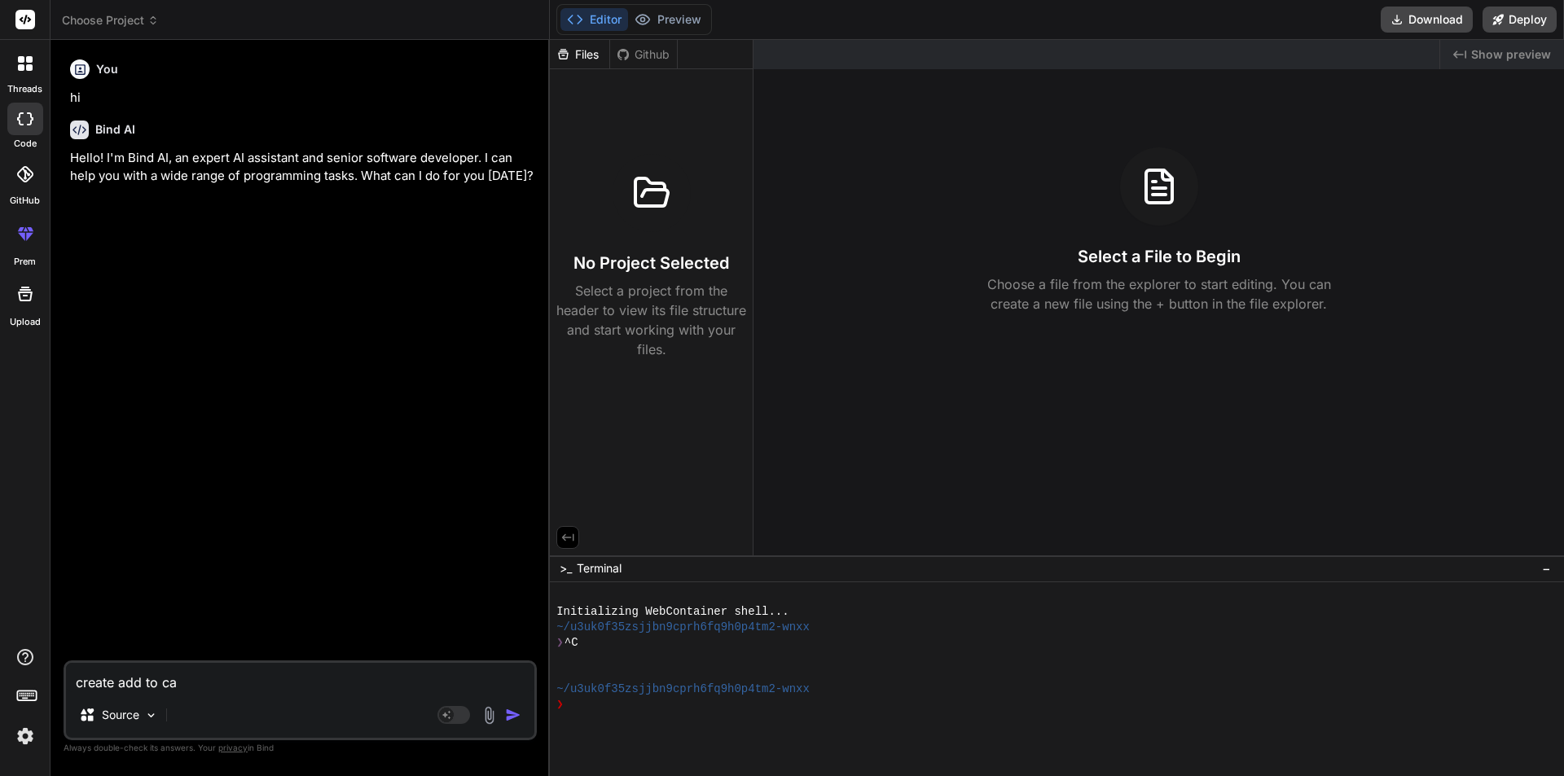
type textarea "x"
type textarea "create add to"
type textarea "x"
type textarea "create add to"
type textarea "x"
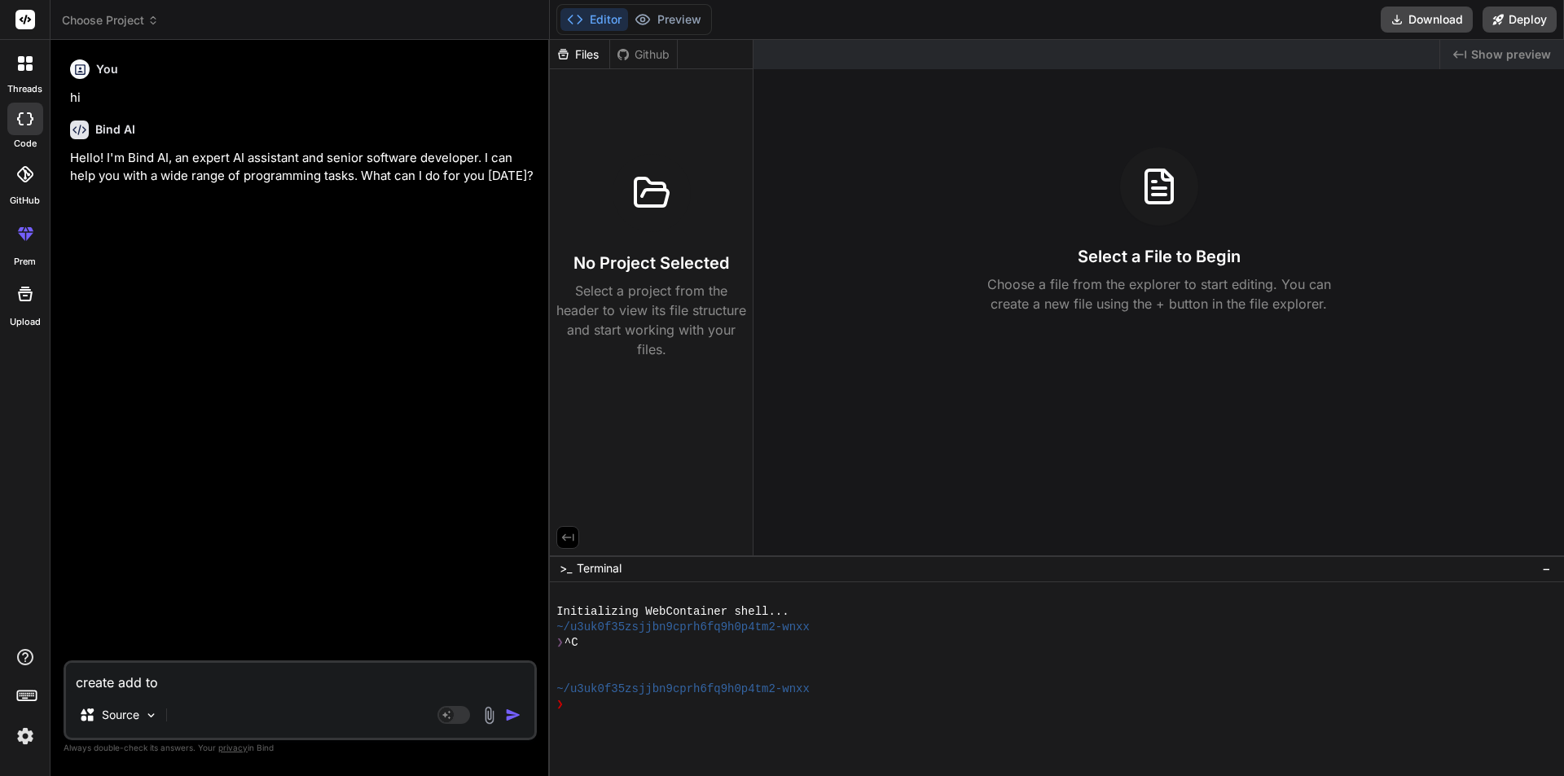
type textarea "create add t"
type textarea "x"
type textarea "create add"
type textarea "x"
type textarea "create add"
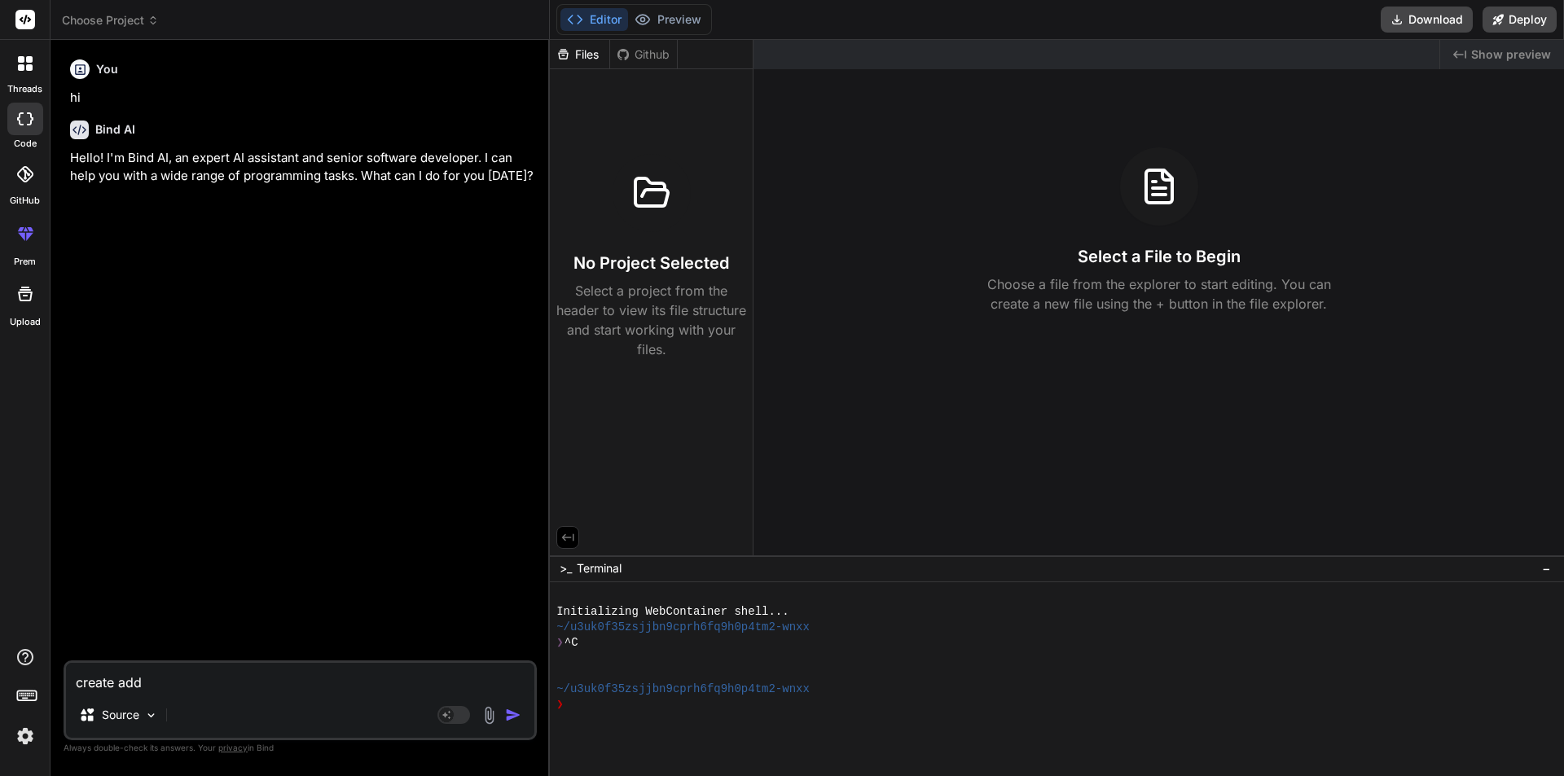
type textarea "x"
type textarea "create ad"
type textarea "x"
type textarea "create a"
type textarea "x"
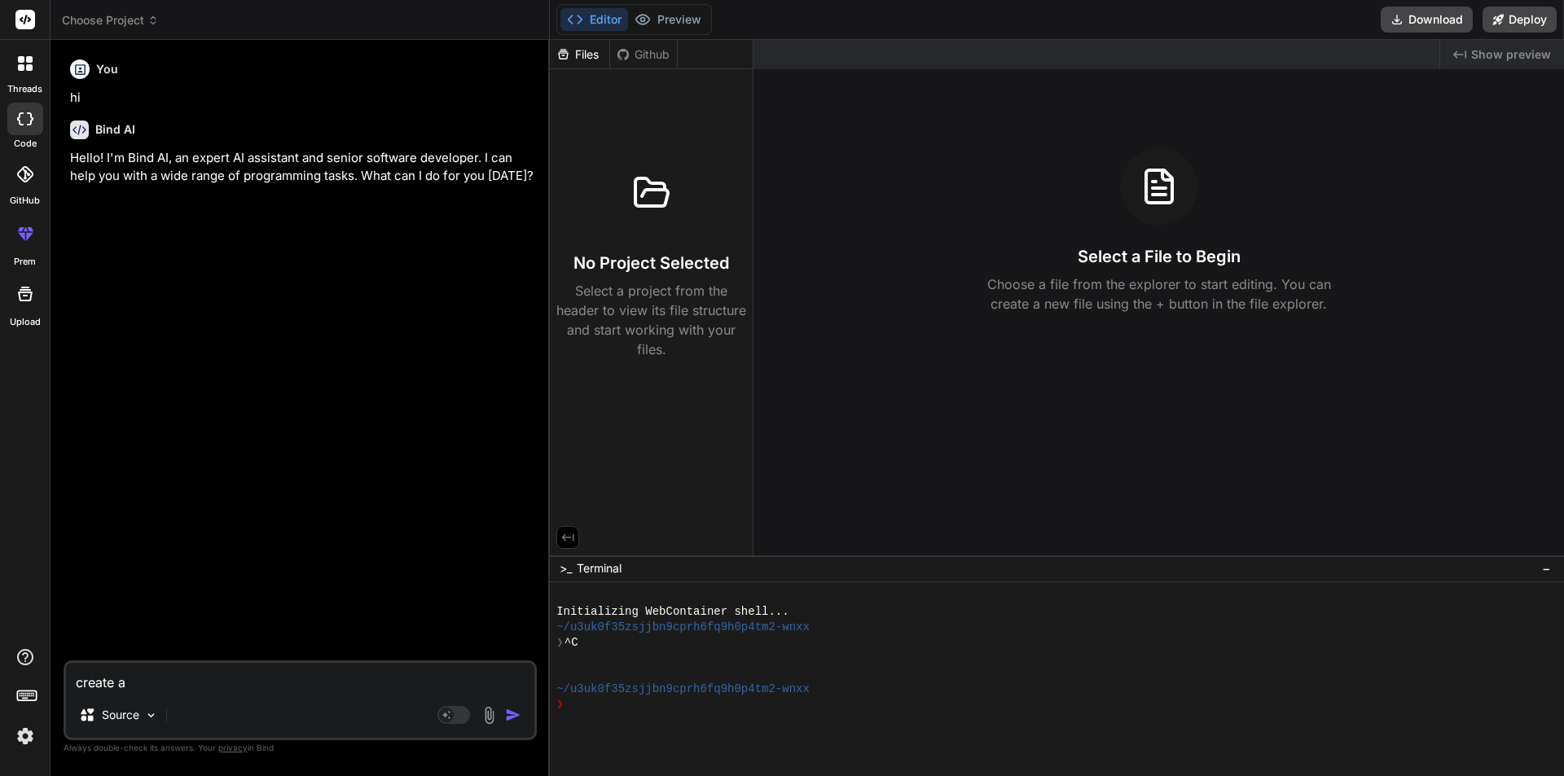
type textarea "create"
type textarea "x"
type textarea "create"
type textarea "x"
type textarea "creat"
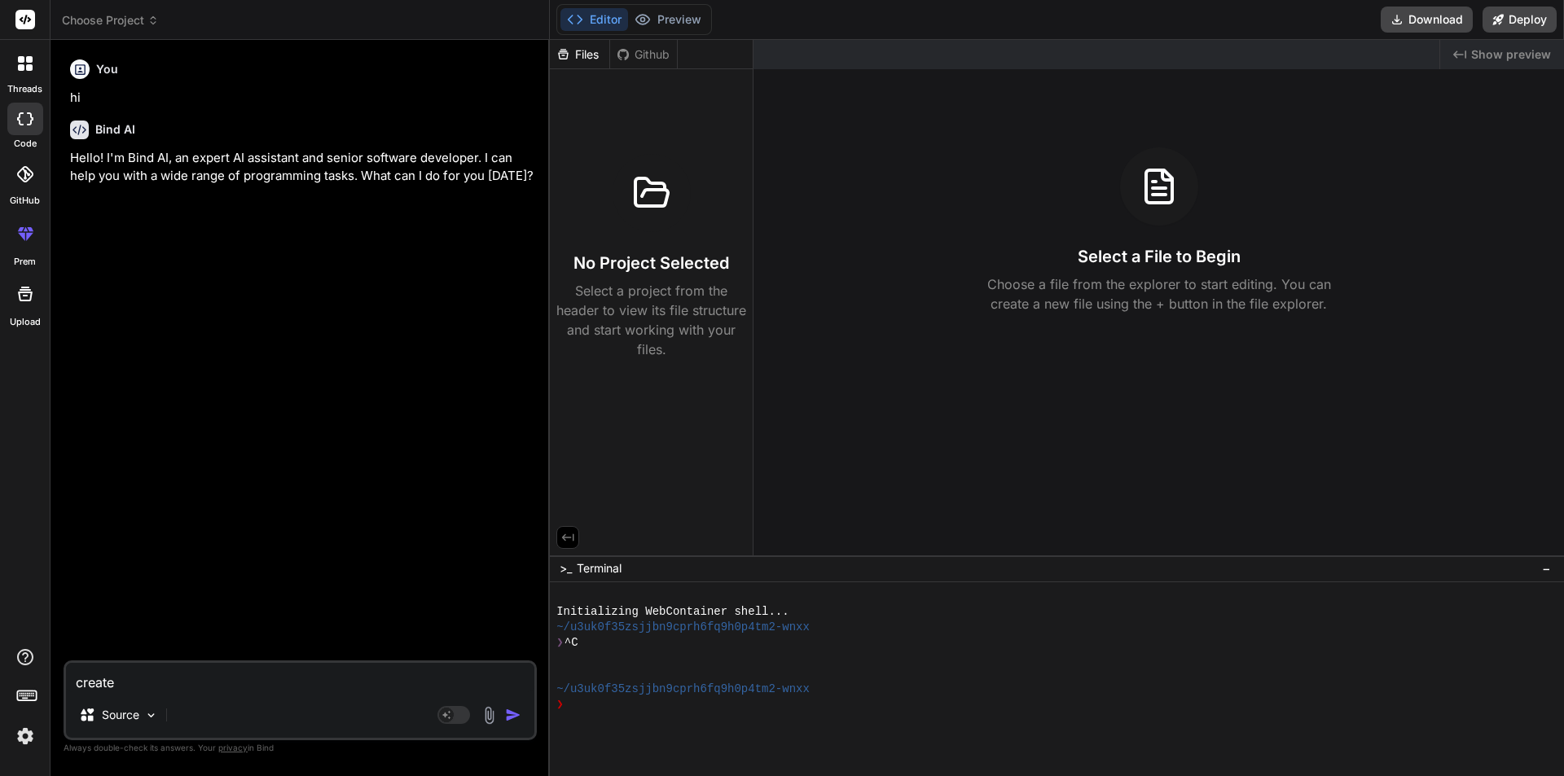
type textarea "x"
type textarea "crea"
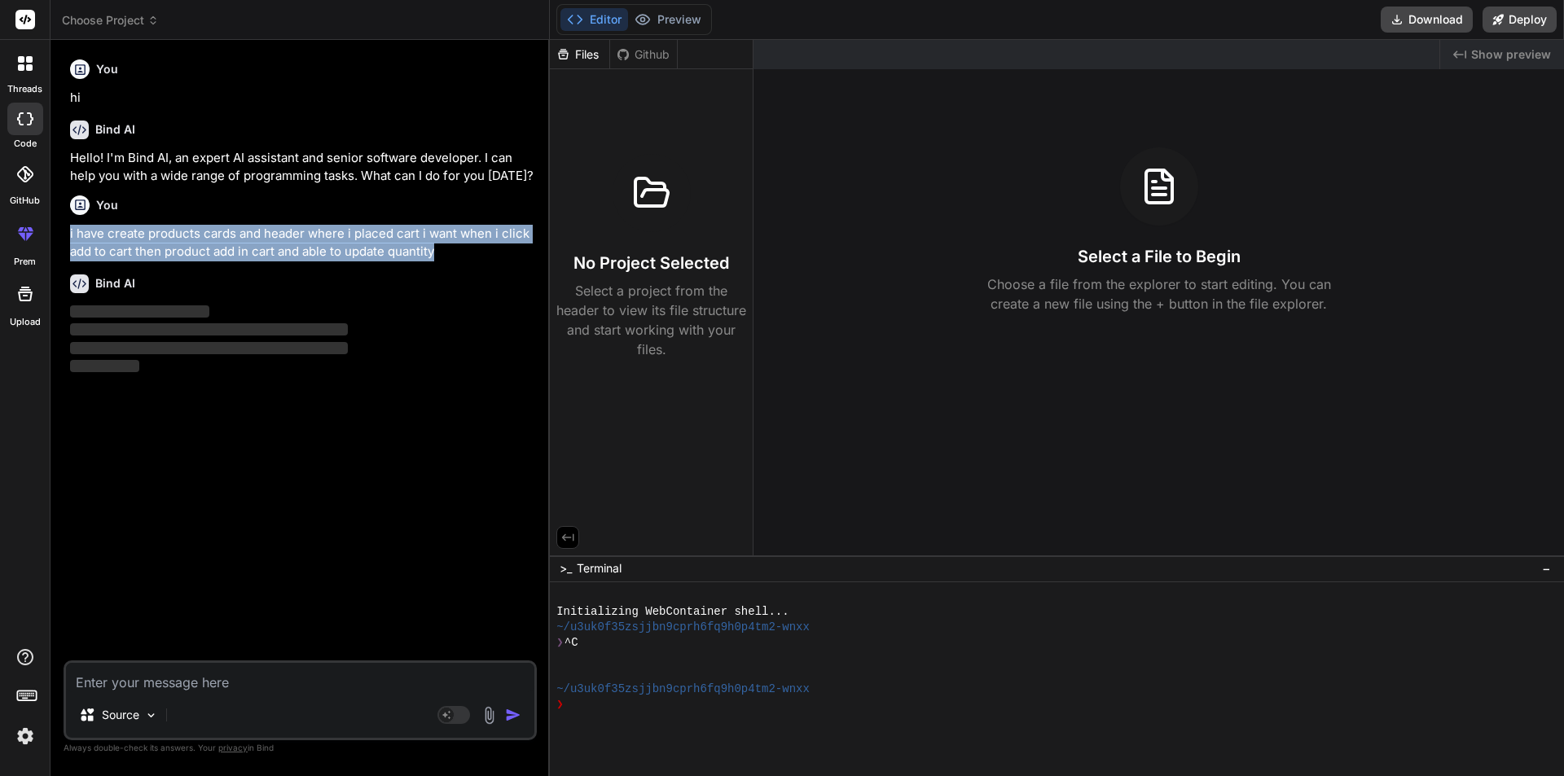
drag, startPoint x: 438, startPoint y: 256, endPoint x: 63, endPoint y: 235, distance: 375.4
click at [63, 235] on div "Bind AI Web Search Created with Pixso. Code Generator You hi Bind AI Hello! I'm…" at bounding box center [300, 408] width 499 height 736
copy p "i have create products cards and header where i placed cart i want when i click…"
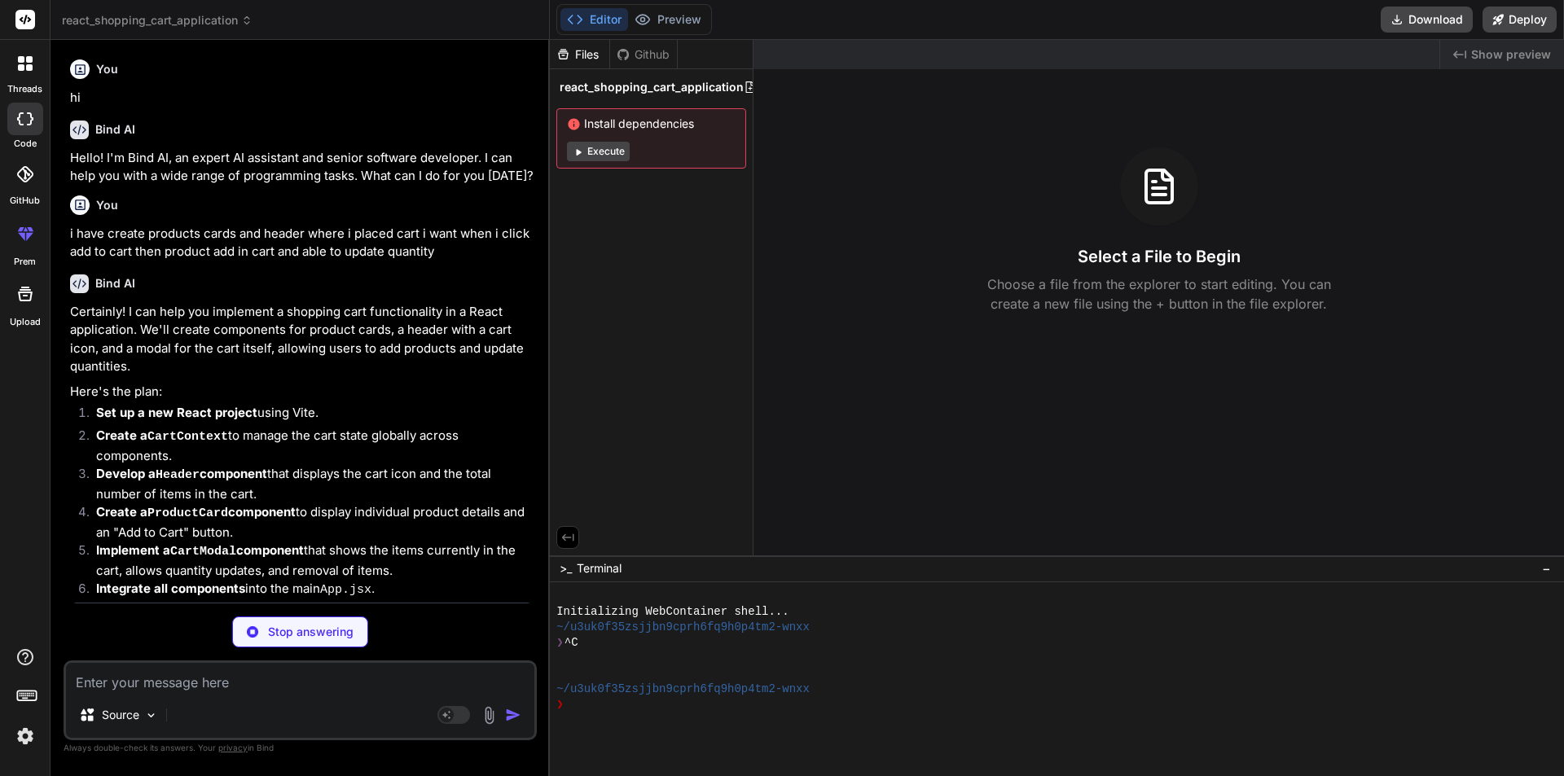
click at [308, 630] on p "Stop answering" at bounding box center [311, 632] width 86 height 16
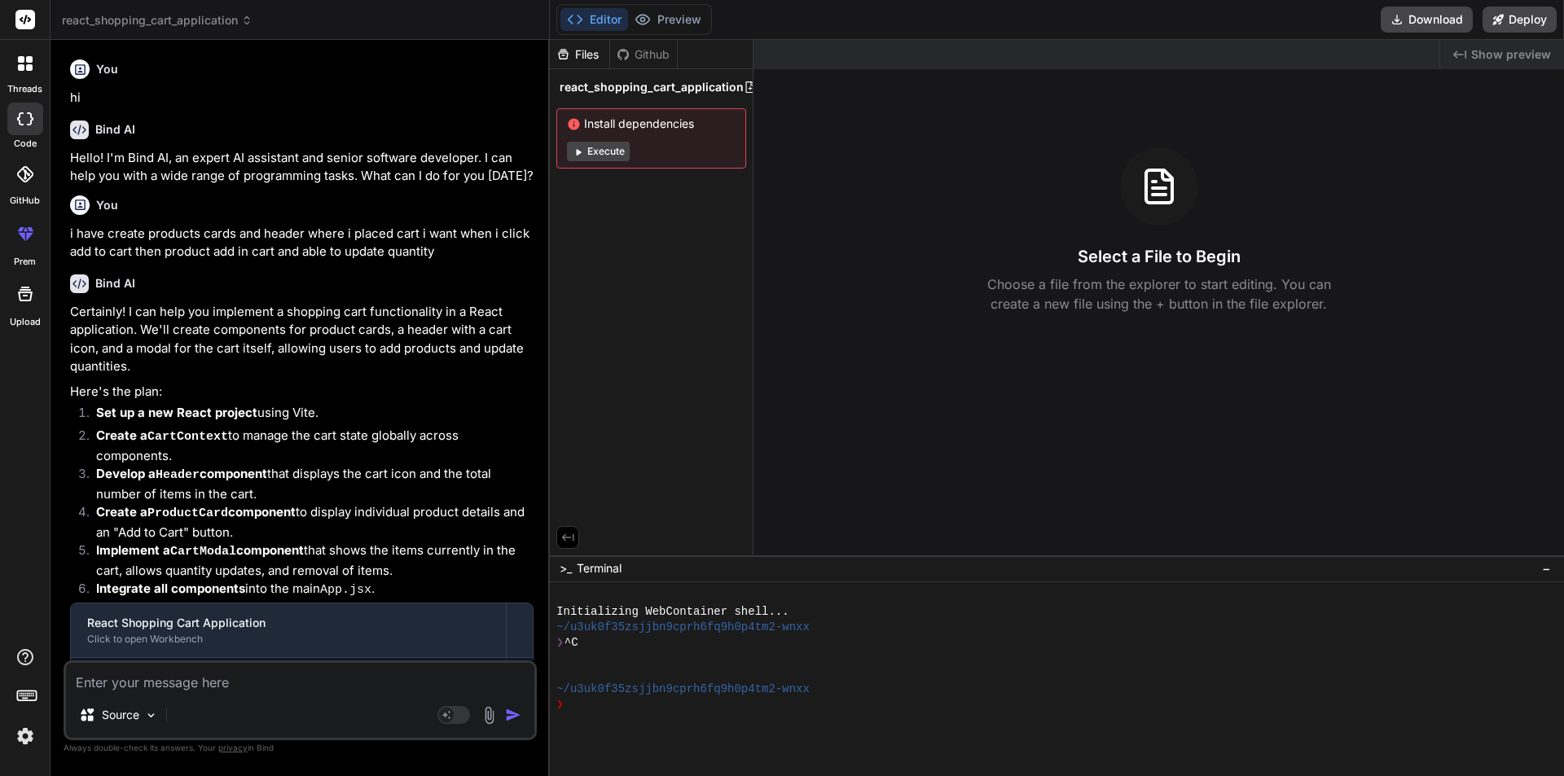
click at [235, 685] on textarea at bounding box center [300, 677] width 468 height 29
paste textarea "i have create products cards and header where i placed cart i want when i click…"
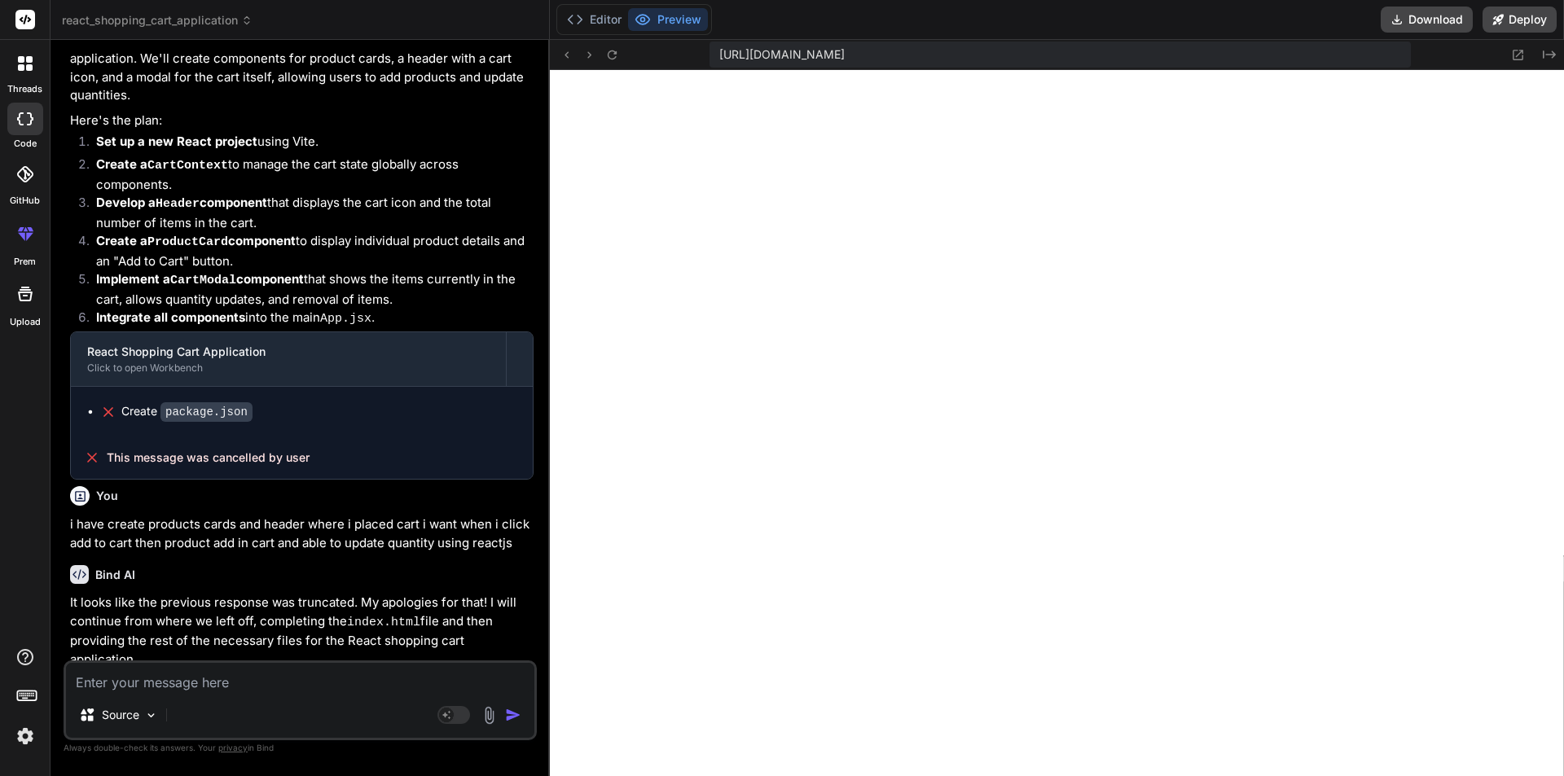
scroll to position [743, 0]
click at [609, 16] on button "Editor" at bounding box center [595, 19] width 68 height 23
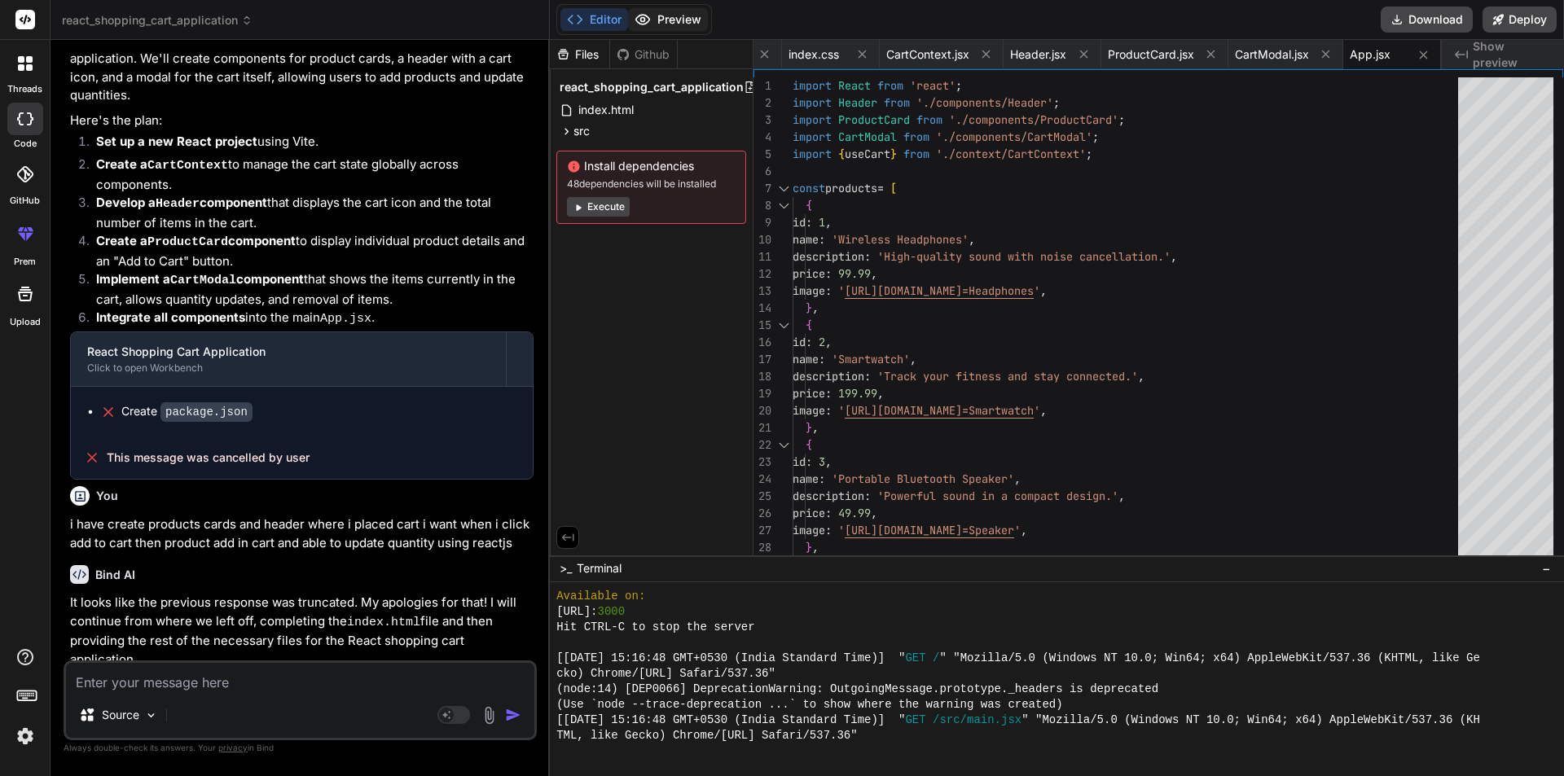
click at [661, 21] on button "Preview" at bounding box center [668, 19] width 80 height 23
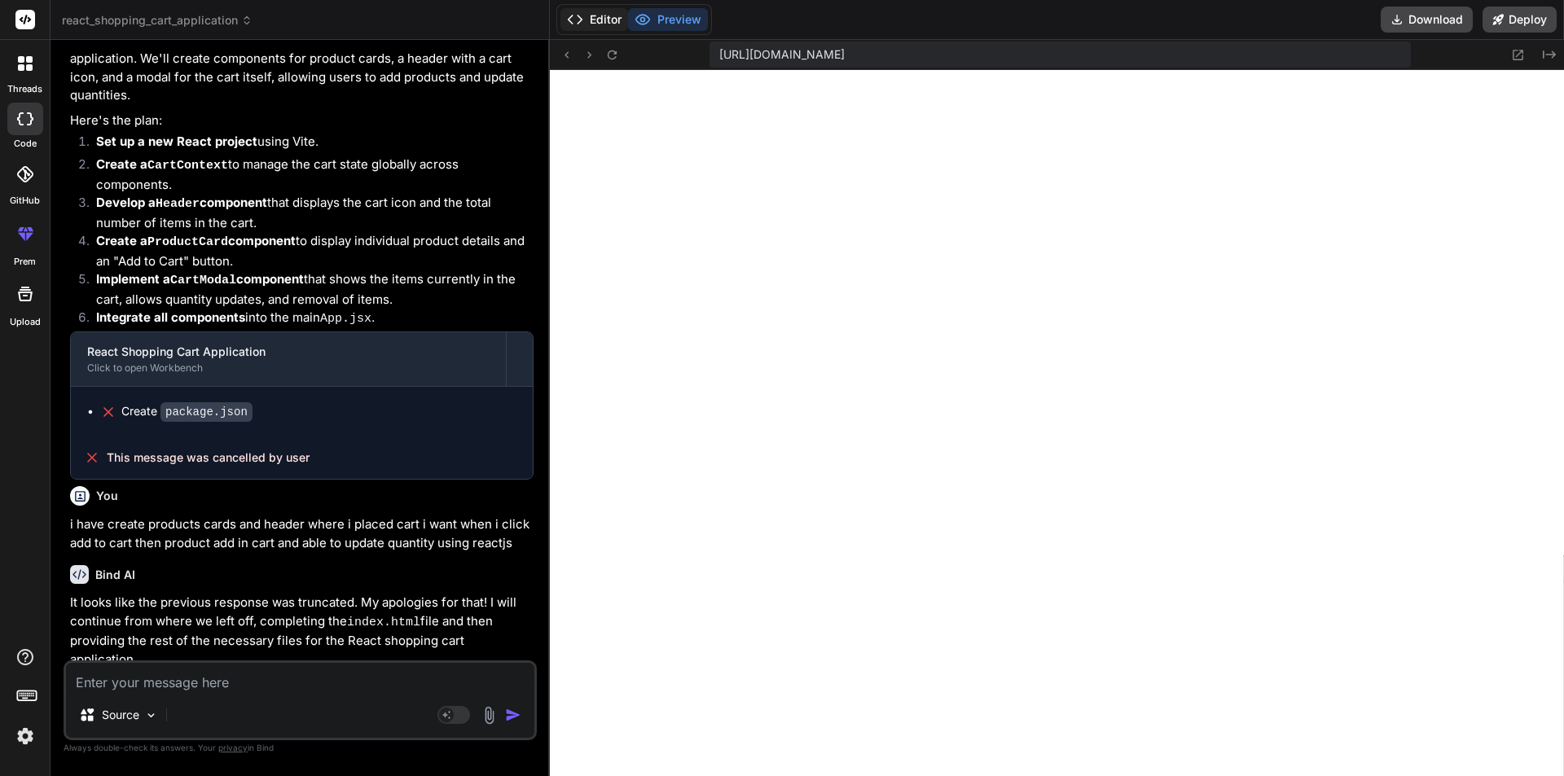
click at [593, 22] on button "Editor" at bounding box center [595, 19] width 68 height 23
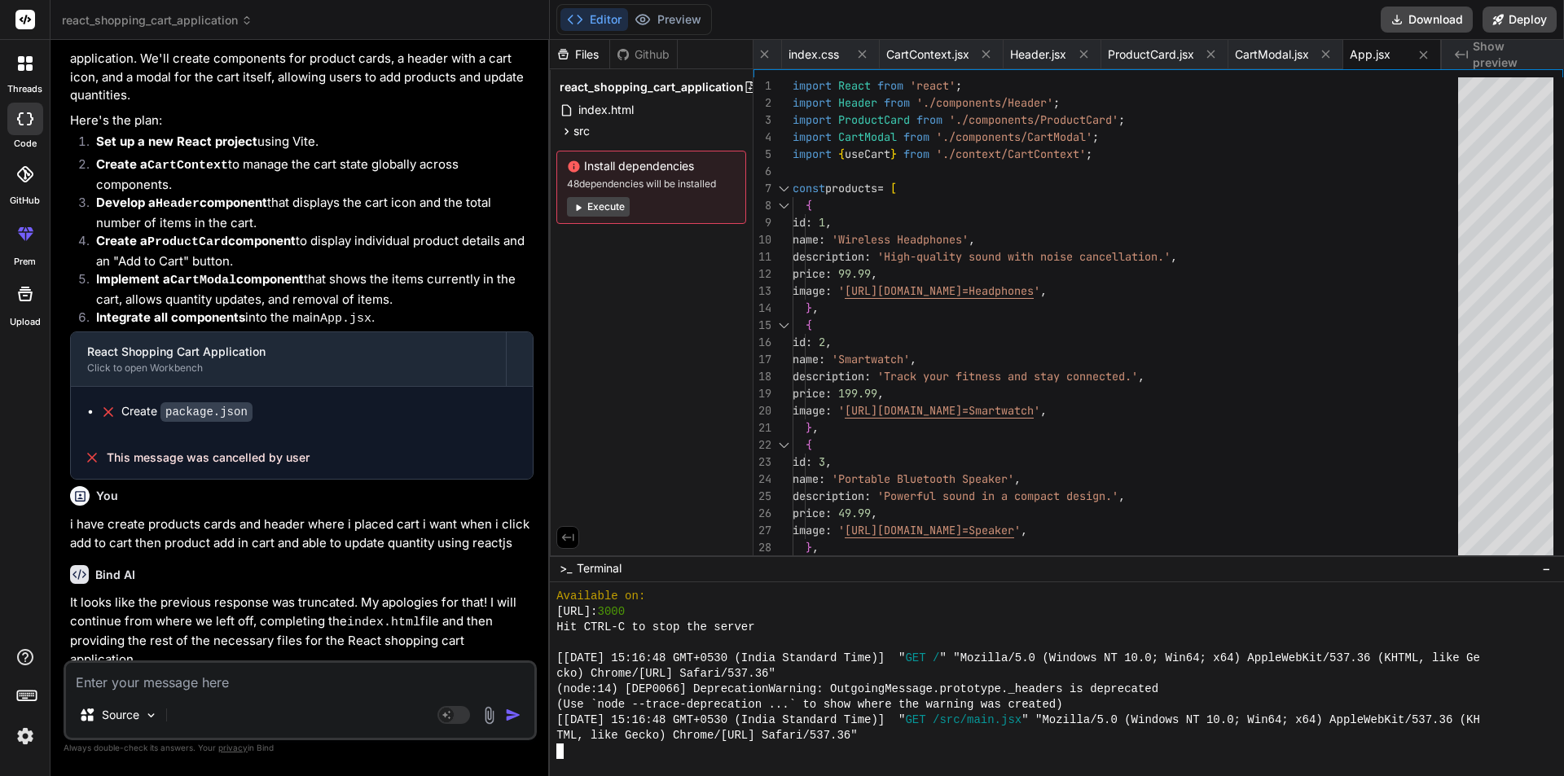
click at [897, 759] on div at bounding box center [1057, 680] width 1014 height 194
click at [599, 209] on button "Execute" at bounding box center [598, 207] width 63 height 20
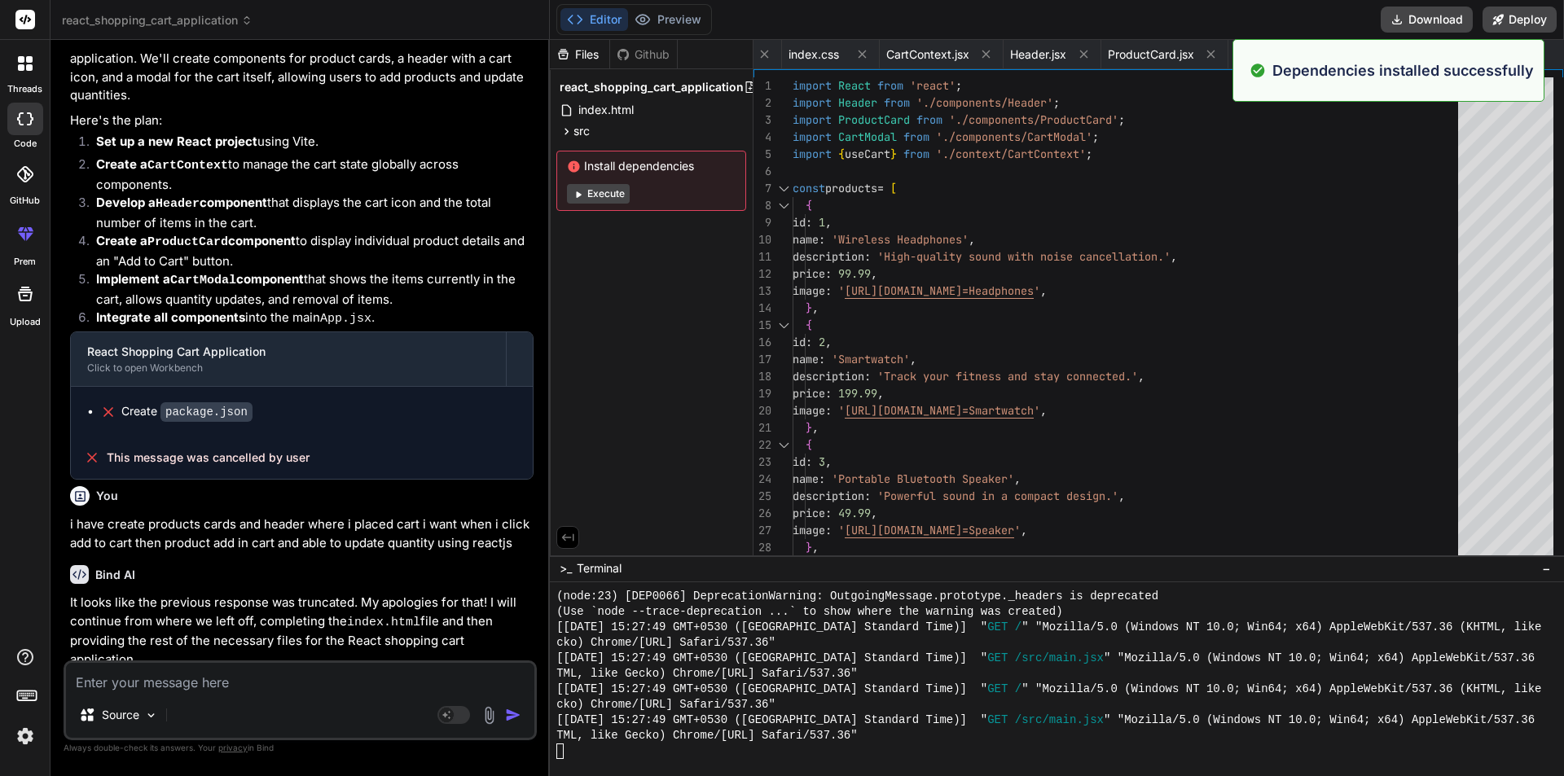
scroll to position [2245, 0]
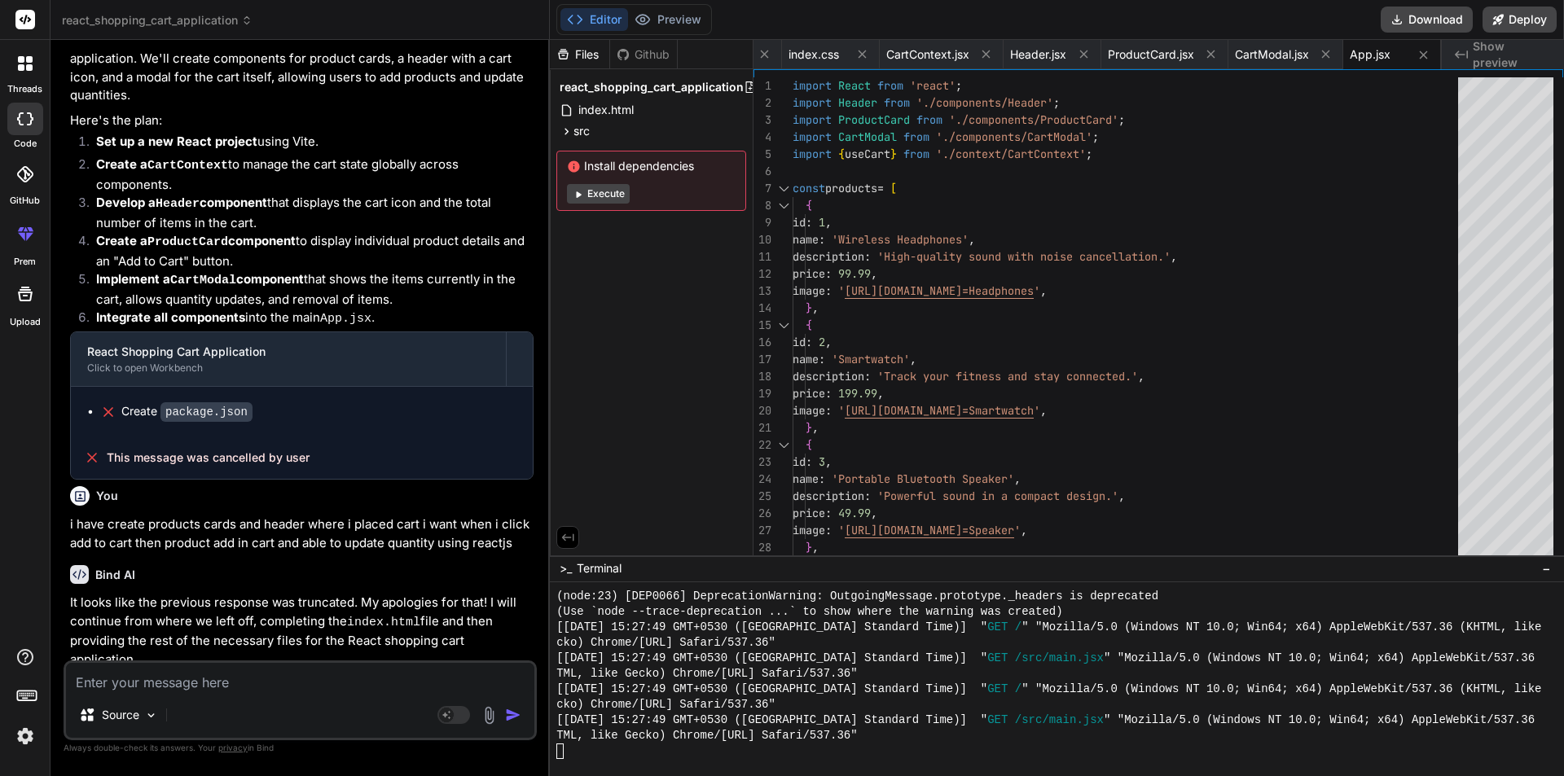
click at [607, 192] on button "Execute" at bounding box center [598, 194] width 63 height 20
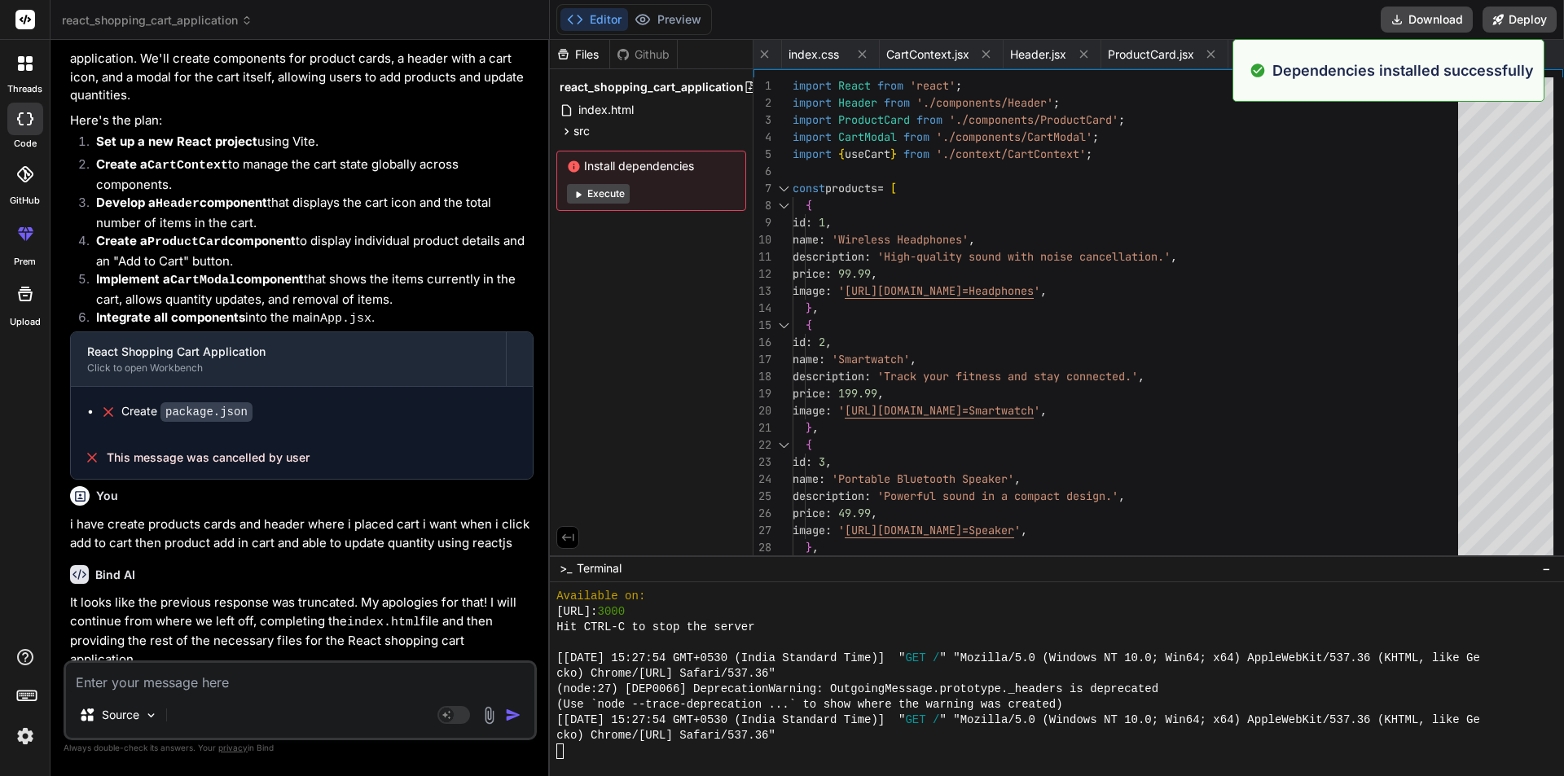
scroll to position [2988, 0]
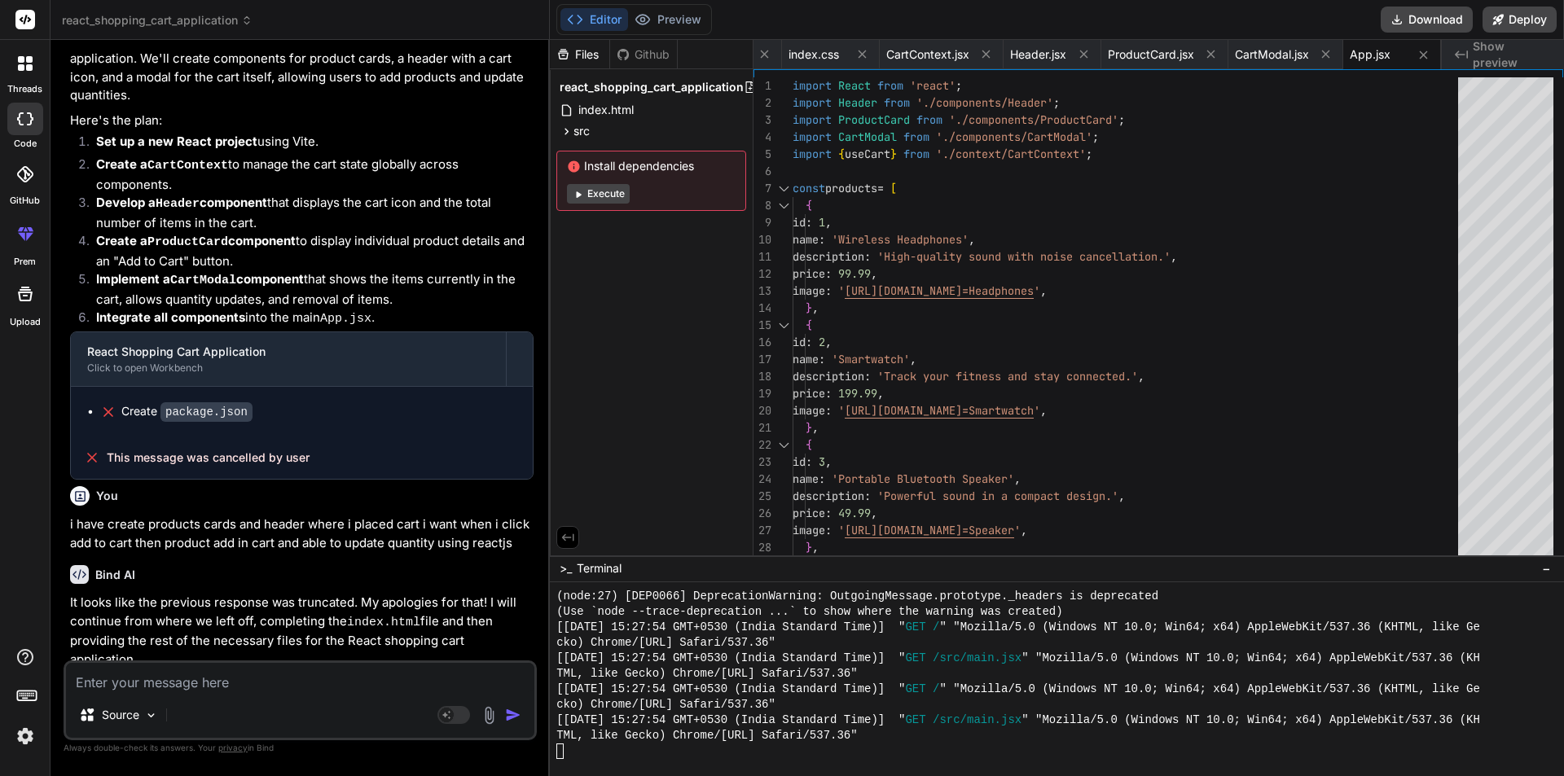
click at [653, 59] on div "Github" at bounding box center [643, 54] width 67 height 16
click at [693, 22] on button "Preview" at bounding box center [668, 19] width 80 height 23
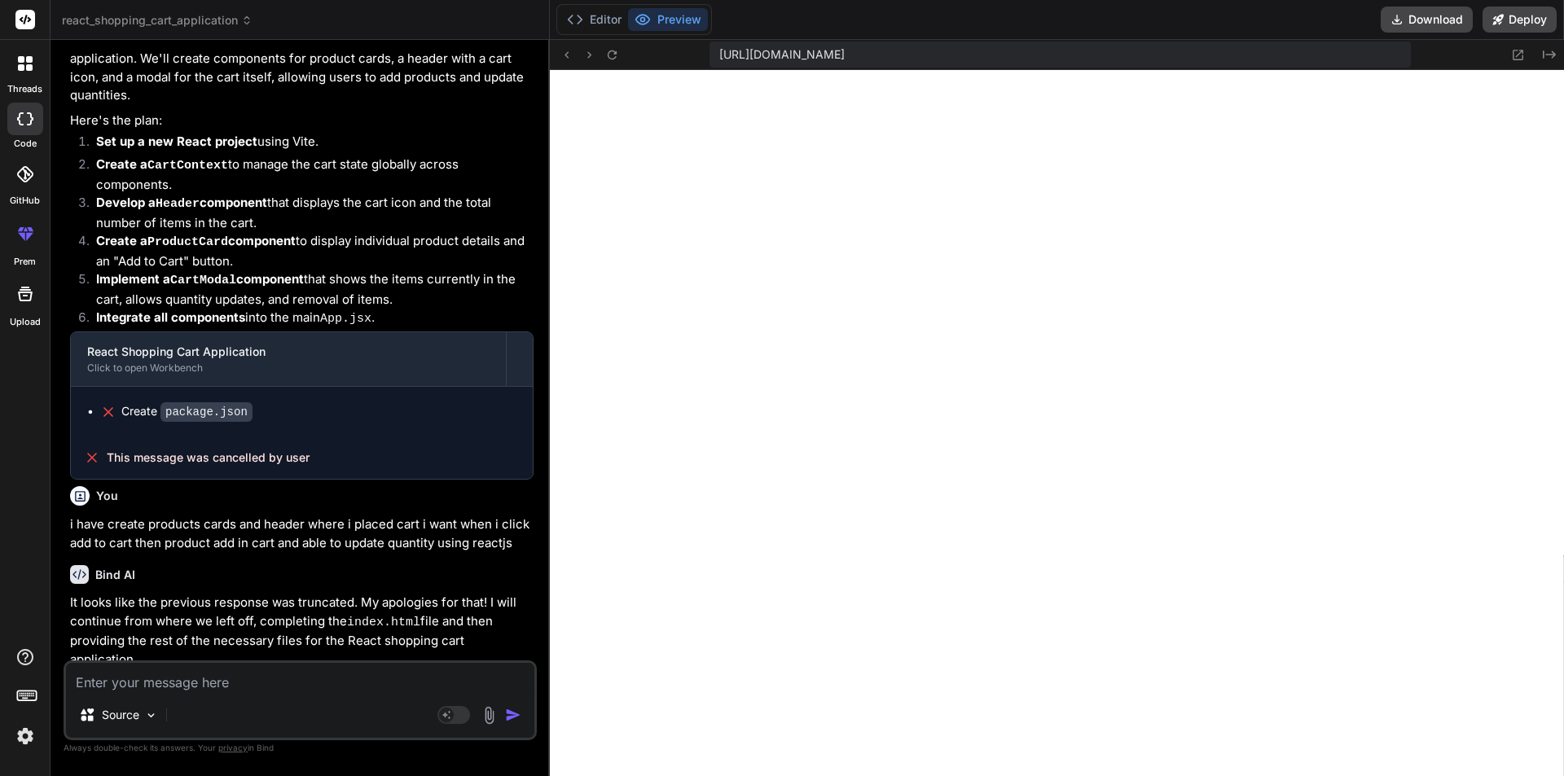
click at [613, 67] on div "https://u3uk0f35zsjjbn9cprh6fq9h0p4tm2-wnxx--3000--96435430.local-corp.webconta…" at bounding box center [1057, 55] width 1014 height 30
click at [613, 57] on icon at bounding box center [612, 55] width 14 height 14
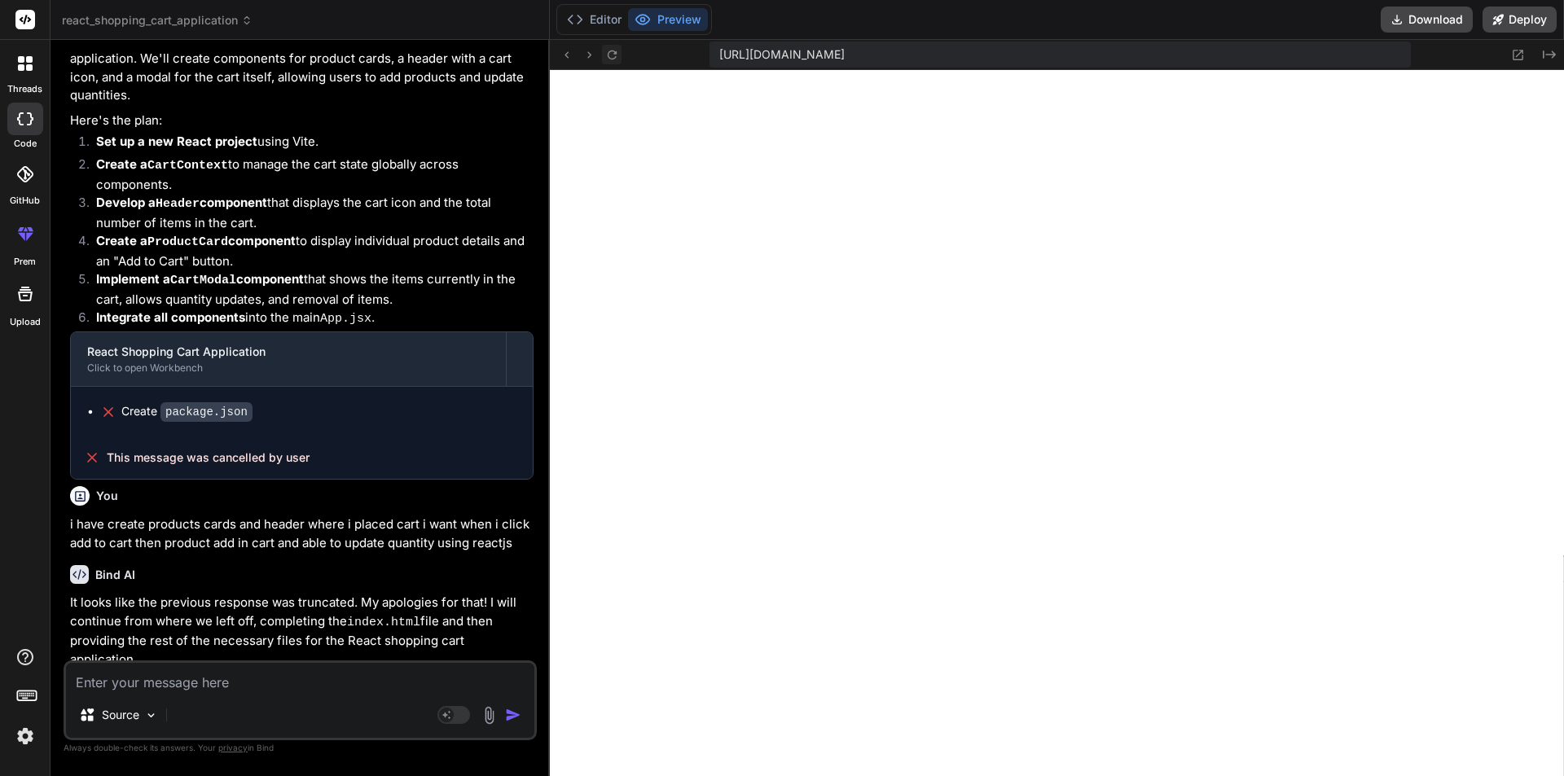
click at [613, 57] on icon at bounding box center [612, 55] width 14 height 14
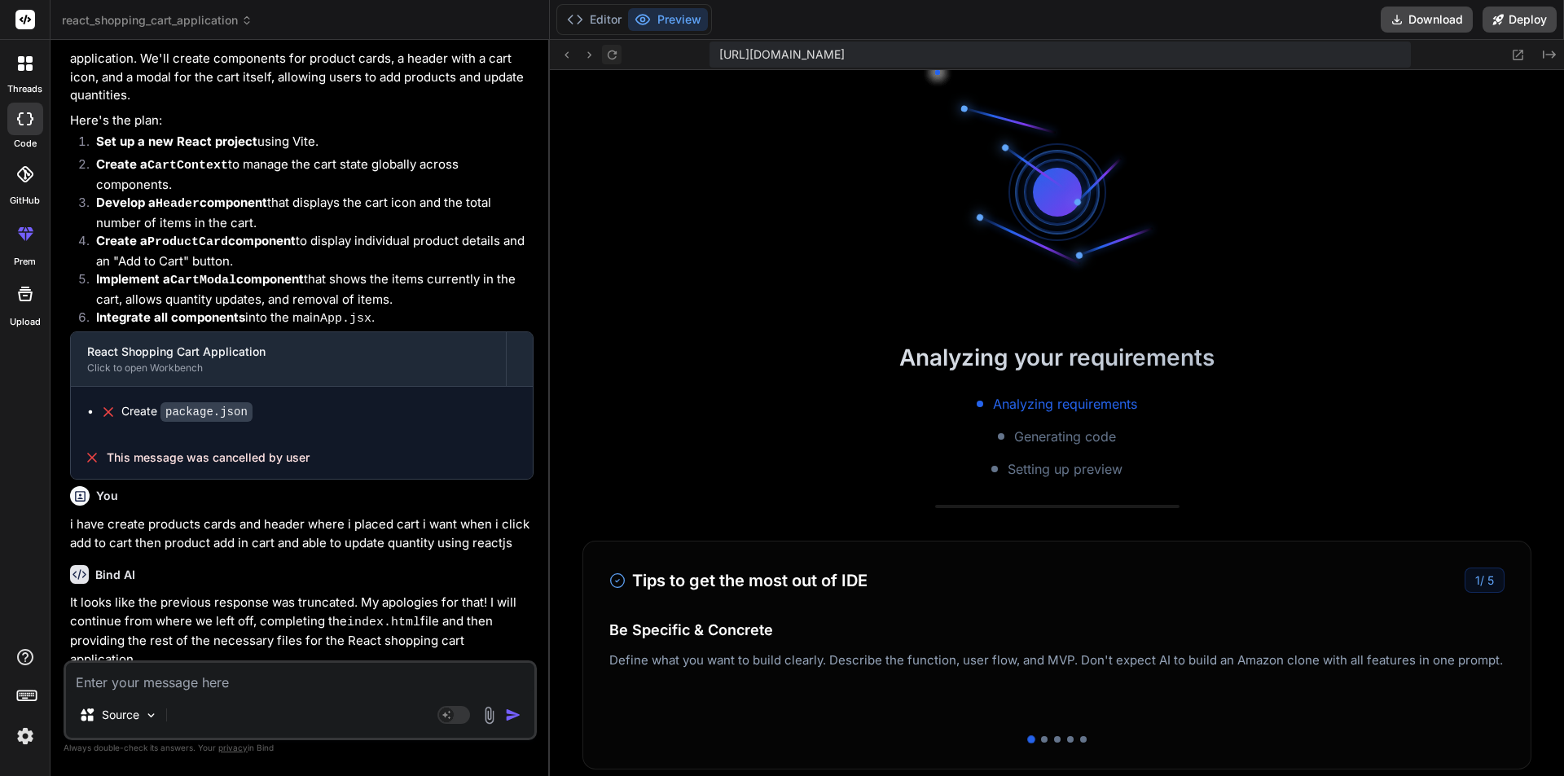
click at [613, 57] on icon at bounding box center [612, 55] width 14 height 14
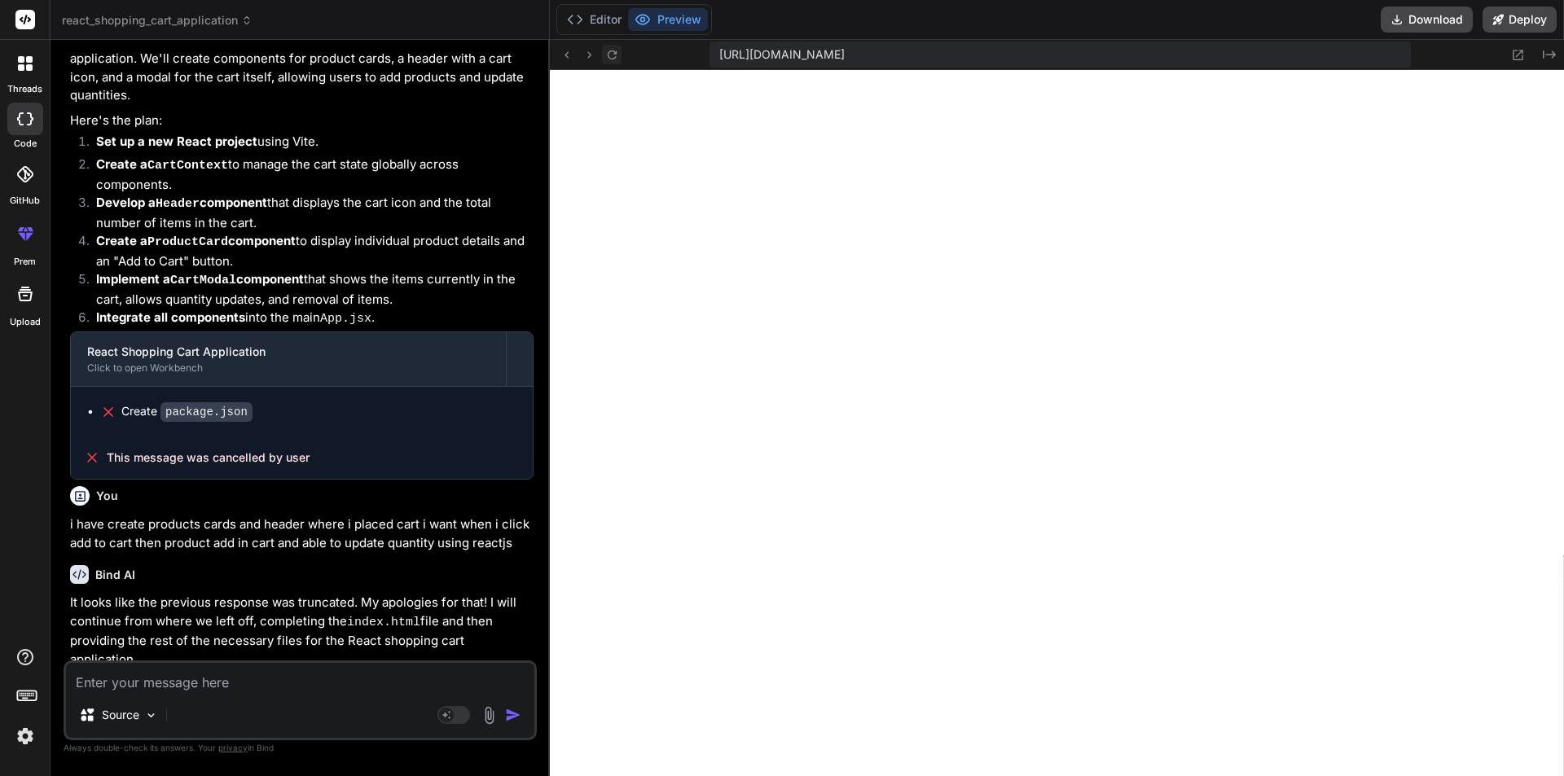
click at [613, 57] on icon at bounding box center [612, 55] width 14 height 14
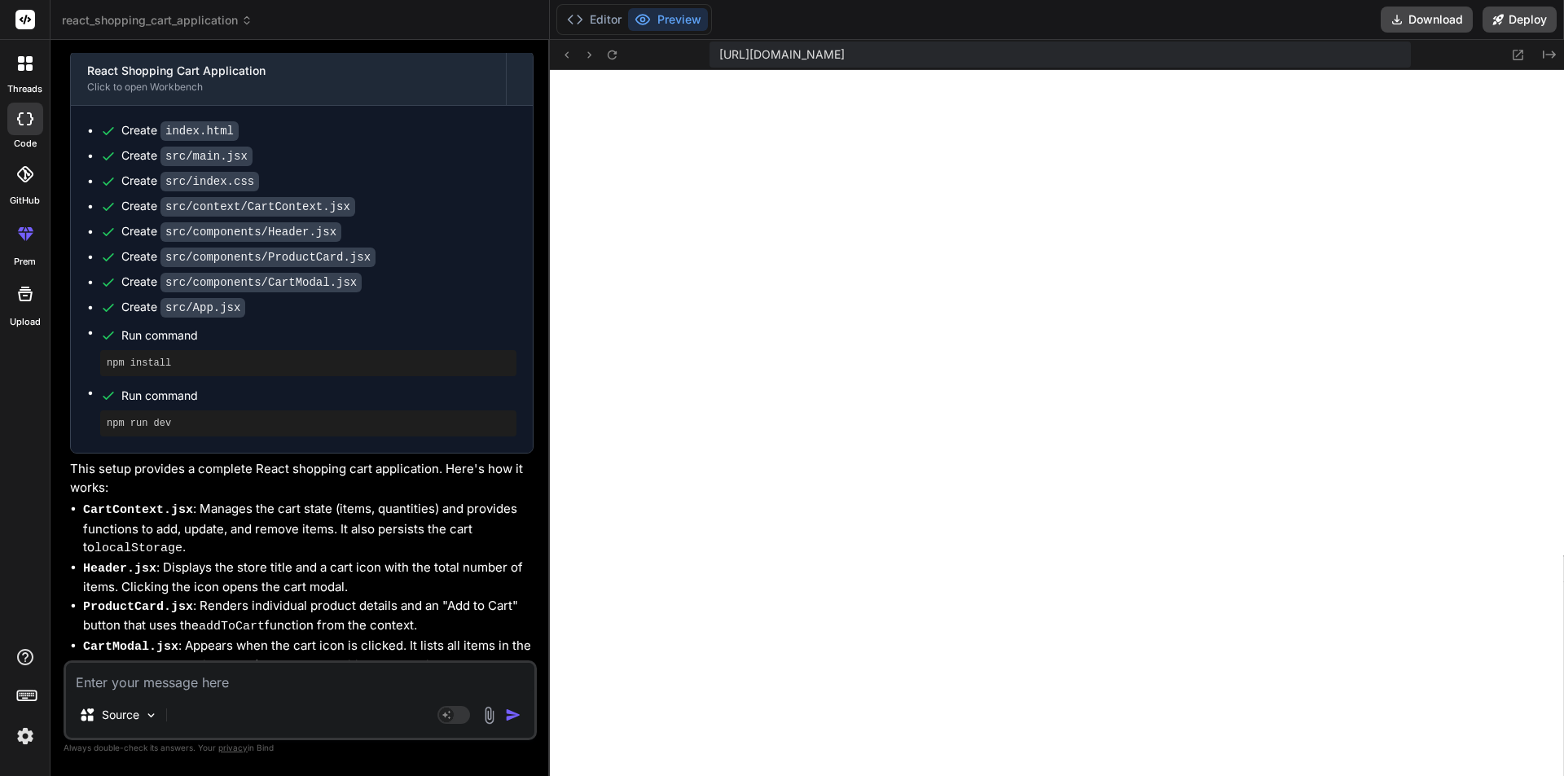
scroll to position [1046, 0]
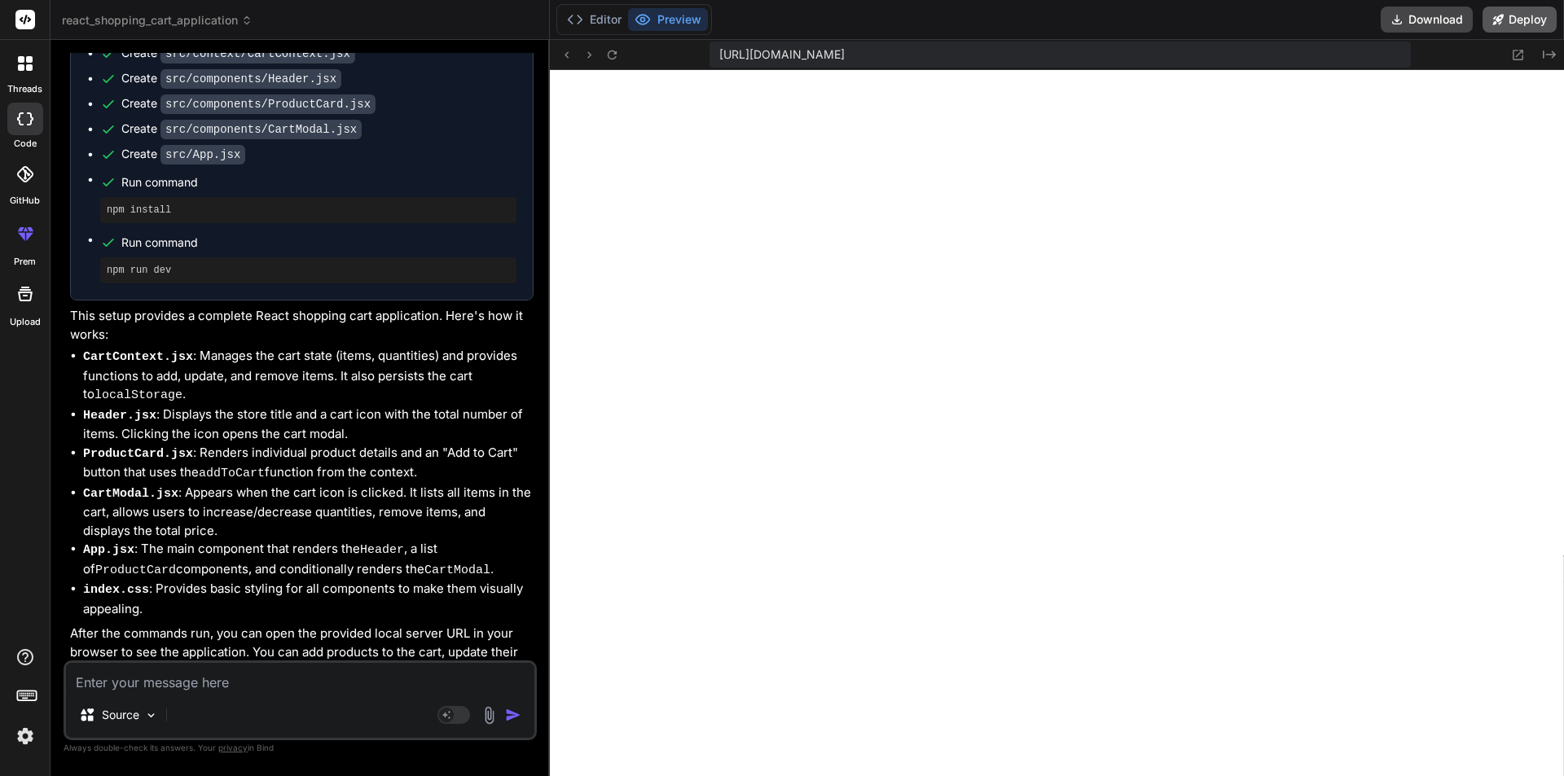
click at [1518, 21] on button "Deploy" at bounding box center [1520, 20] width 74 height 26
click at [1508, 15] on button "Deploy" at bounding box center [1520, 20] width 74 height 26
click at [1520, 53] on icon at bounding box center [1519, 55] width 11 height 11
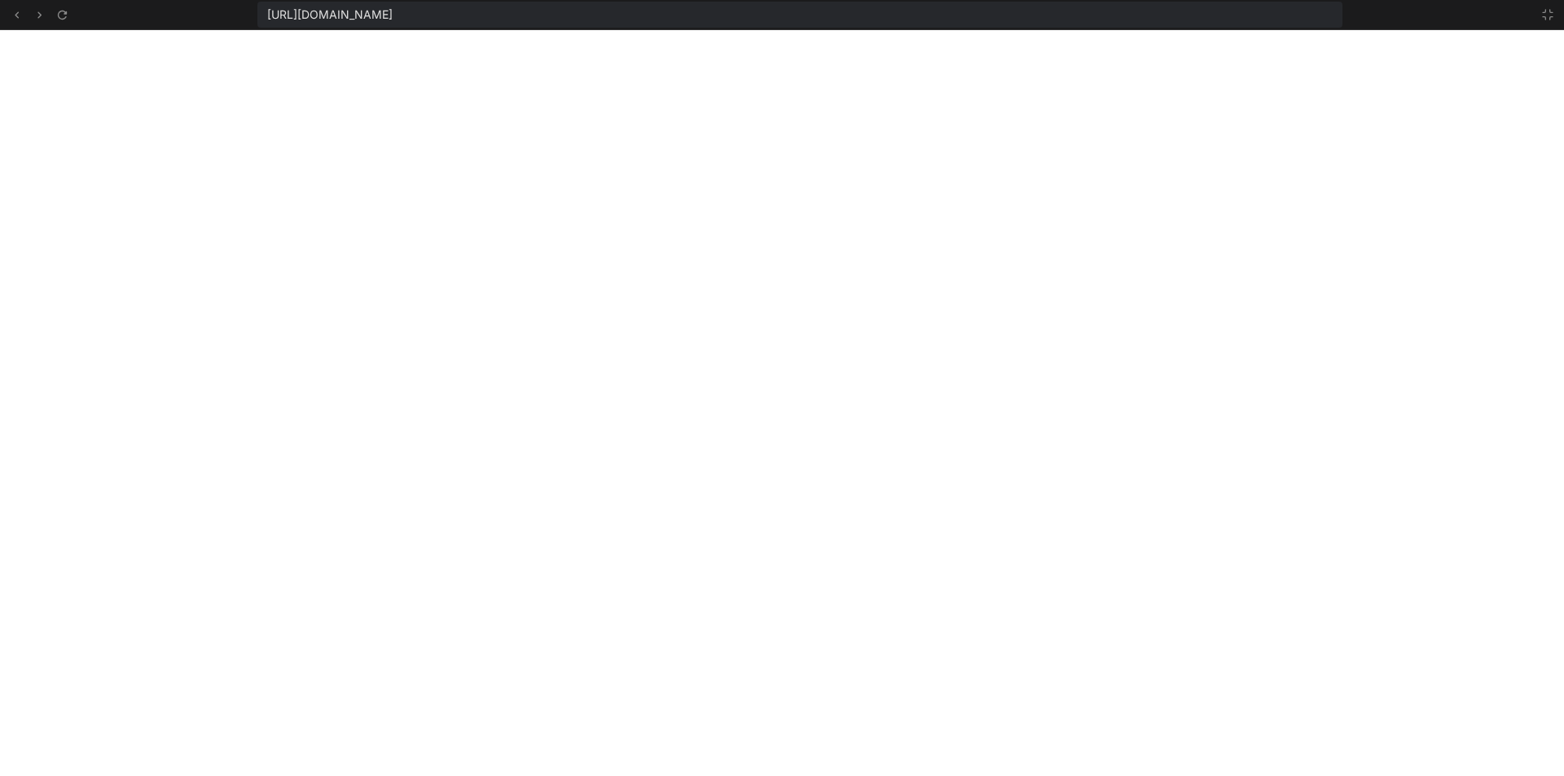
scroll to position [3978, 0]
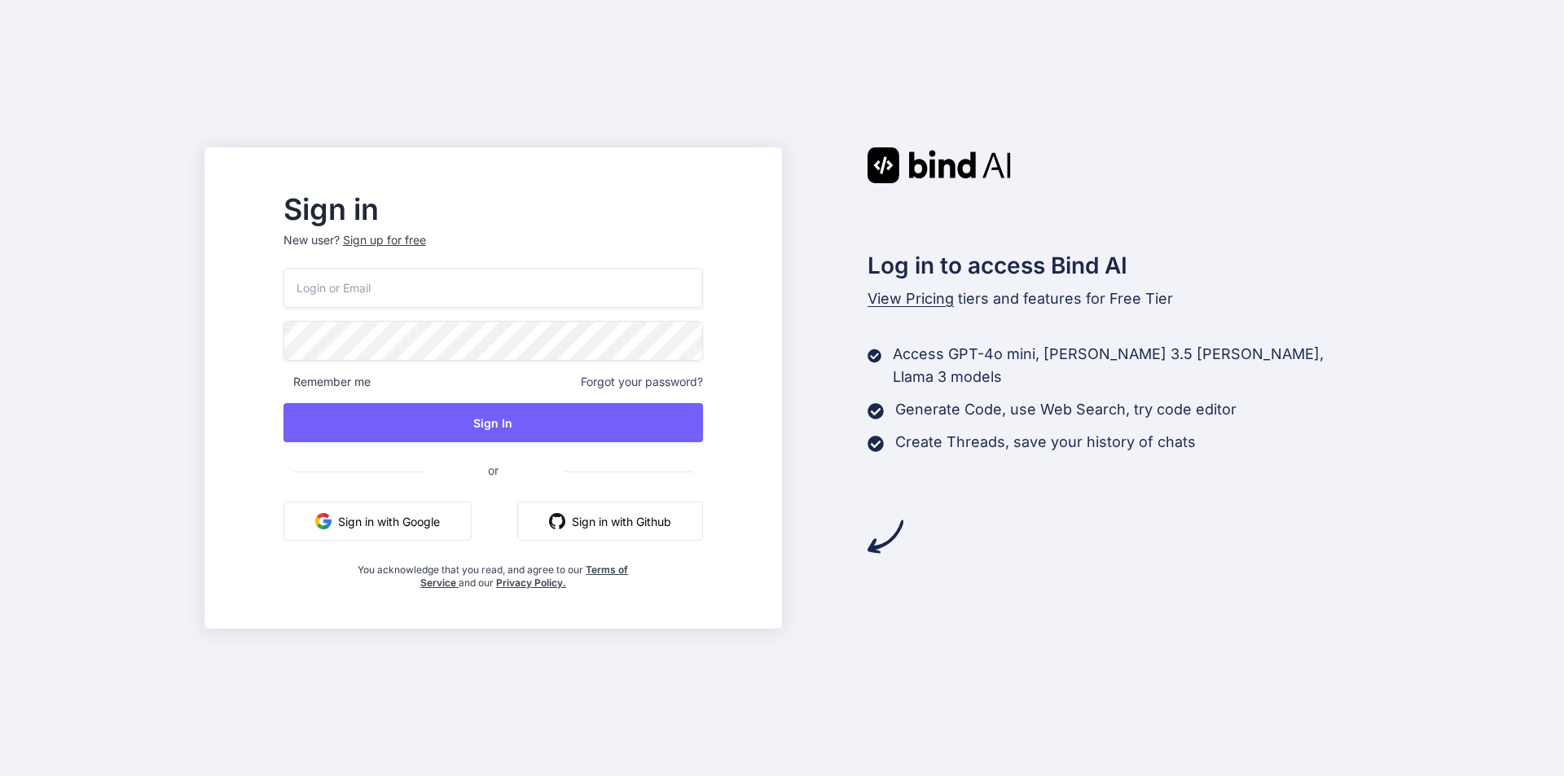
drag, startPoint x: 389, startPoint y: 272, endPoint x: 387, endPoint y: 281, distance: 9.1
click at [387, 277] on input "email" at bounding box center [494, 288] width 420 height 40
paste input "ow9o083cze@mkzaso.com"
type input "ow9o083cze@mkzaso.com"
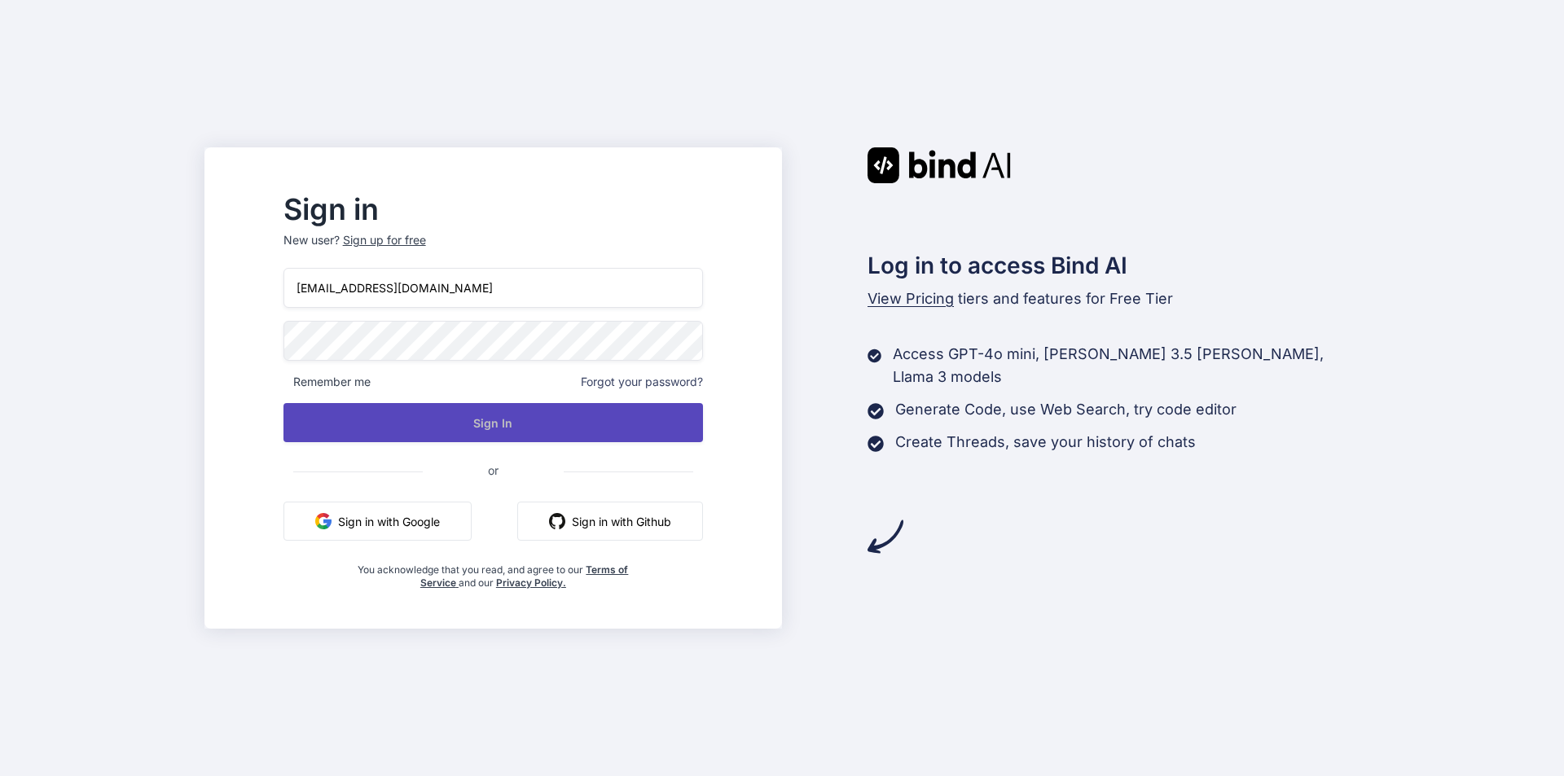
click at [532, 416] on button "Sign In" at bounding box center [494, 422] width 420 height 39
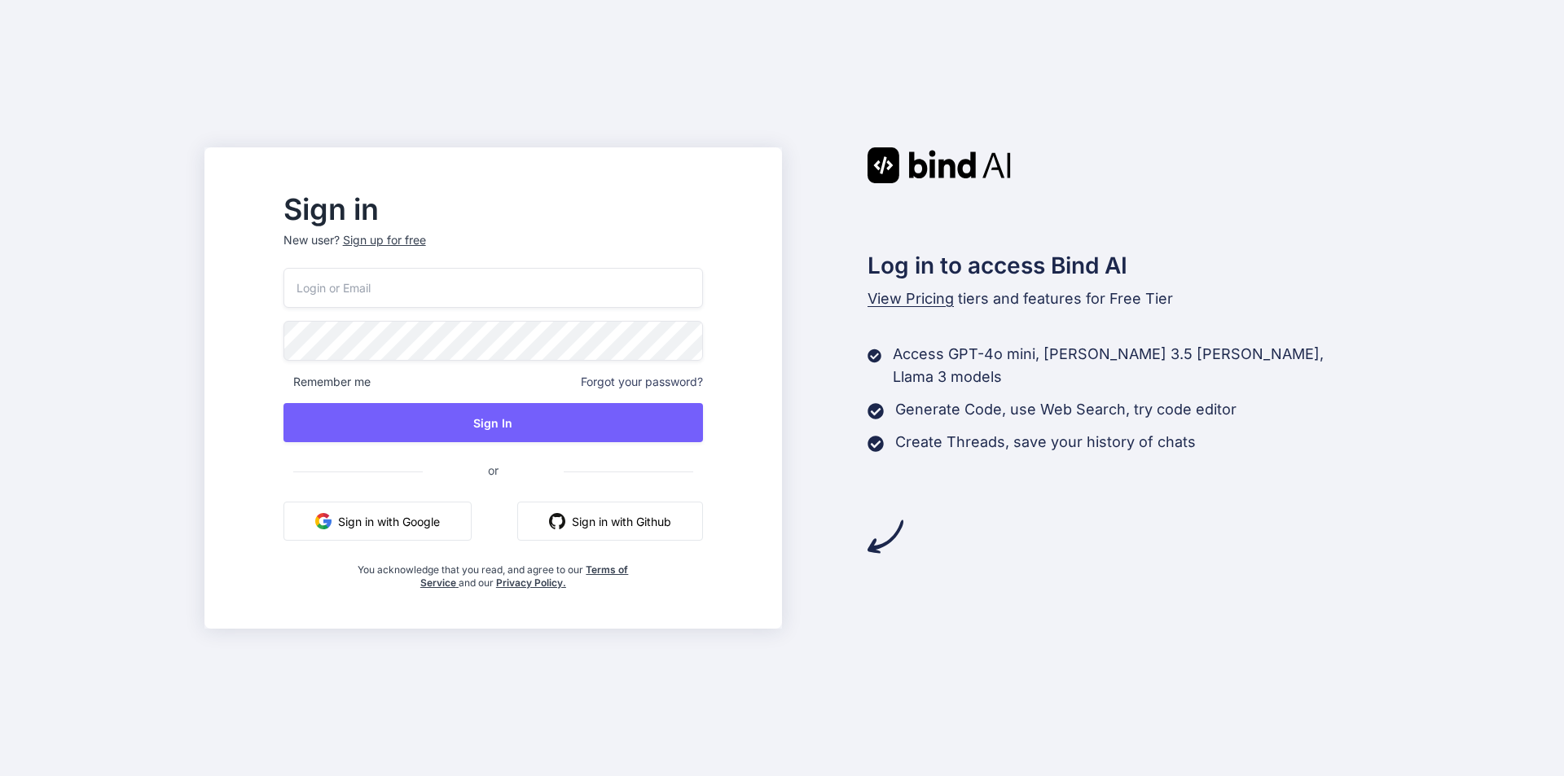
click at [430, 301] on input "email" at bounding box center [494, 288] width 420 height 40
paste input "[EMAIL_ADDRESS][DOMAIN_NAME]"
type input "ow9o083cze@mkzaso.com"
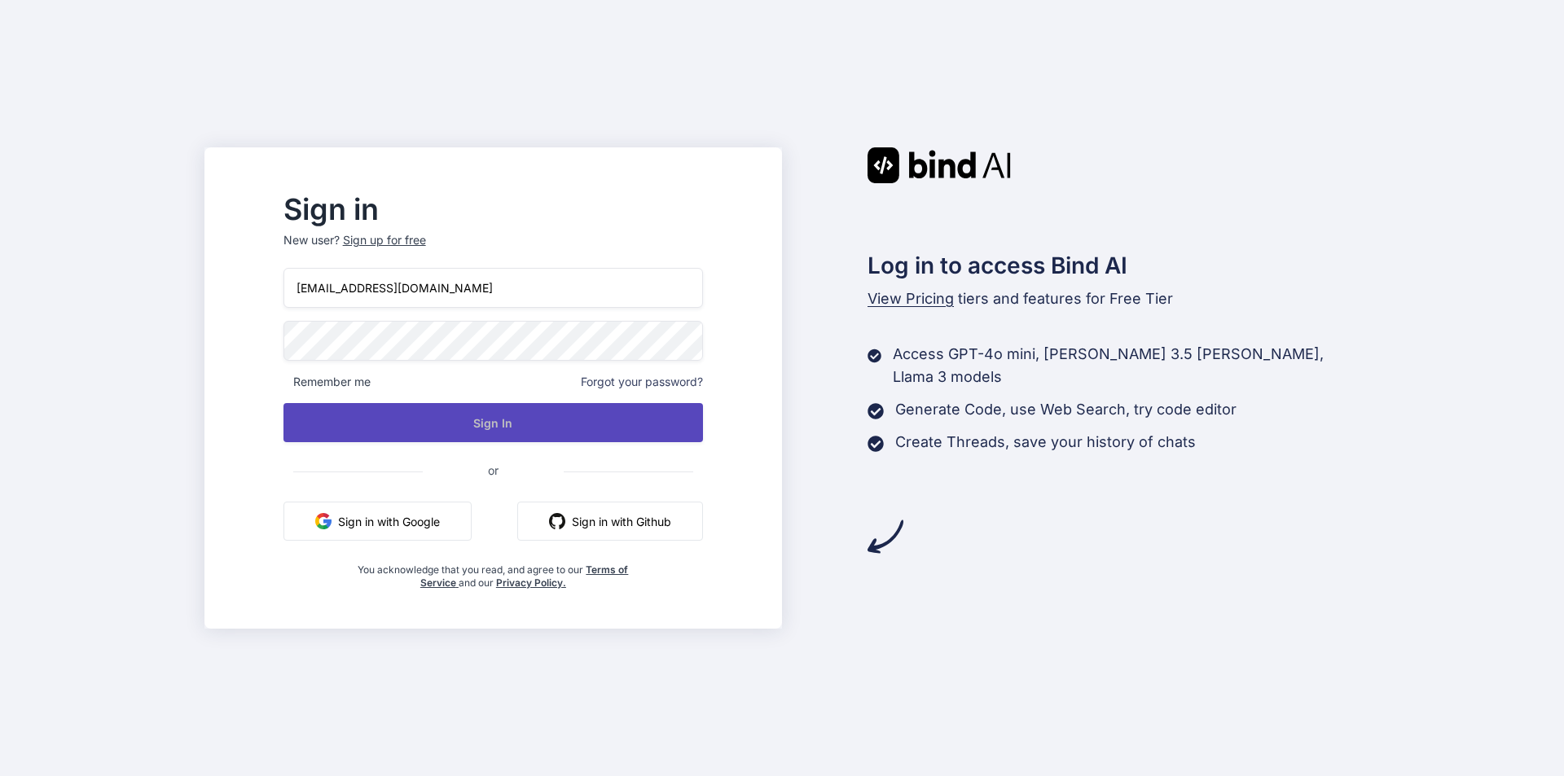
click at [507, 411] on button "Sign In" at bounding box center [494, 422] width 420 height 39
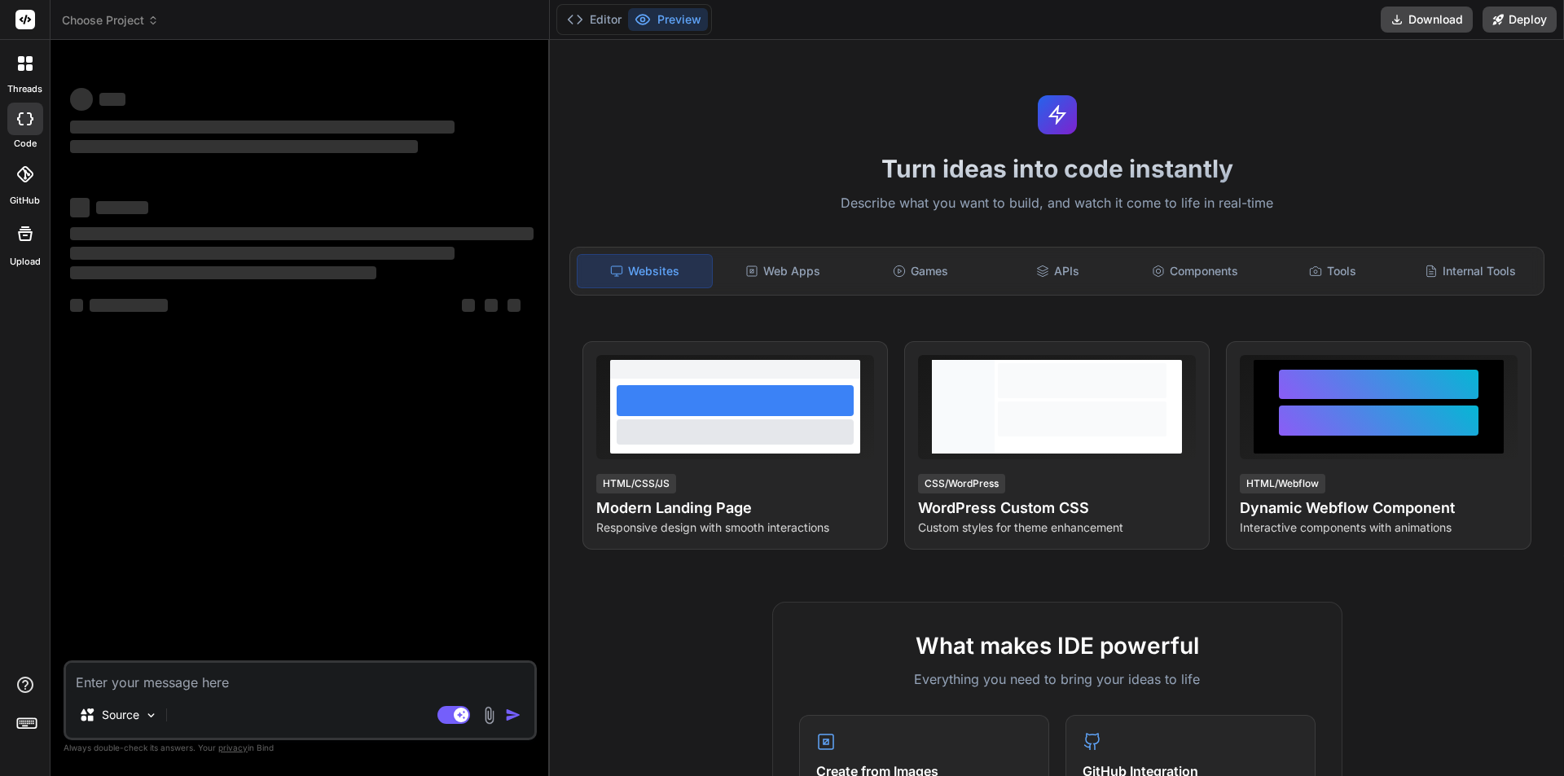
type textarea "x"
click at [20, 77] on div at bounding box center [25, 63] width 34 height 34
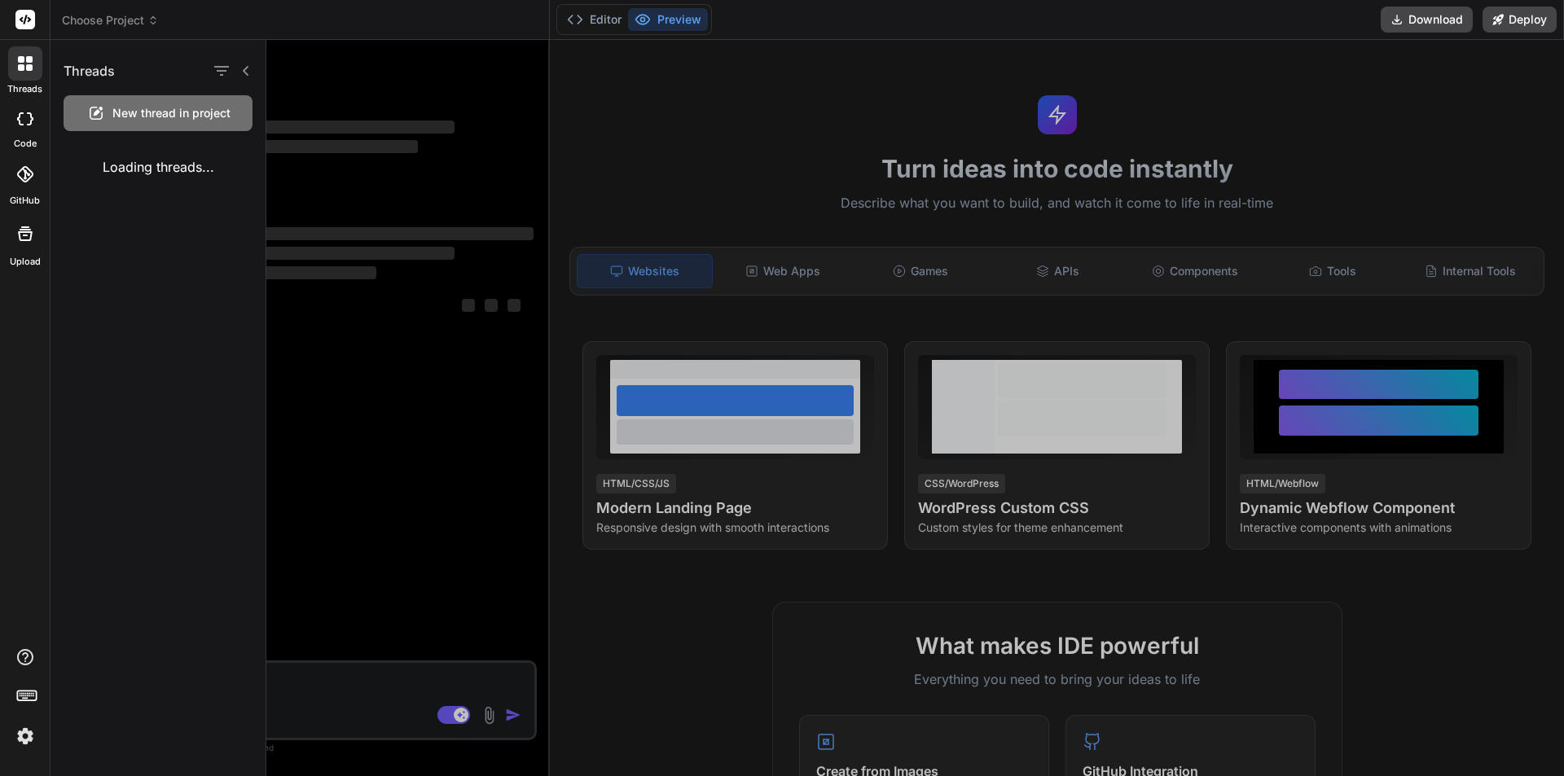
click at [347, 177] on div at bounding box center [915, 408] width 1298 height 737
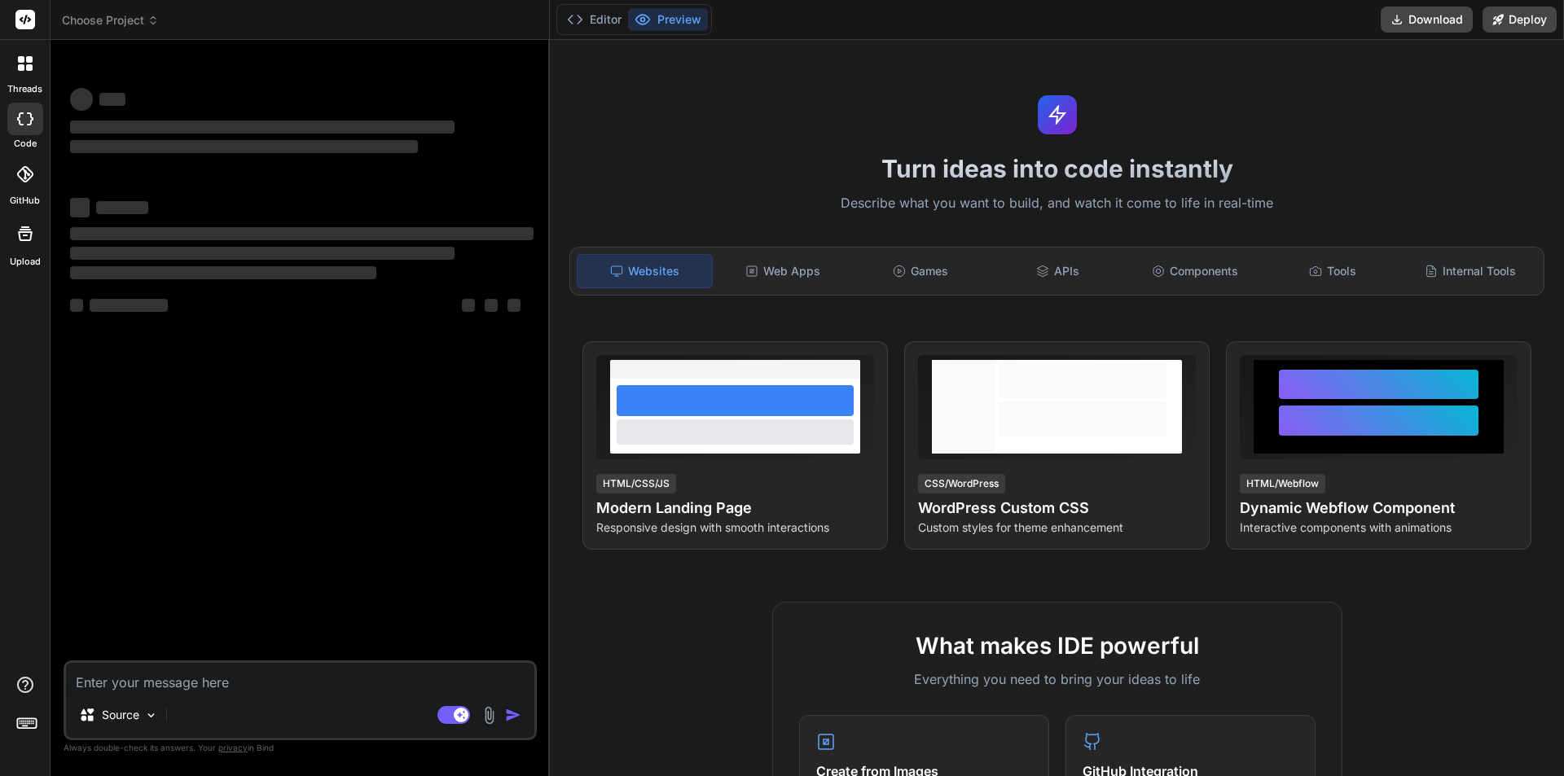
type textarea "x"
click at [30, 68] on icon at bounding box center [29, 67] width 7 height 7
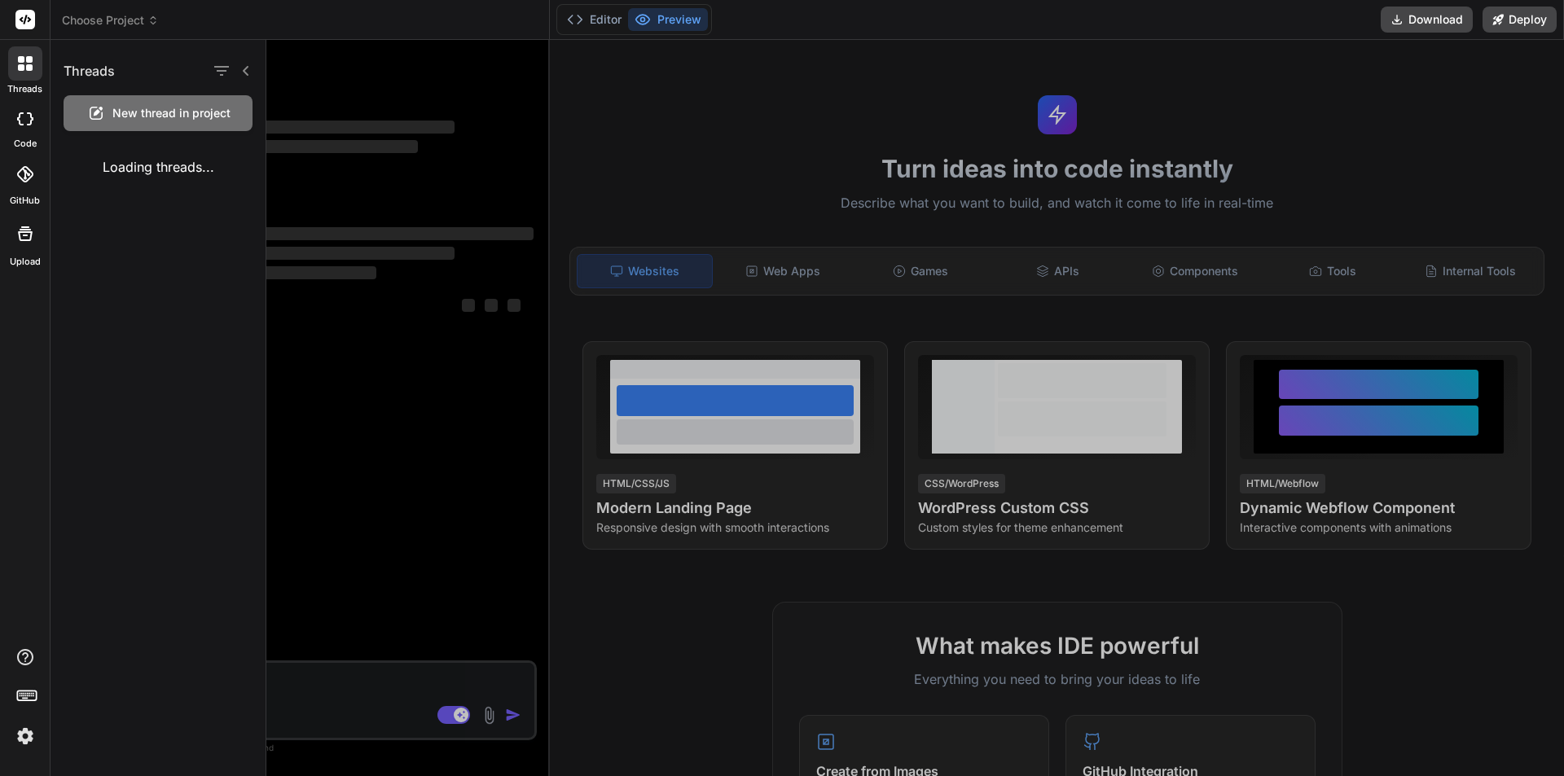
click at [153, 162] on div "Loading threads..." at bounding box center [158, 167] width 215 height 46
click at [88, 68] on h1 "Threads" at bounding box center [89, 71] width 51 height 20
click at [18, 37] on div at bounding box center [25, 20] width 50 height 40
click at [19, 28] on rect at bounding box center [25, 20] width 20 height 20
click at [547, 161] on div at bounding box center [915, 408] width 1298 height 737
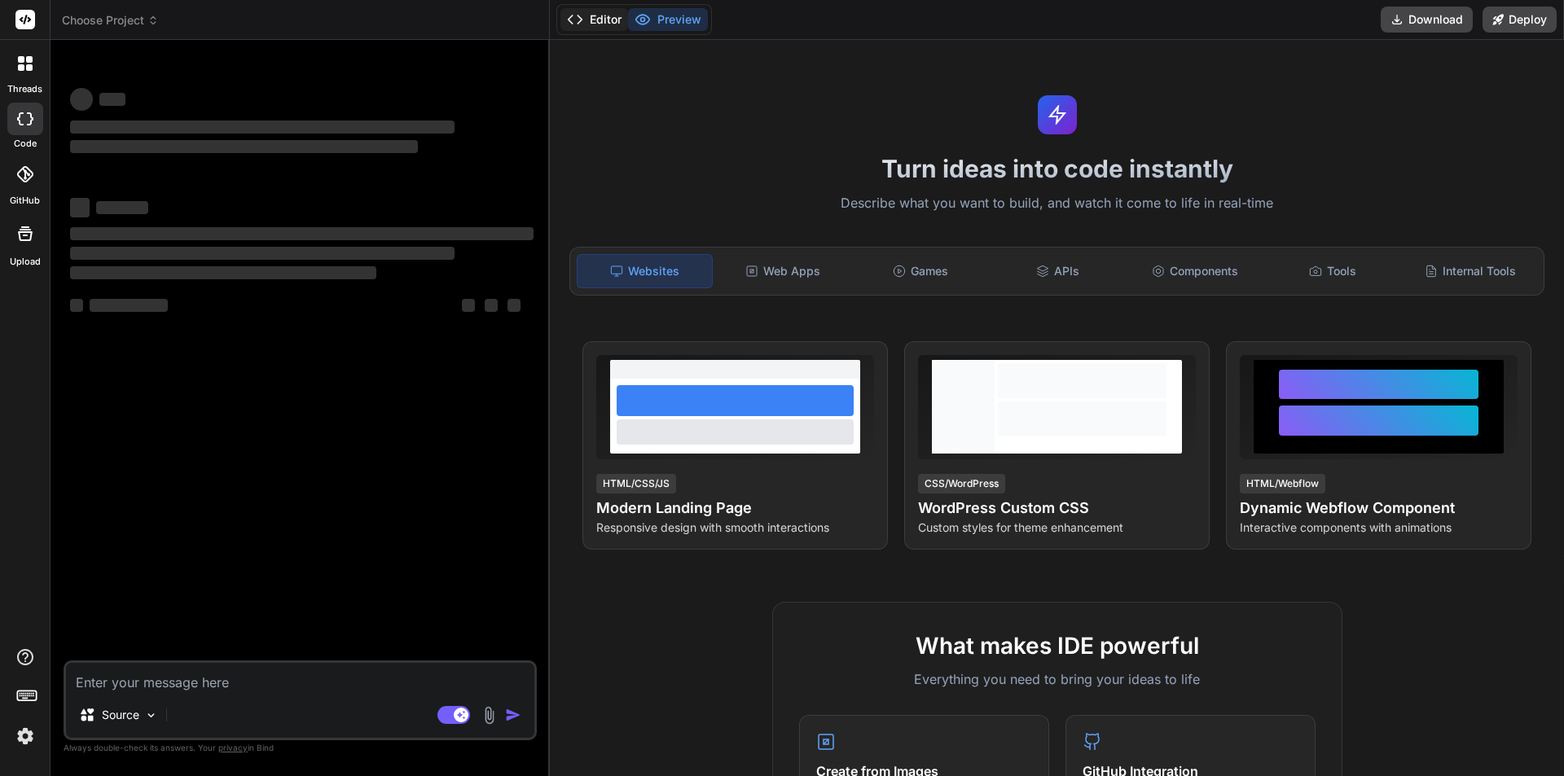
click at [620, 17] on button "Editor" at bounding box center [595, 19] width 68 height 23
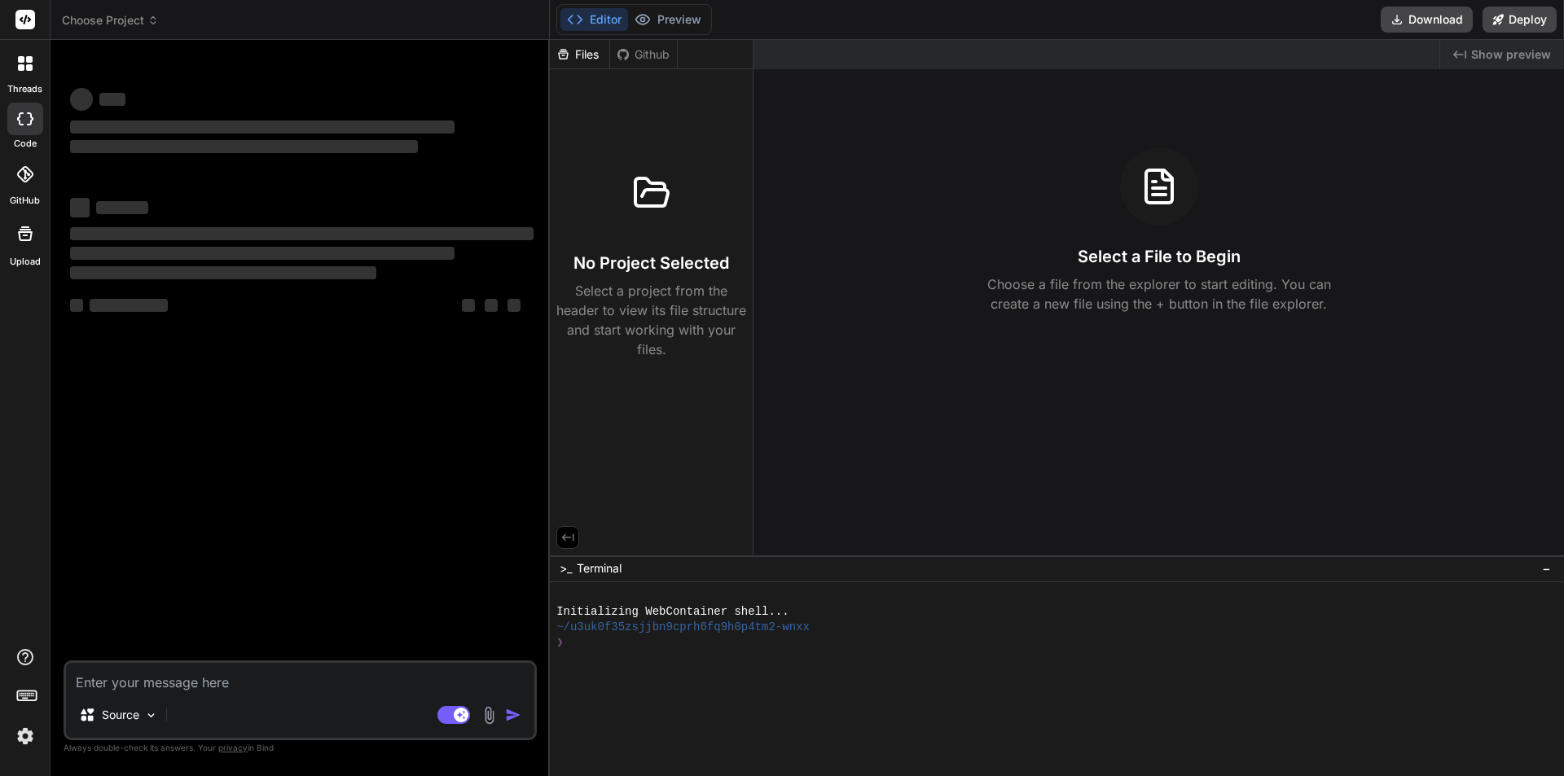
click at [121, 21] on span "Choose Project" at bounding box center [110, 20] width 97 height 16
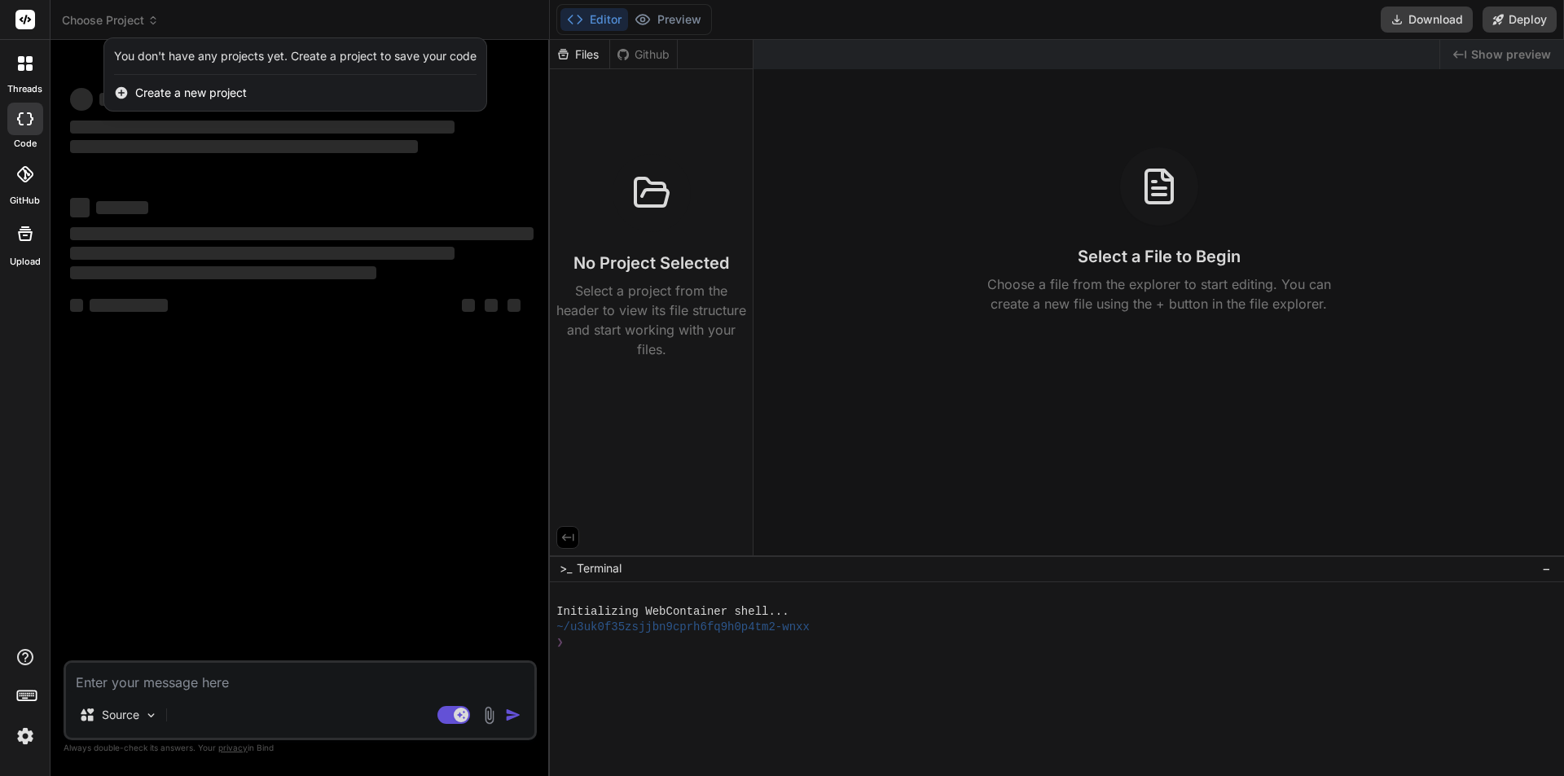
click at [270, 156] on div at bounding box center [782, 388] width 1564 height 776
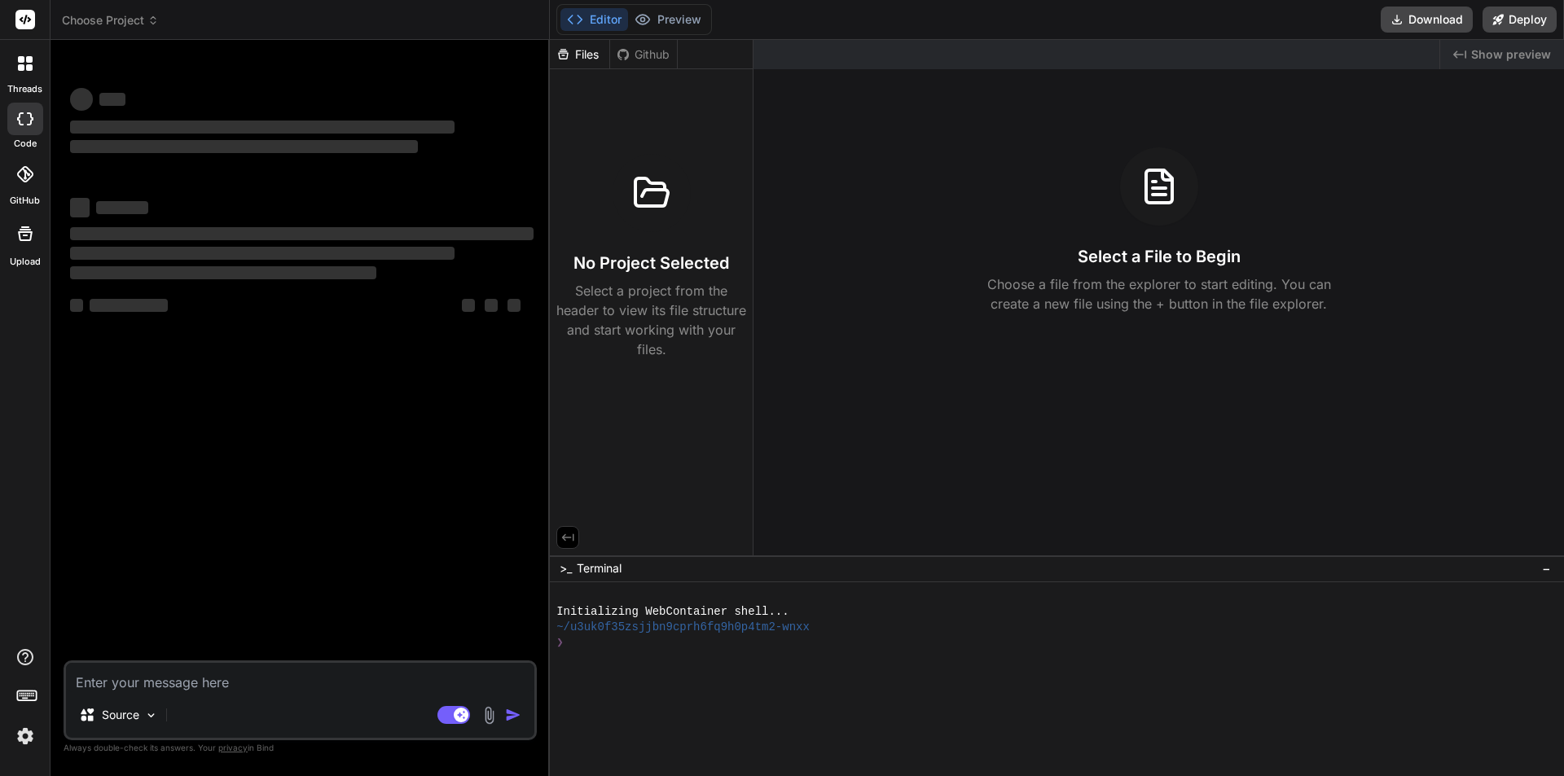
click at [118, 15] on span "Choose Project" at bounding box center [110, 20] width 97 height 16
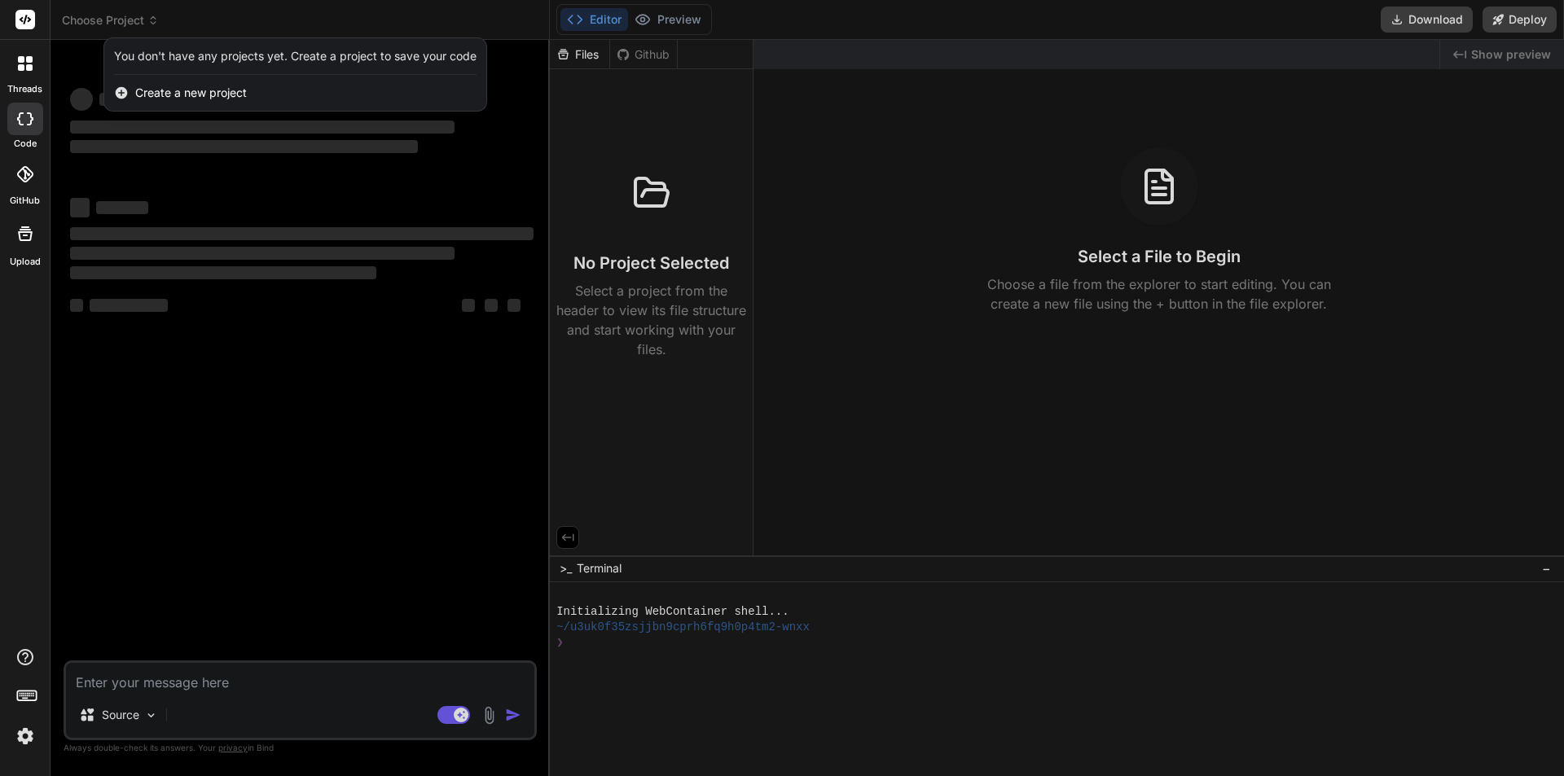
click at [238, 64] on div "You don't have any projects yet. Create a project to save your code" at bounding box center [295, 56] width 382 height 37
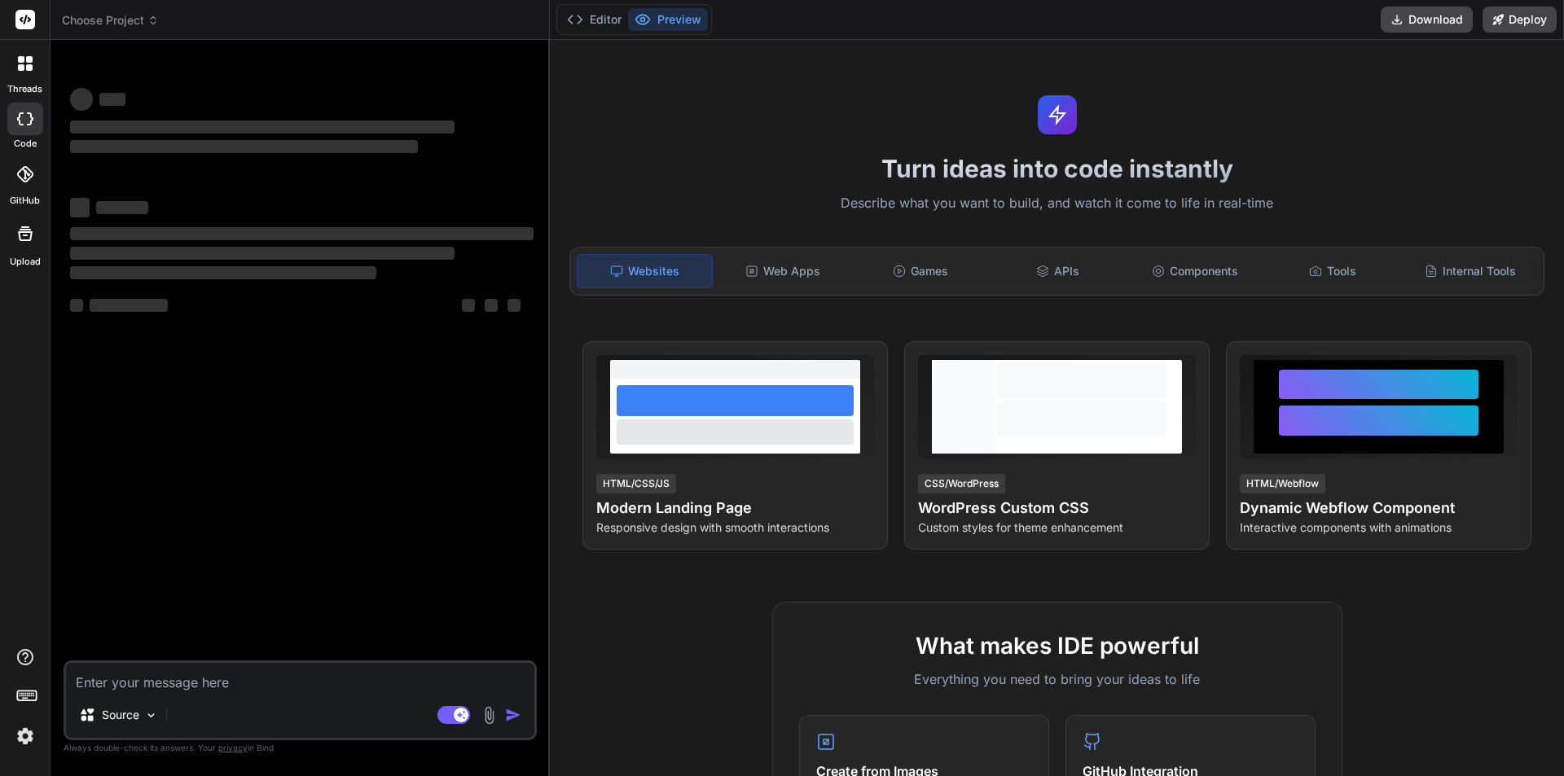
click at [17, 18] on rect at bounding box center [25, 20] width 20 height 20
click at [26, 70] on icon at bounding box center [29, 67] width 7 height 7
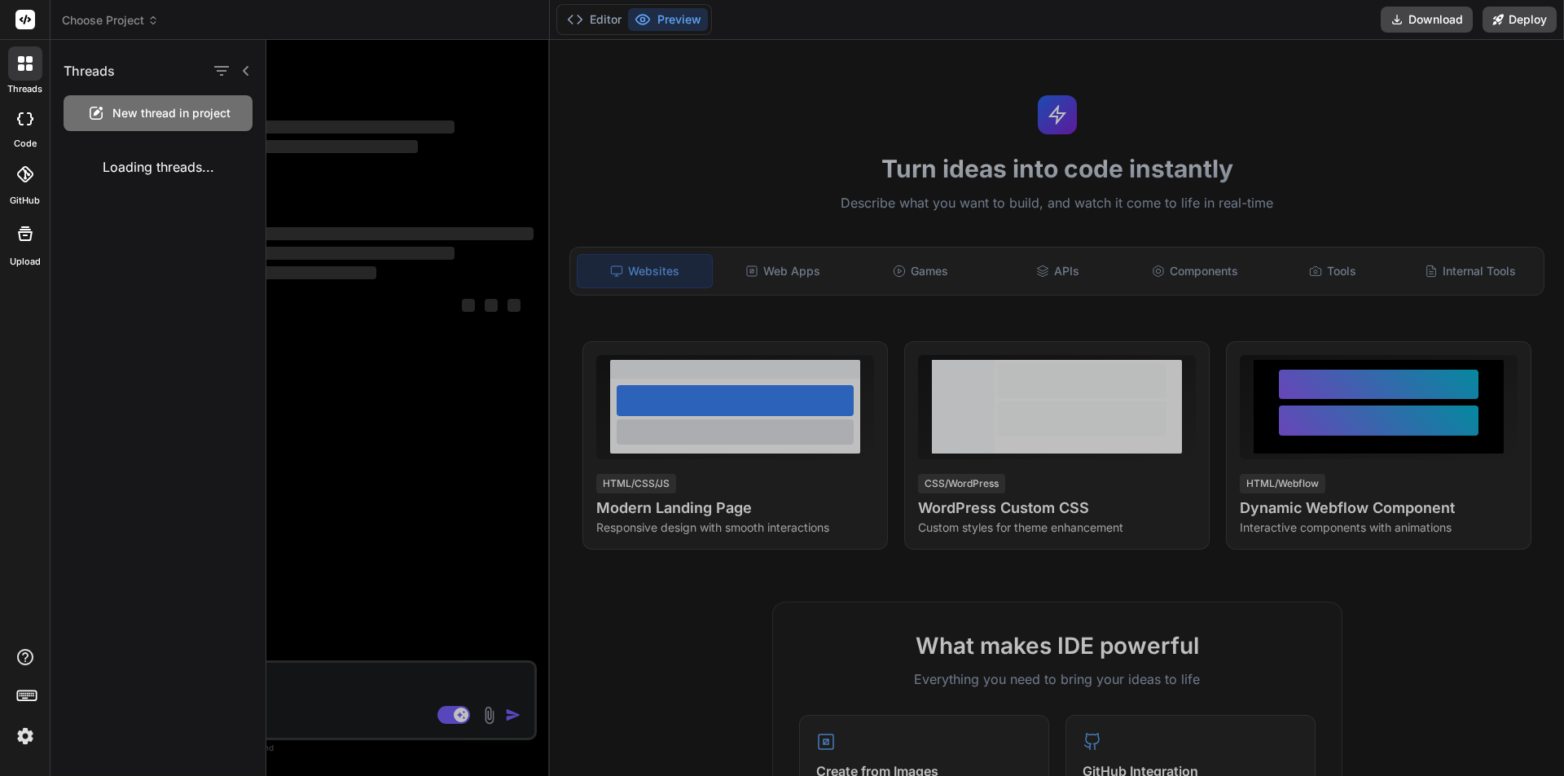
click at [127, 113] on span "New thread in project" at bounding box center [171, 113] width 118 height 16
type textarea "x"
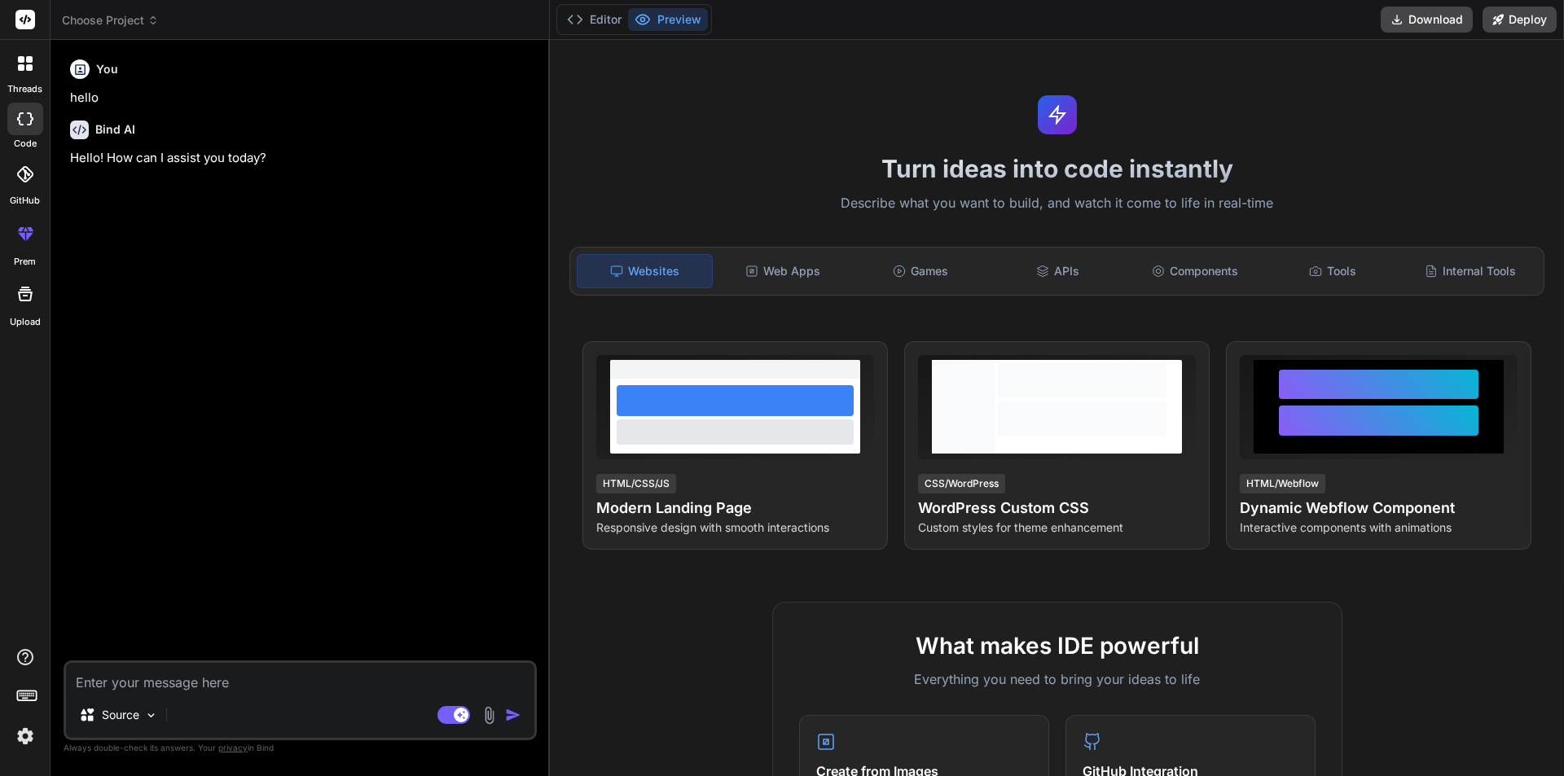
type textarea "x"
